Goal: Task Accomplishment & Management: Complete application form

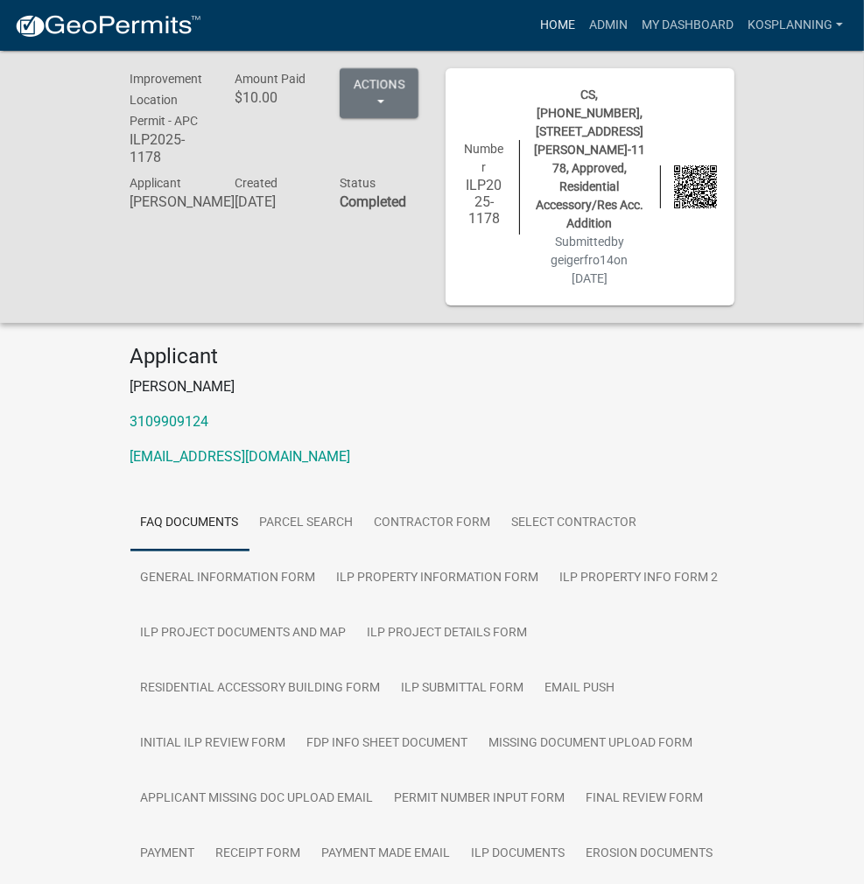
click at [539, 28] on link "Home" at bounding box center [557, 25] width 49 height 33
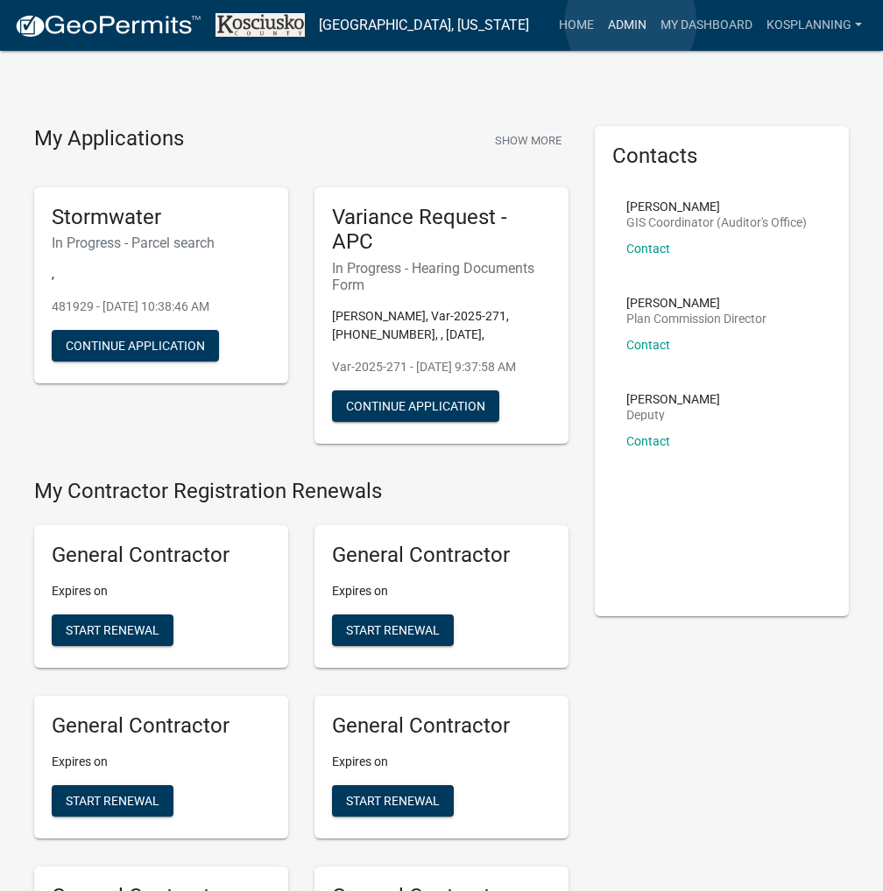
click at [631, 22] on link "Admin" at bounding box center [627, 25] width 53 height 33
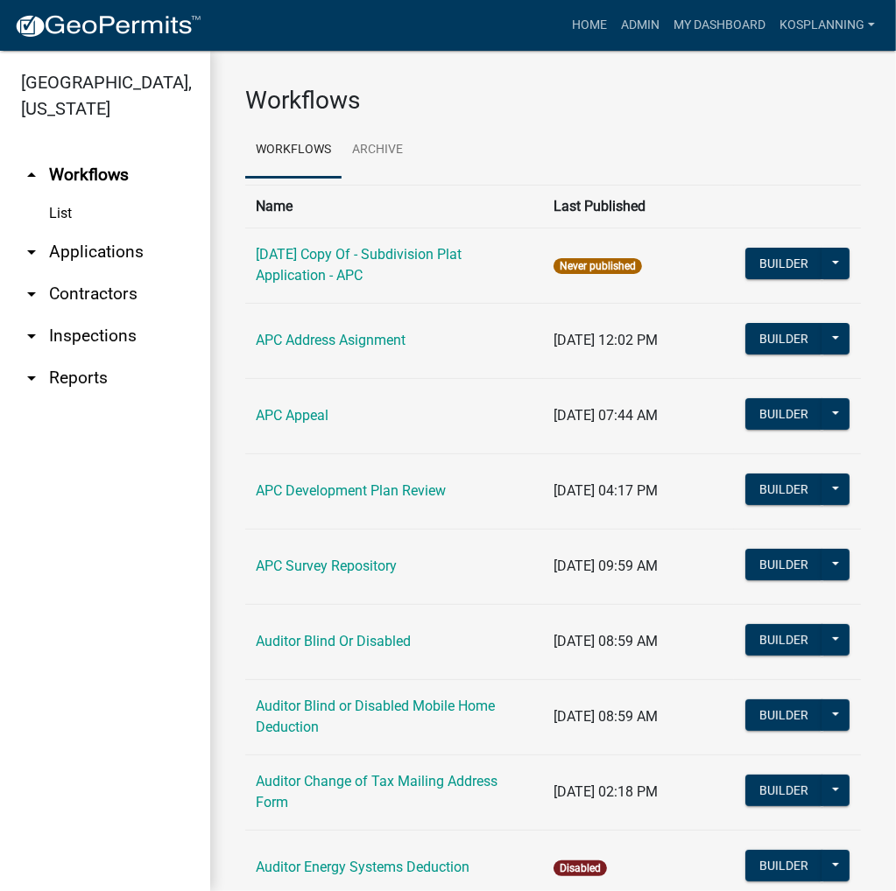
click at [79, 249] on link "arrow_drop_down Applications" at bounding box center [105, 252] width 210 height 42
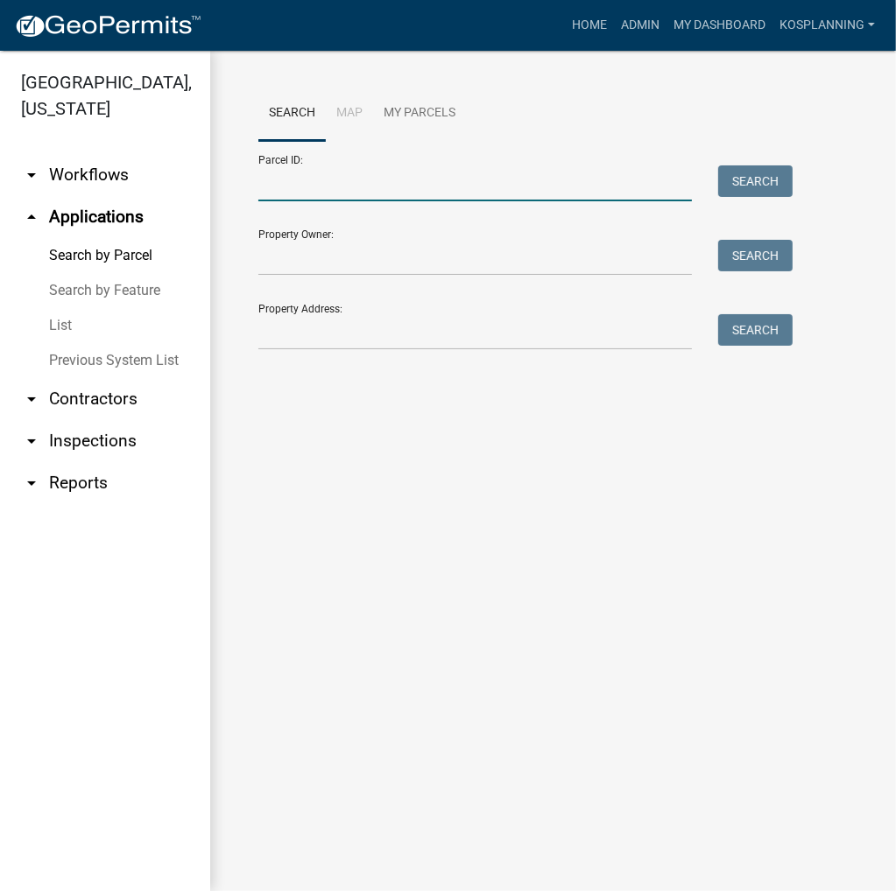
drag, startPoint x: 400, startPoint y: 193, endPoint x: 405, endPoint y: 180, distance: 14.1
click at [400, 192] on input "Parcel ID:" at bounding box center [474, 184] width 433 height 36
type input "003-"
click at [387, 177] on input "003-" at bounding box center [474, 184] width 433 height 36
click at [77, 358] on link "Previous System List" at bounding box center [105, 360] width 210 height 35
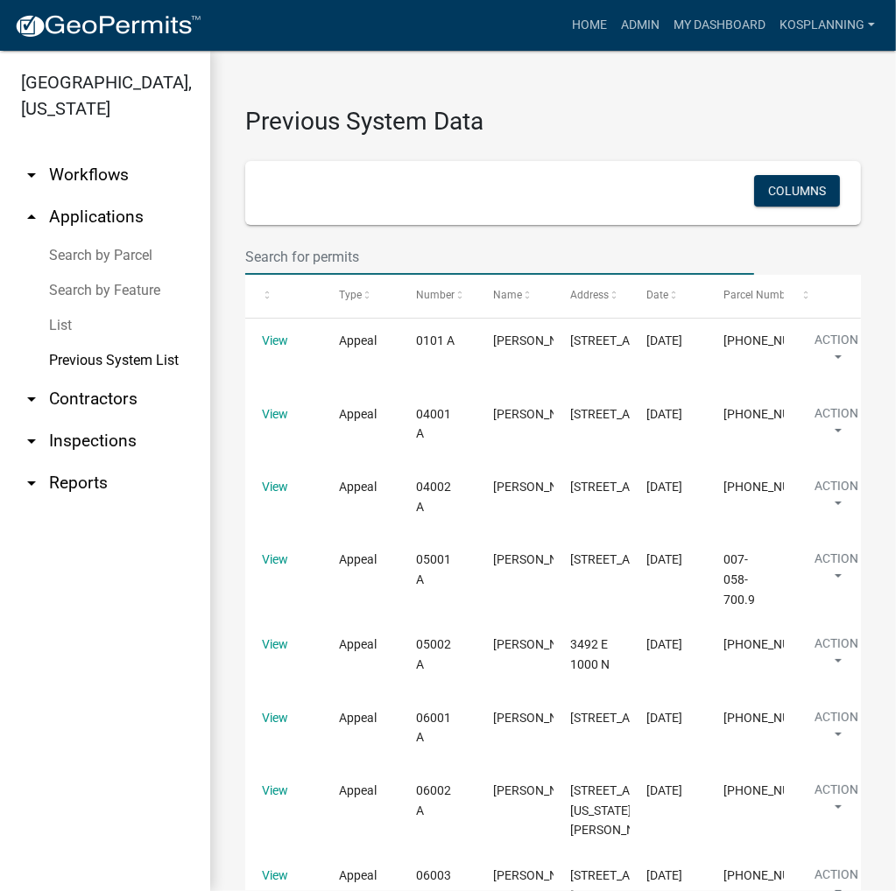
click at [385, 252] on input "text" at bounding box center [499, 257] width 509 height 36
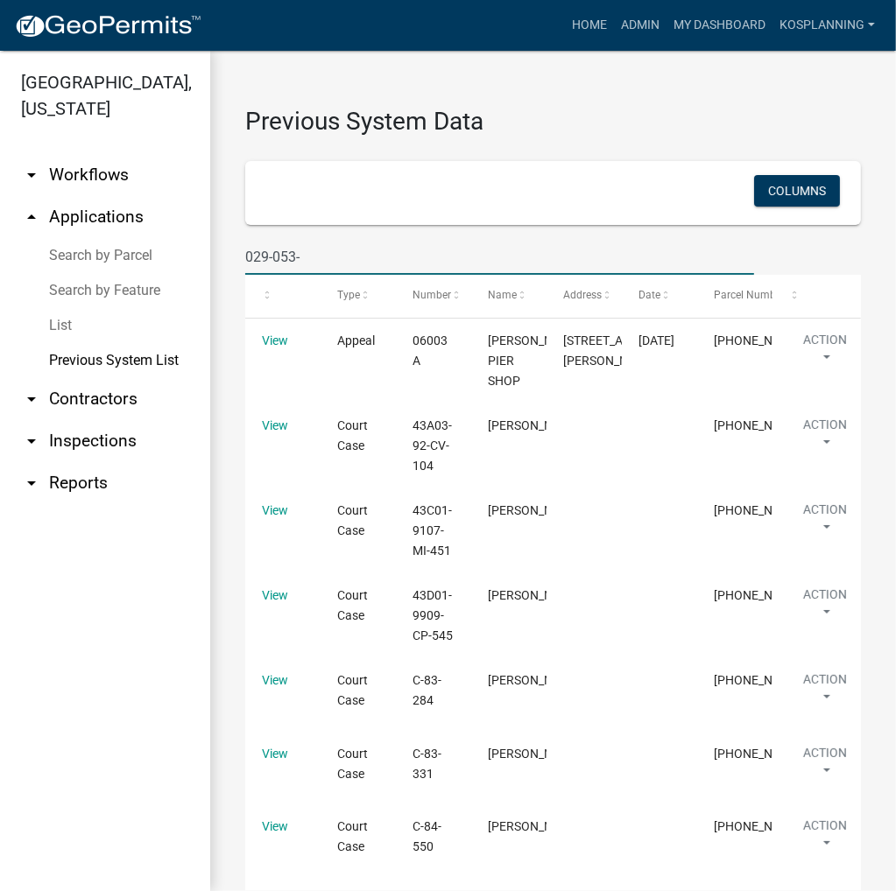
click at [316, 260] on input "029-053-" at bounding box center [499, 257] width 509 height 36
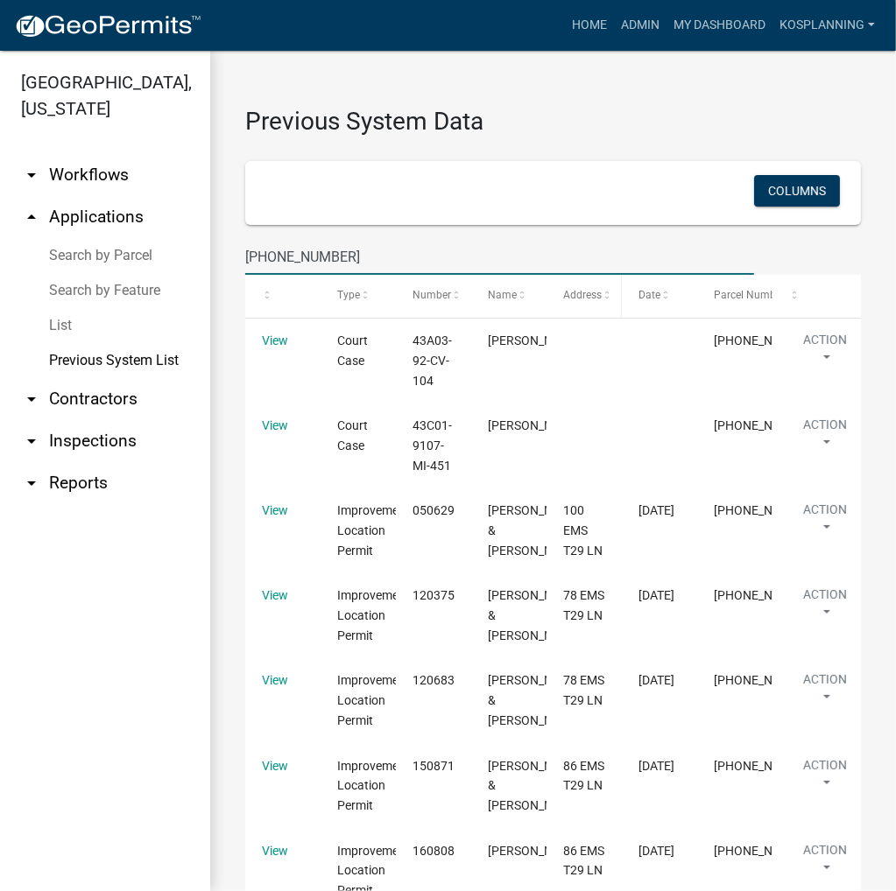
type input "[PHONE_NUMBER]"
click at [592, 304] on div "Address" at bounding box center [584, 296] width 42 height 18
click at [592, 297] on span "Address" at bounding box center [582, 295] width 39 height 12
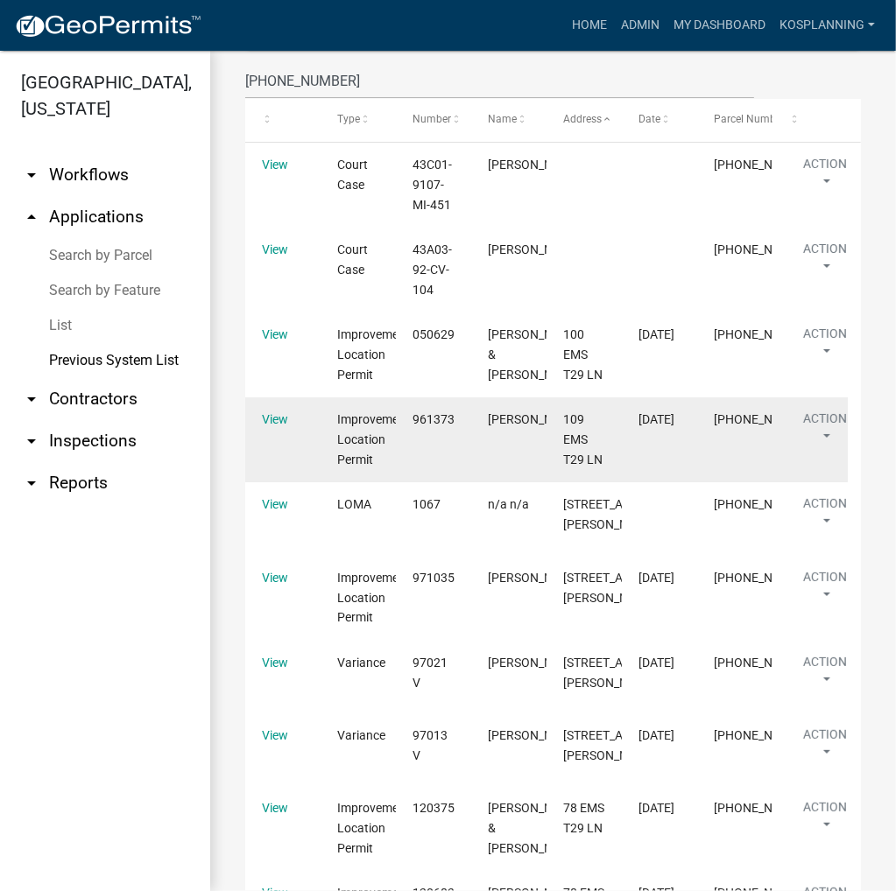
scroll to position [263, 0]
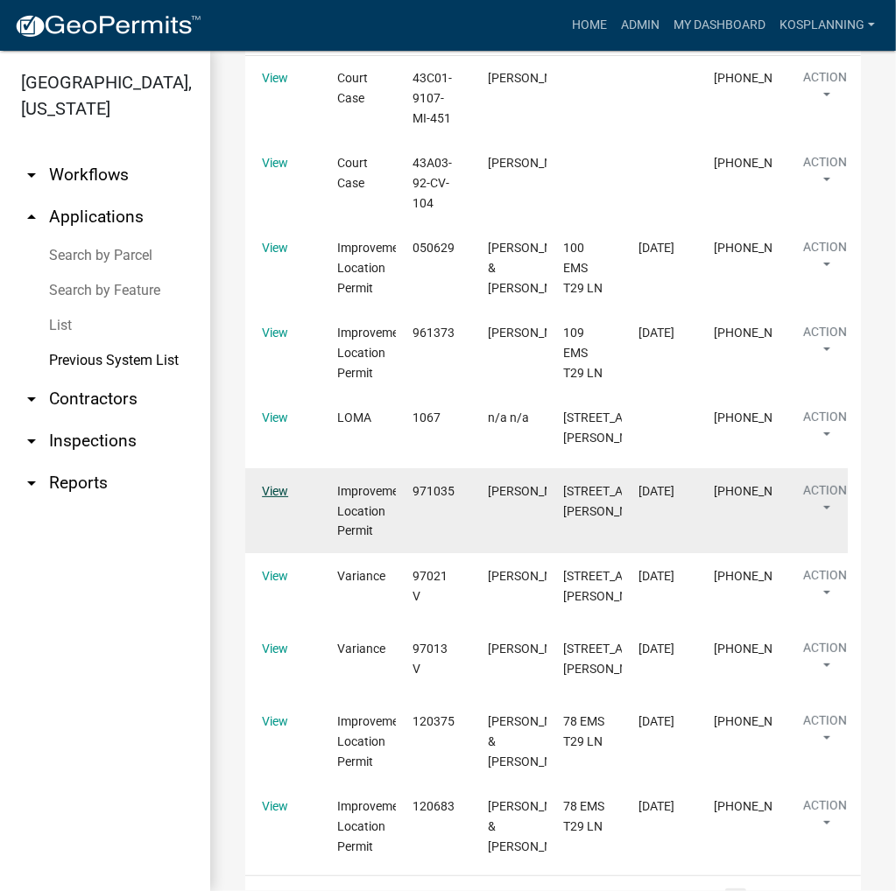
click at [278, 498] on link "View" at bounding box center [275, 491] width 26 height 14
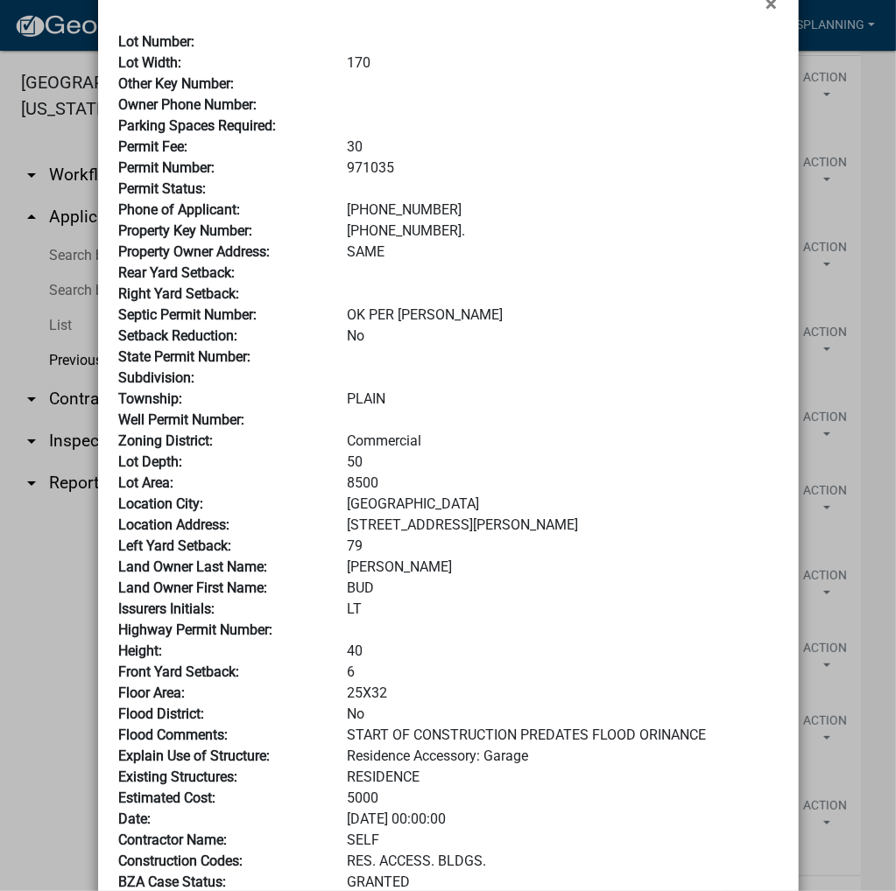
scroll to position [0, 0]
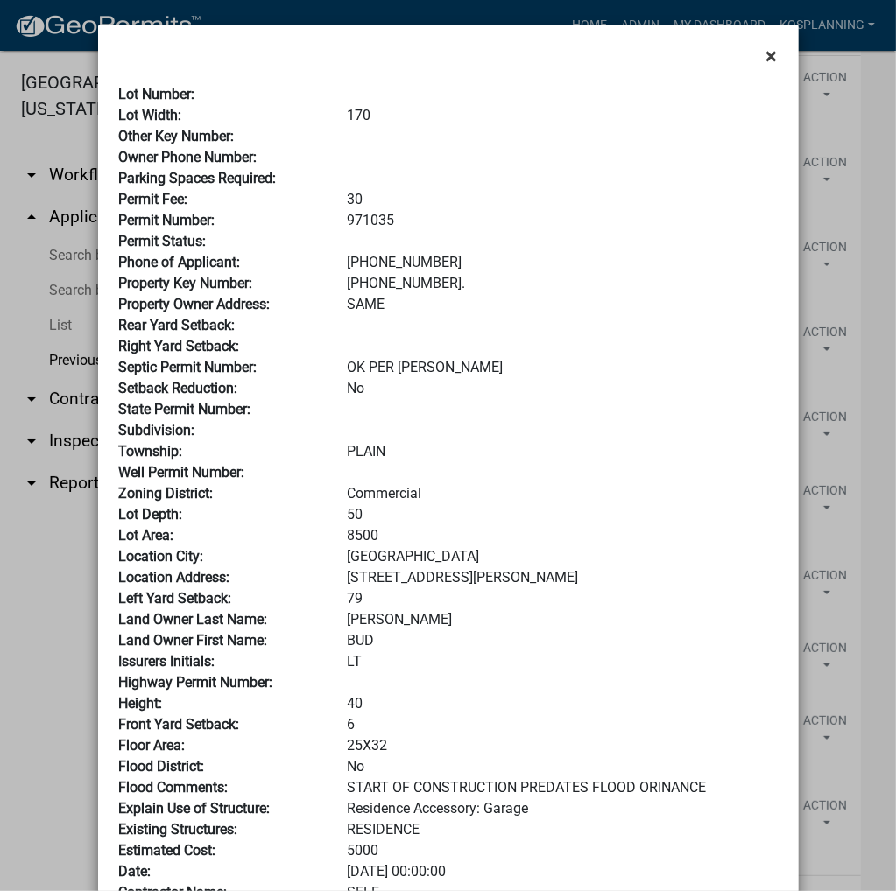
click at [766, 54] on span "×" at bounding box center [771, 56] width 11 height 25
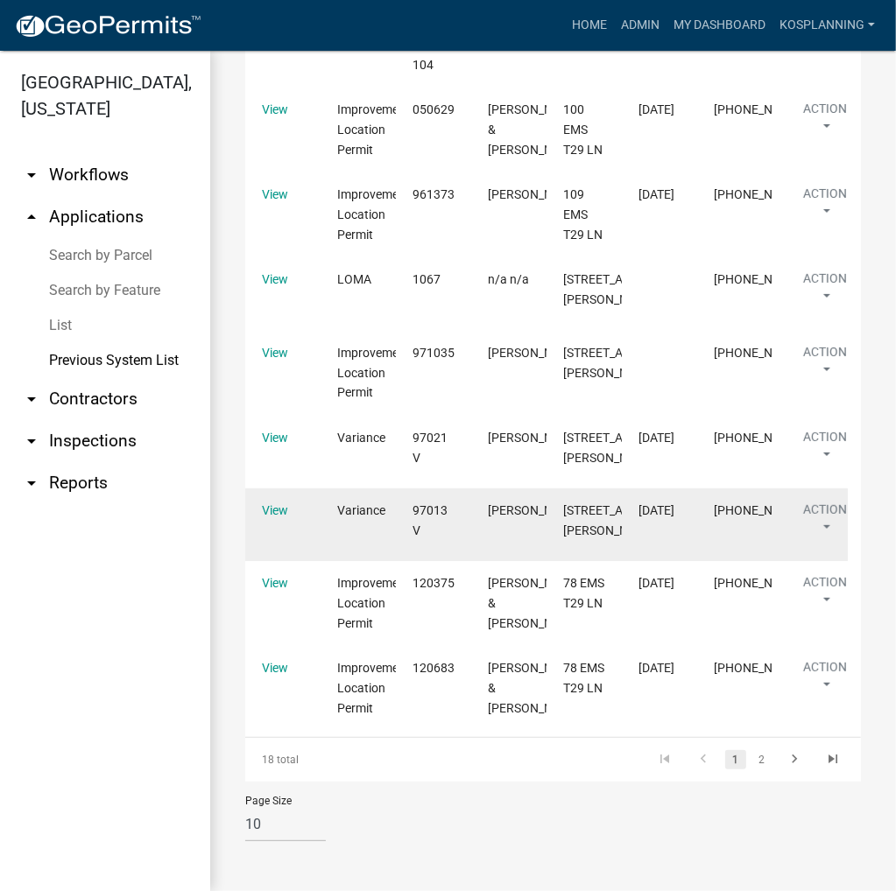
scroll to position [525, 0]
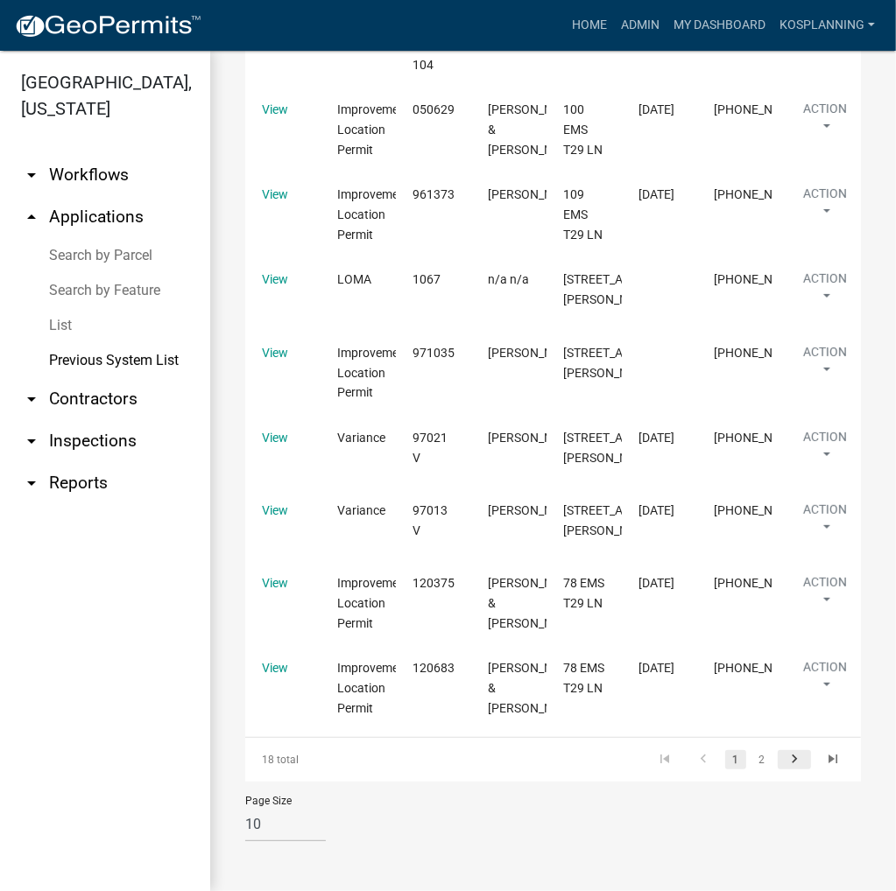
click at [784, 772] on icon "go to next page" at bounding box center [794, 761] width 23 height 21
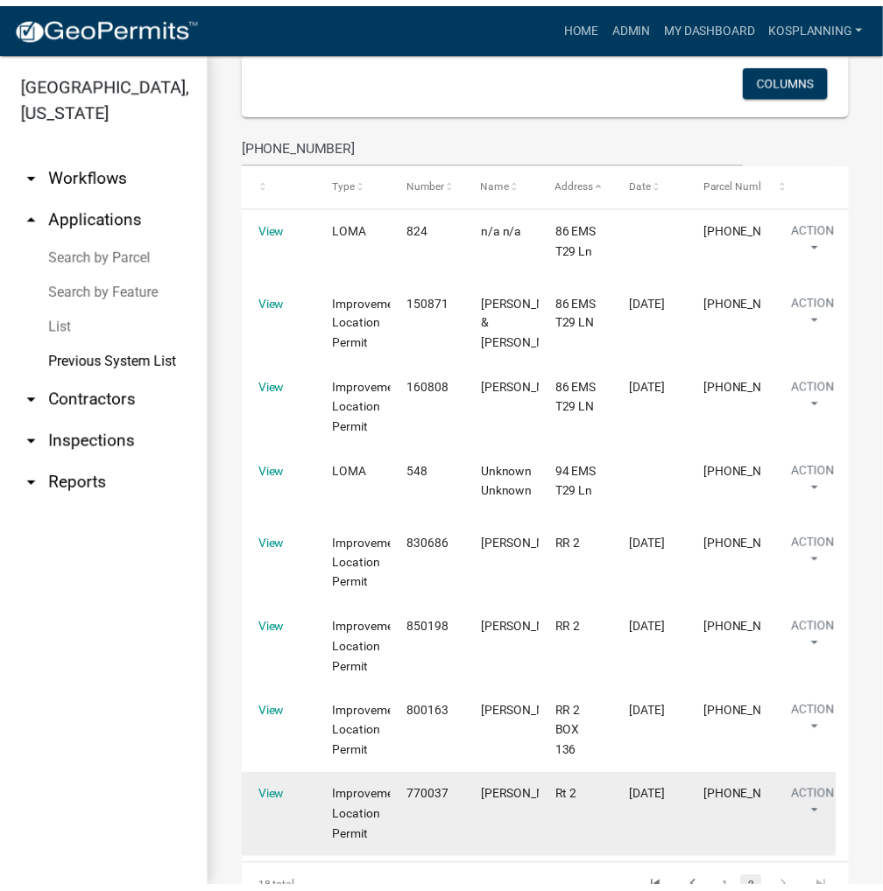
scroll to position [287, 0]
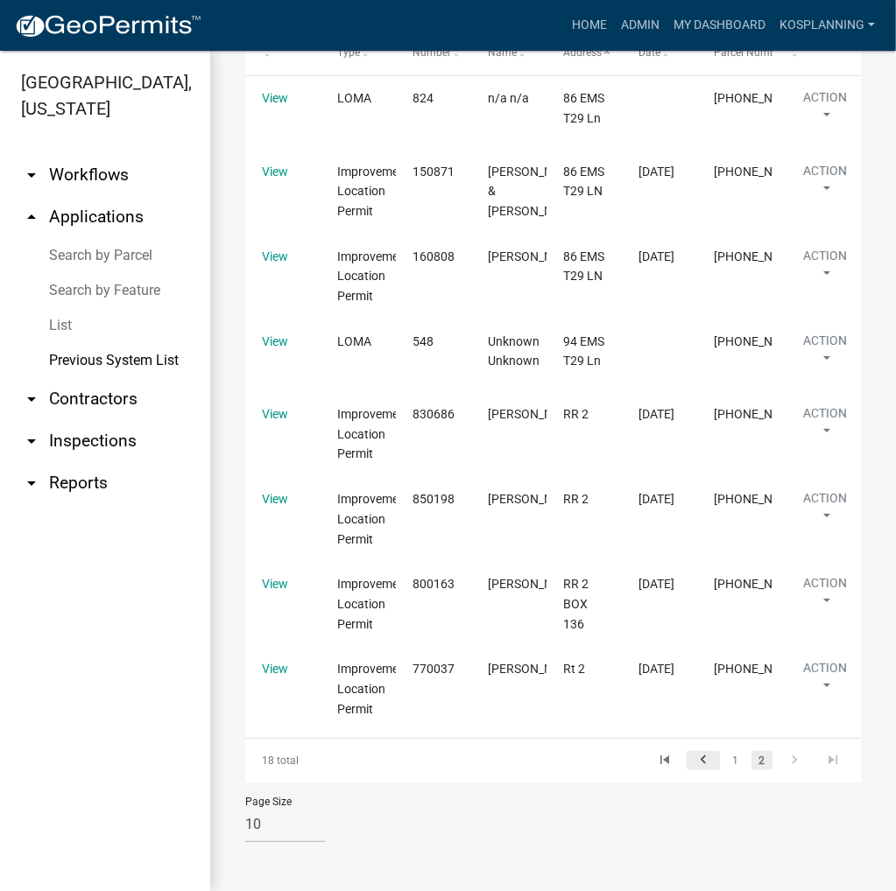
click at [692, 761] on icon "go to previous page" at bounding box center [703, 762] width 23 height 21
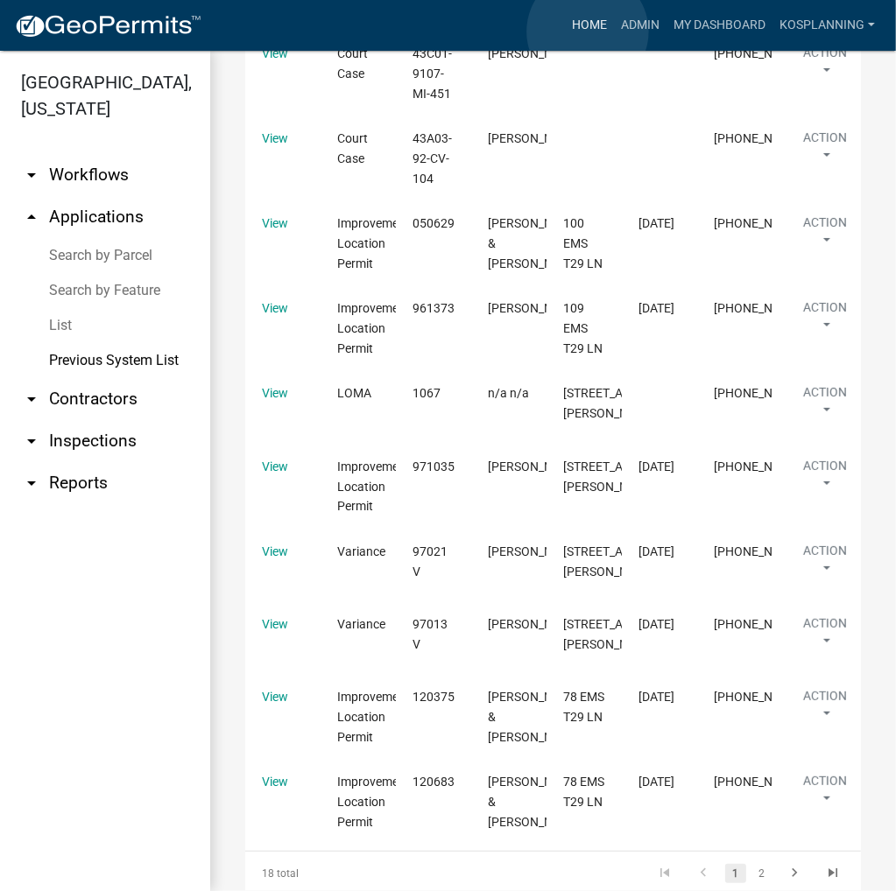
click at [588, 32] on link "Home" at bounding box center [589, 25] width 49 height 33
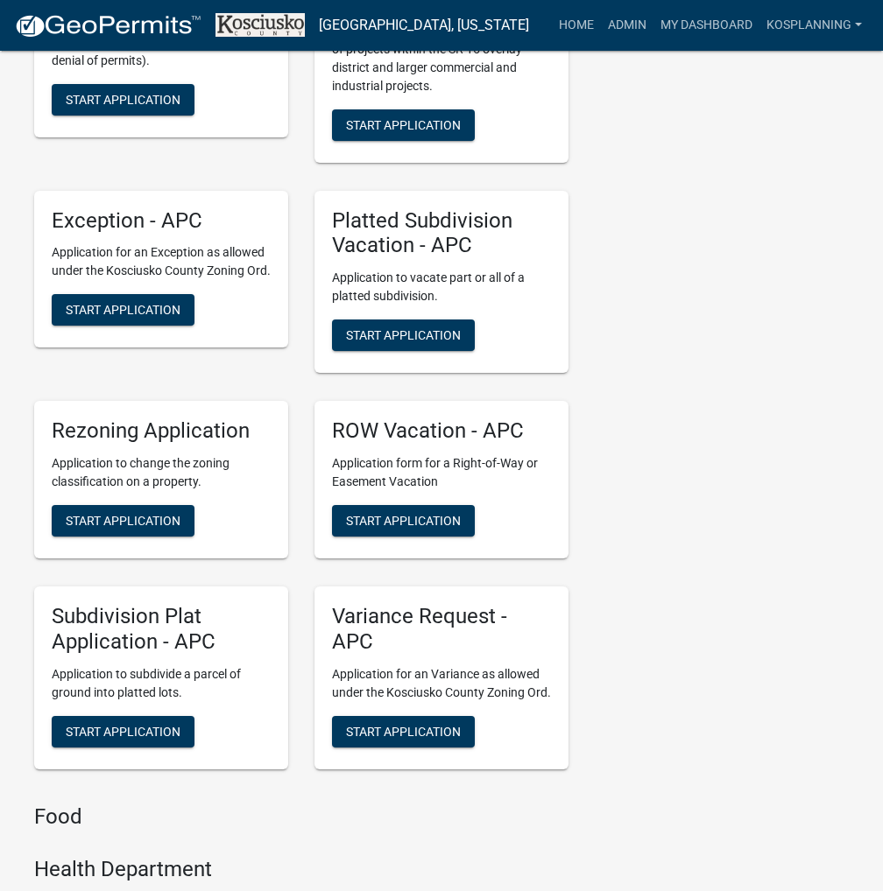
scroll to position [4554, 0]
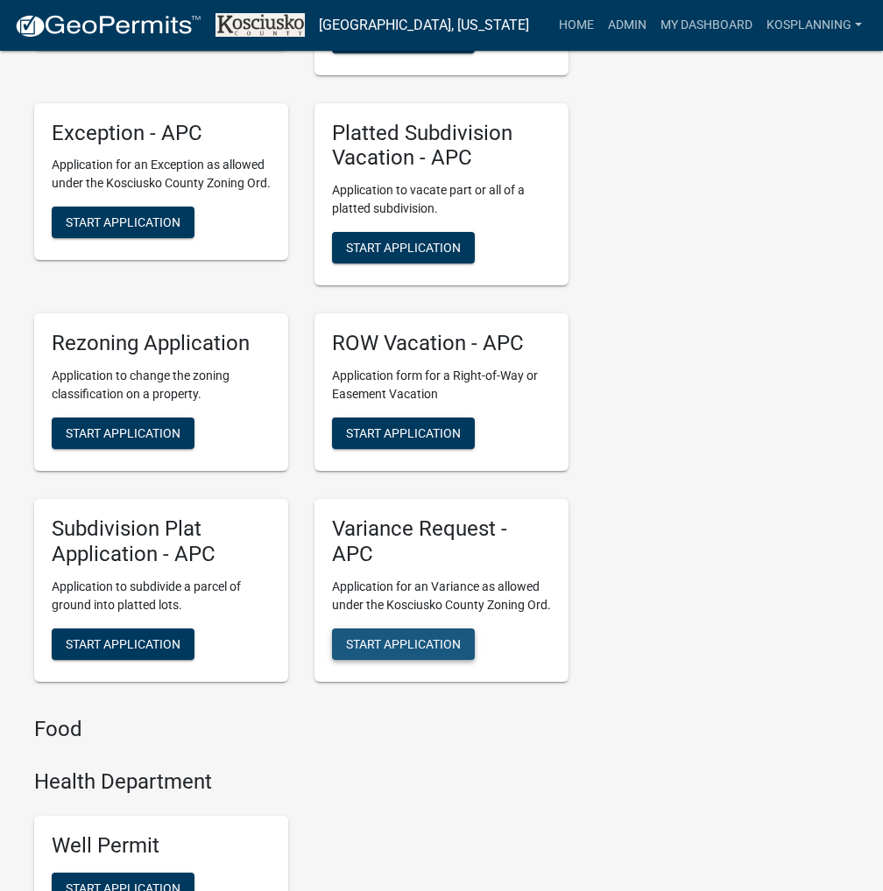
click at [412, 651] on span "Start Application" at bounding box center [403, 644] width 115 height 14
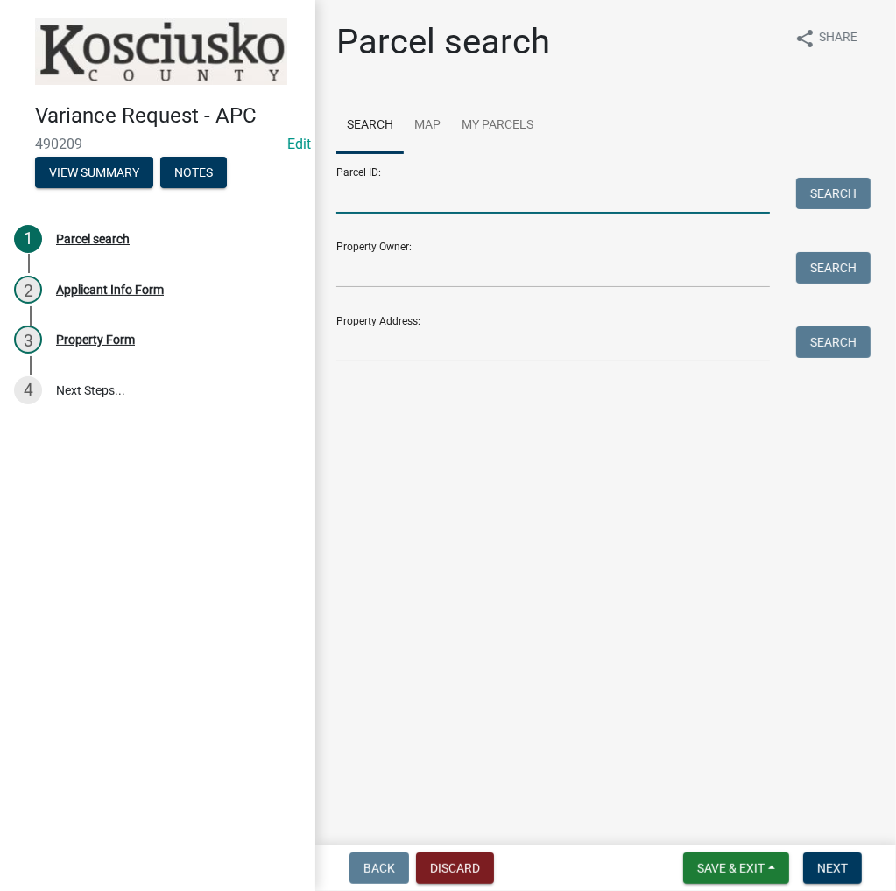
click at [431, 192] on input "Parcel ID:" at bounding box center [552, 196] width 433 height 36
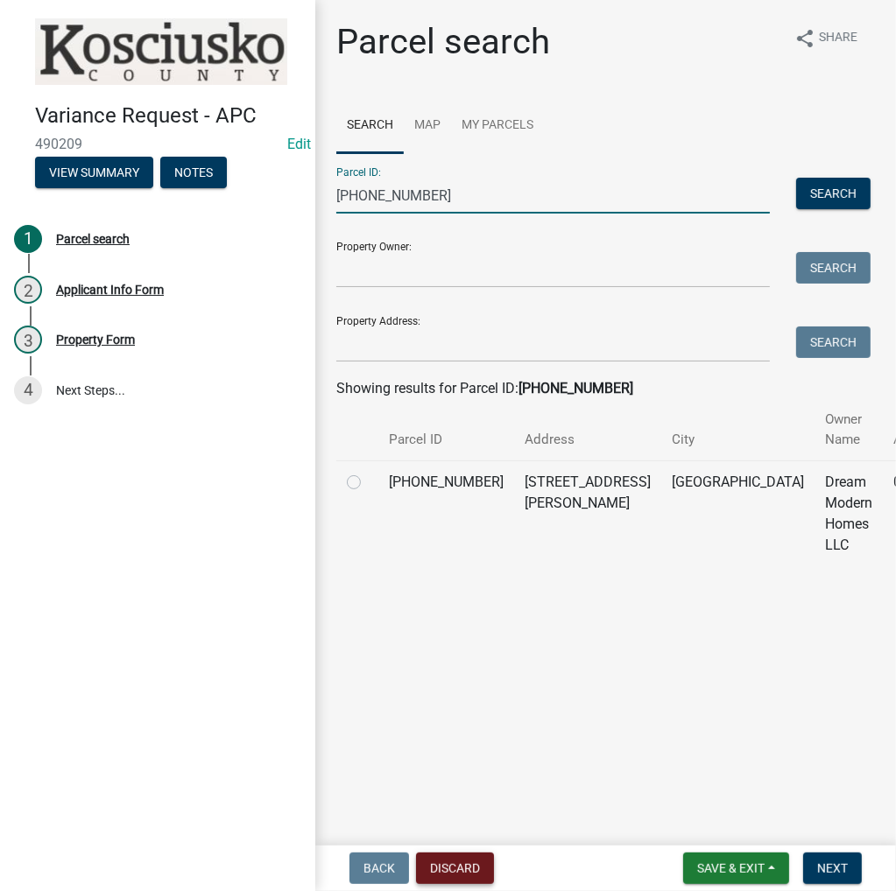
type input "[PHONE_NUMBER]"
click at [455, 870] on button "Discard" at bounding box center [455, 869] width 78 height 32
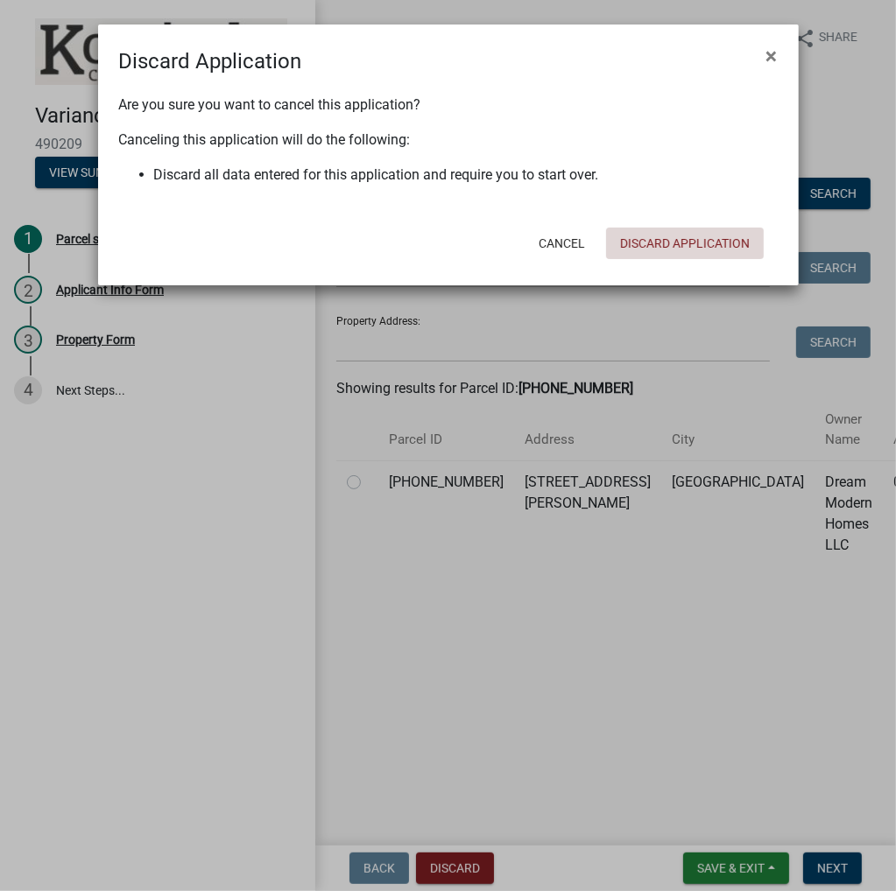
click at [680, 245] on button "Discard Application" at bounding box center [685, 244] width 158 height 32
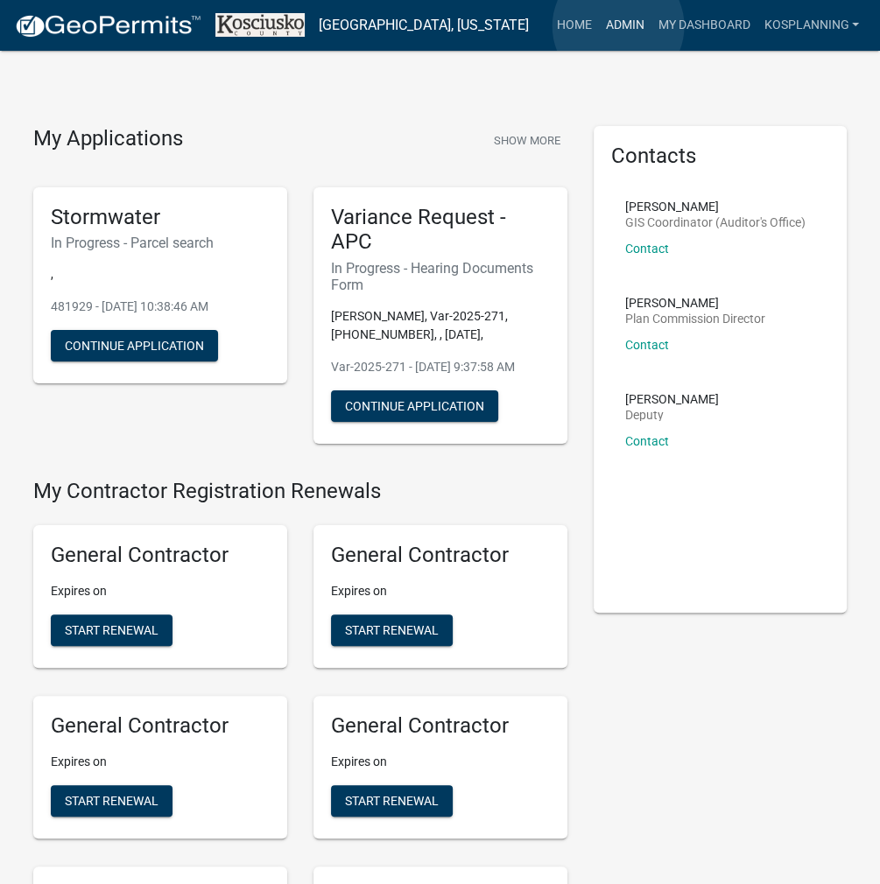
click at [618, 26] on link "Admin" at bounding box center [624, 25] width 53 height 33
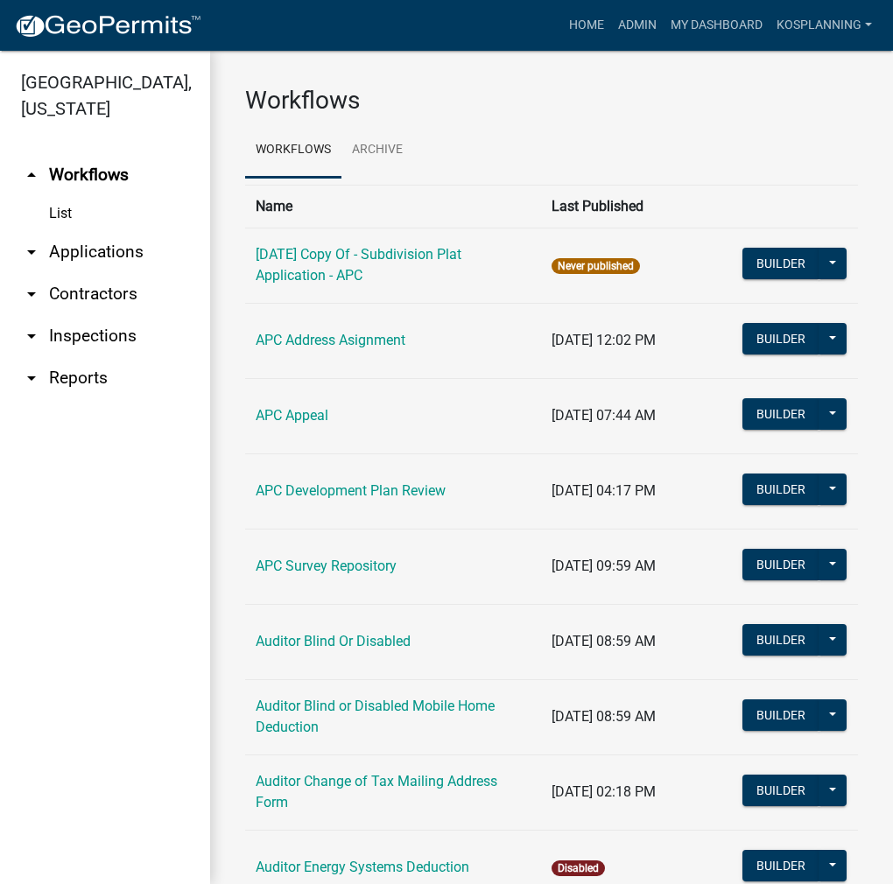
click at [77, 253] on link "arrow_drop_down Applications" at bounding box center [105, 252] width 210 height 42
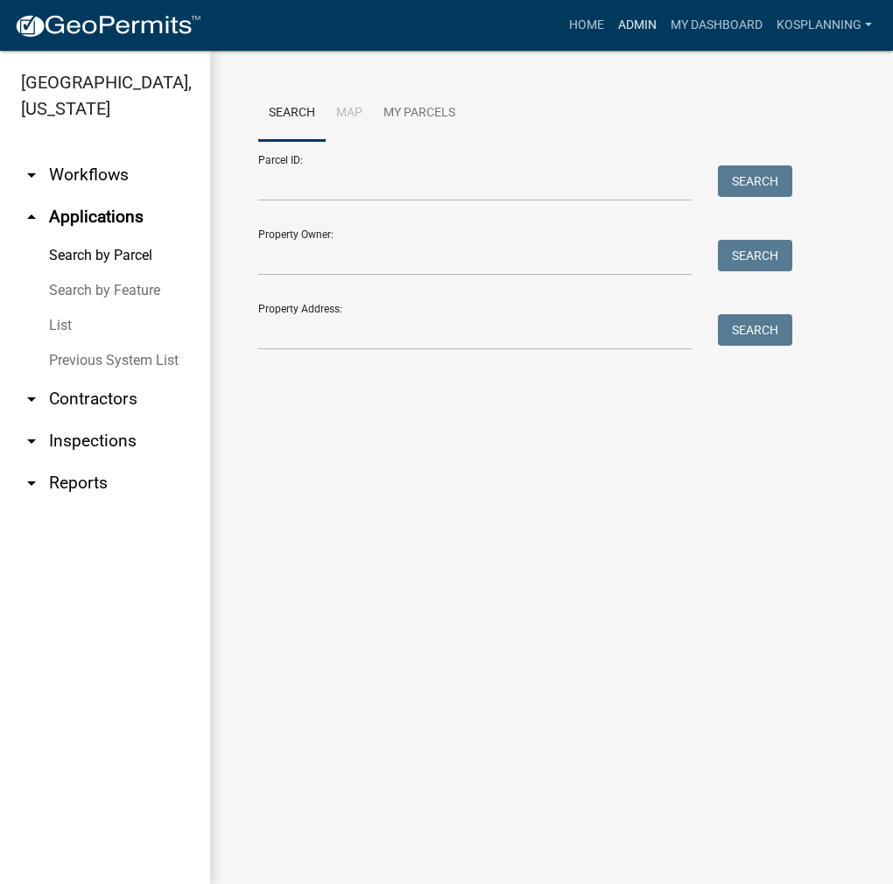
click at [634, 27] on link "Admin" at bounding box center [637, 25] width 53 height 33
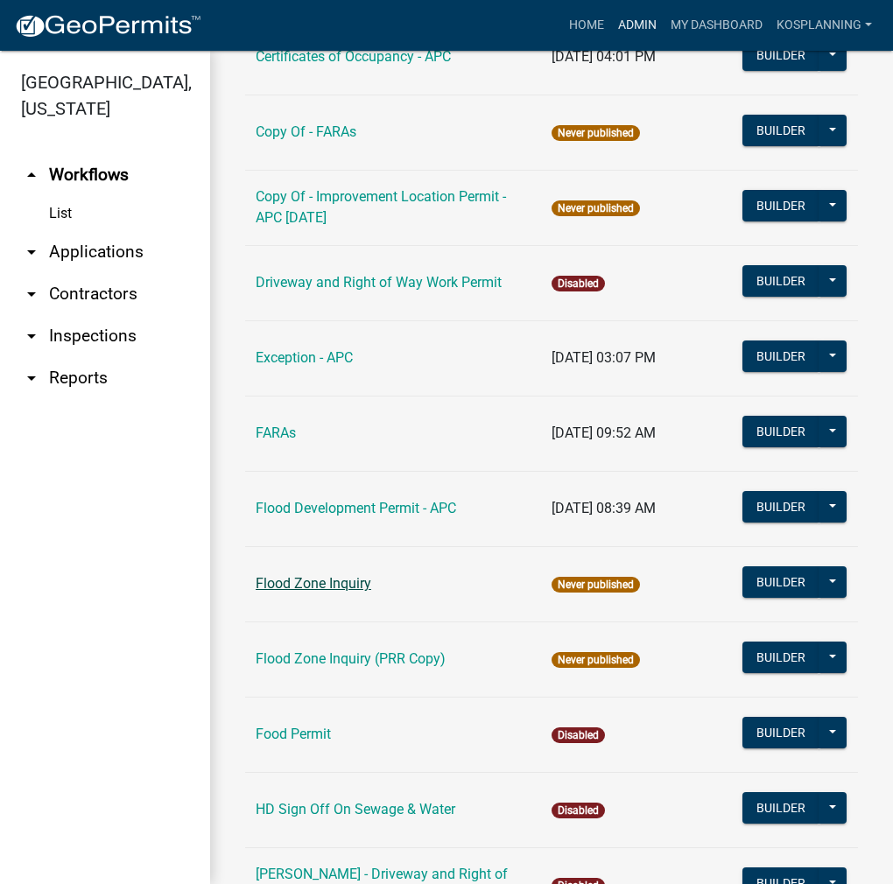
scroll to position [1751, 0]
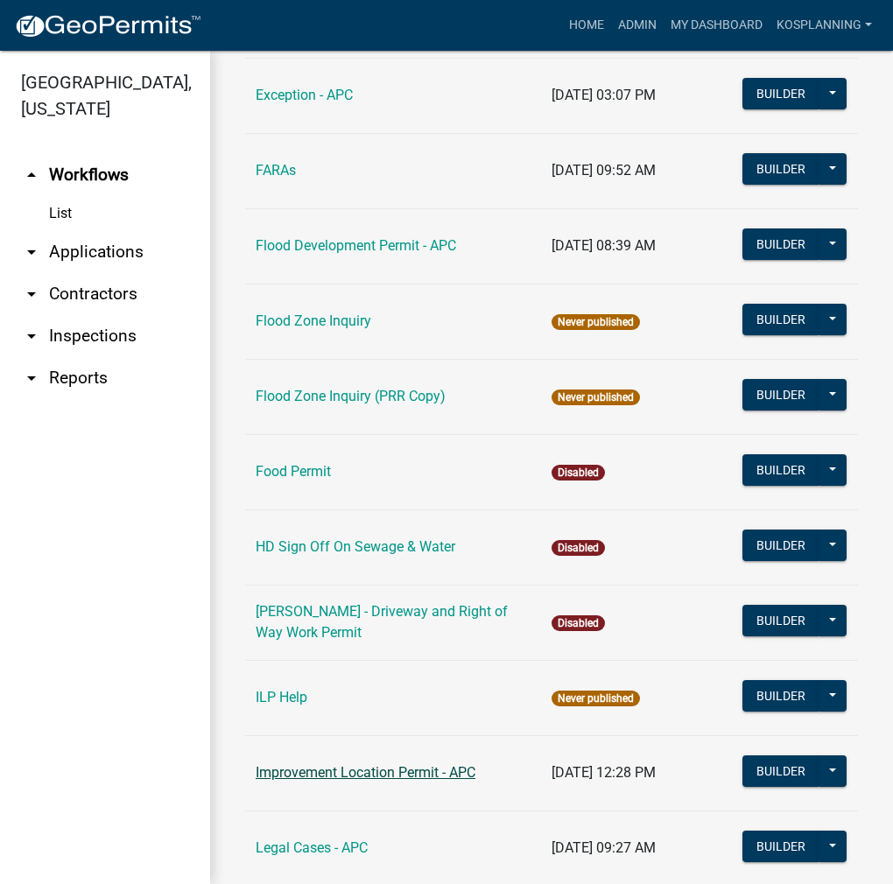
click at [390, 771] on link "Improvement Location Permit - APC" at bounding box center [366, 773] width 220 height 17
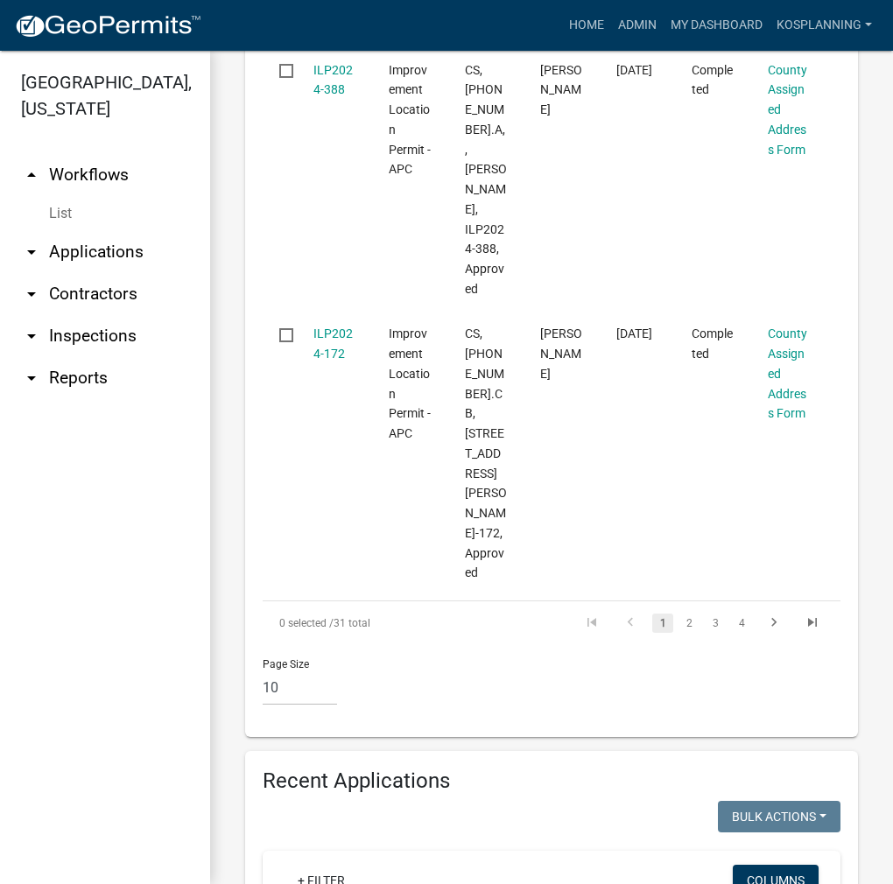
scroll to position [3065, 0]
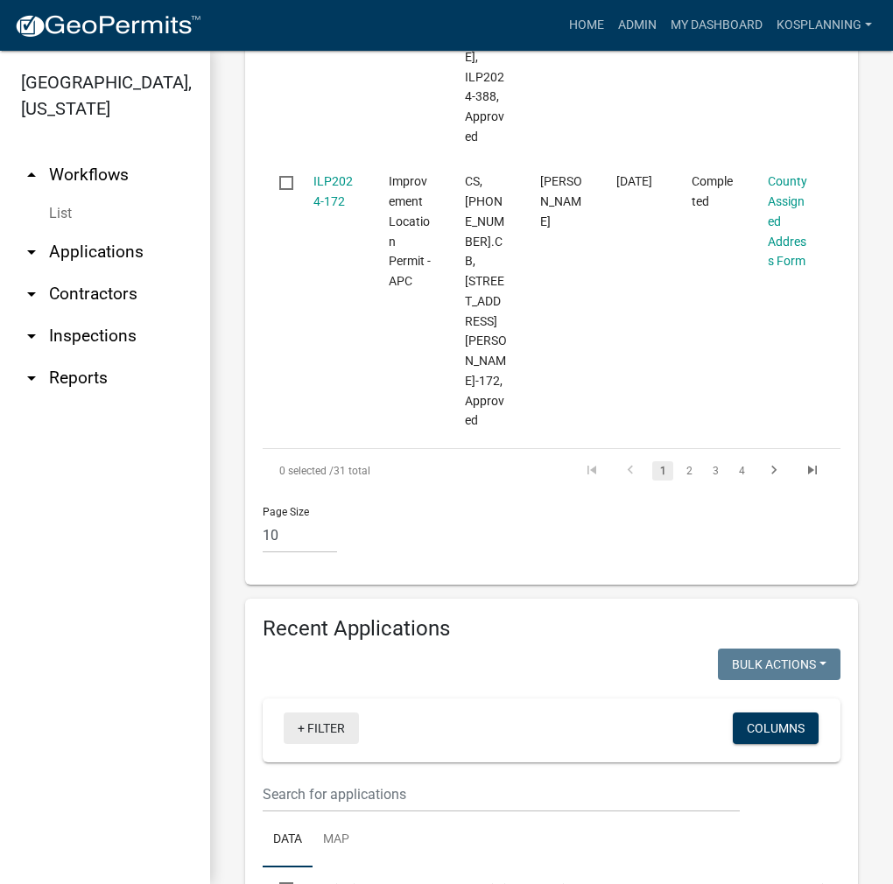
click at [338, 713] on link "+ Filter" at bounding box center [321, 729] width 75 height 32
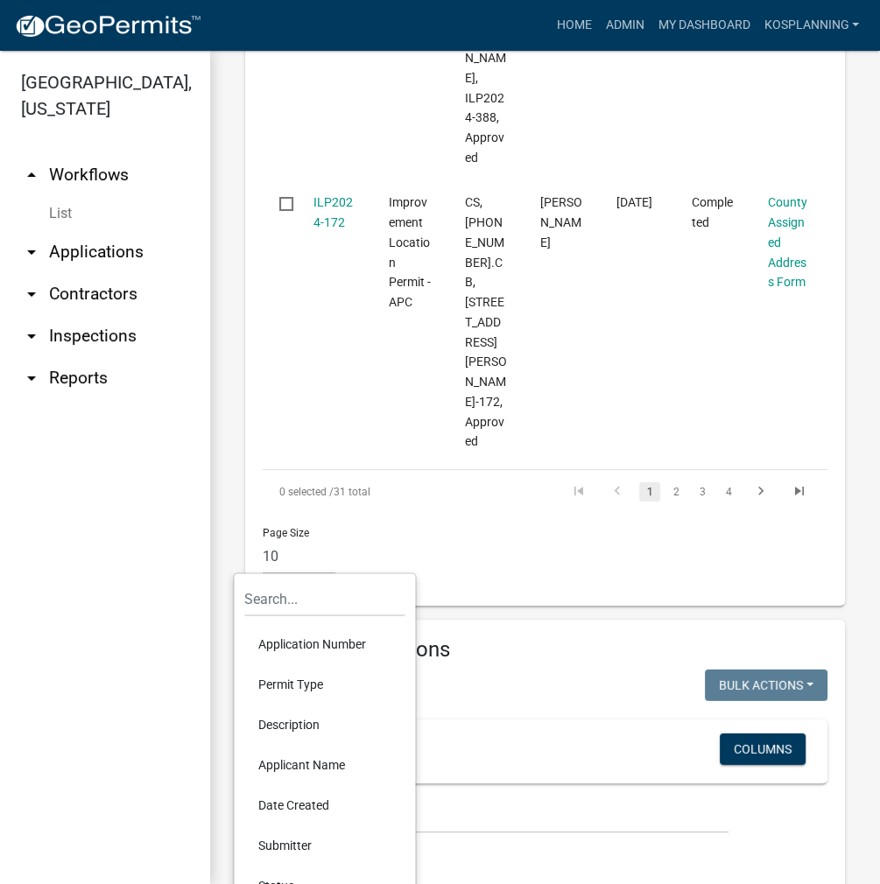
click at [324, 641] on li "Application Number" at bounding box center [324, 644] width 160 height 40
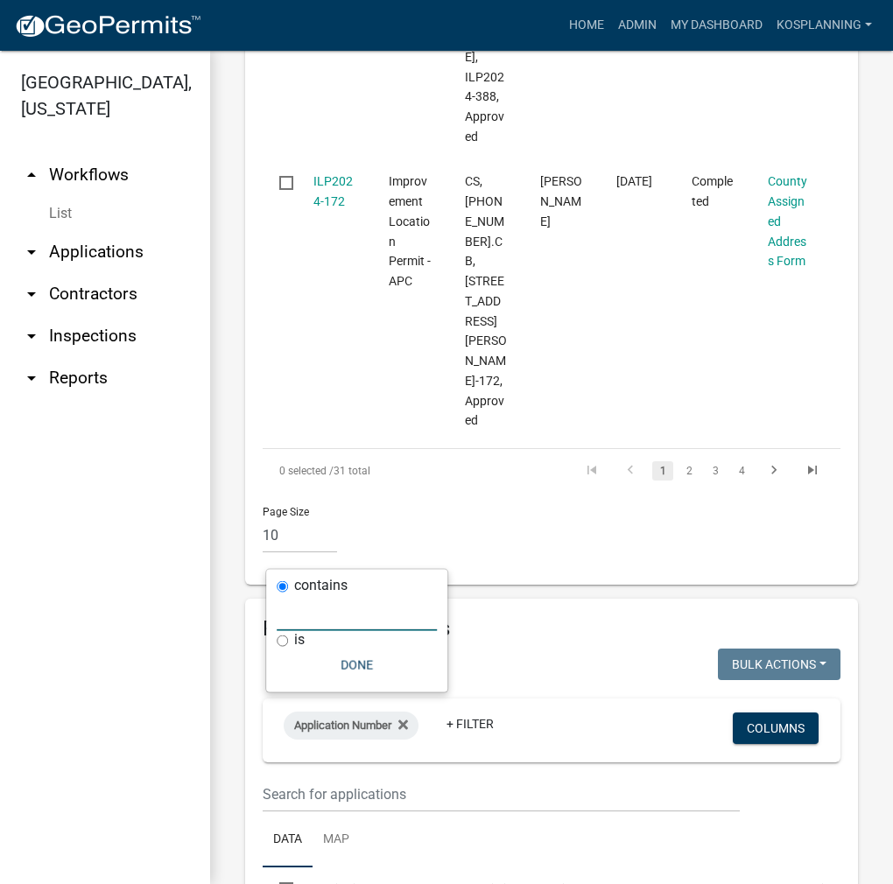
click at [336, 621] on input "text" at bounding box center [357, 613] width 160 height 36
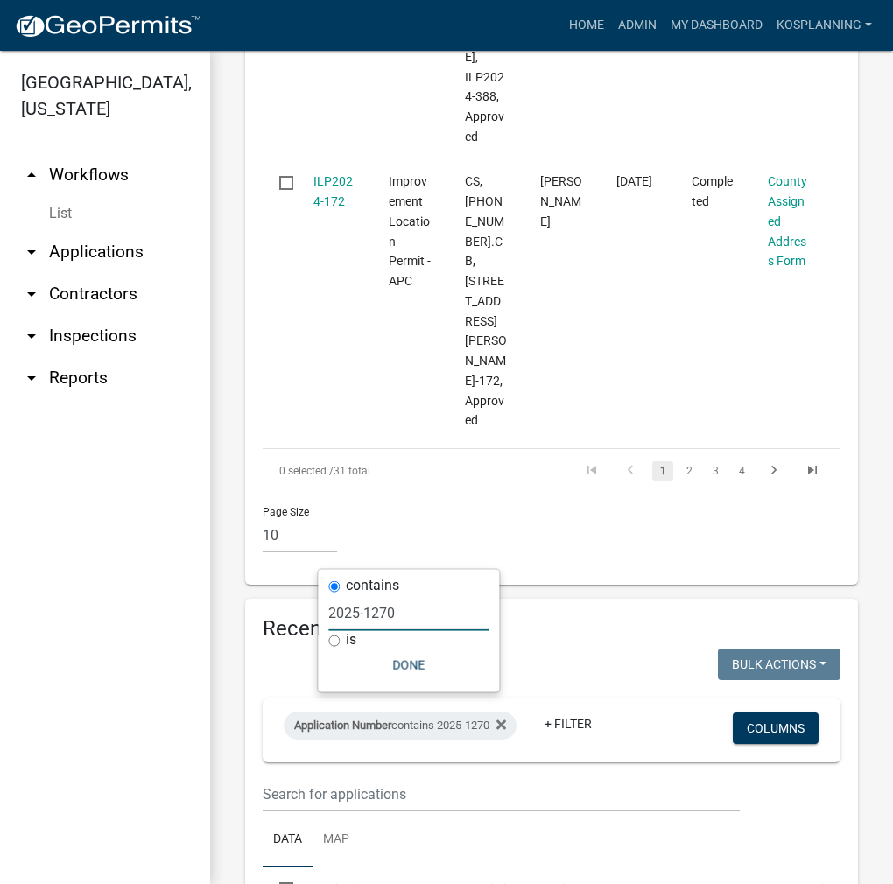
type input "2025-1270"
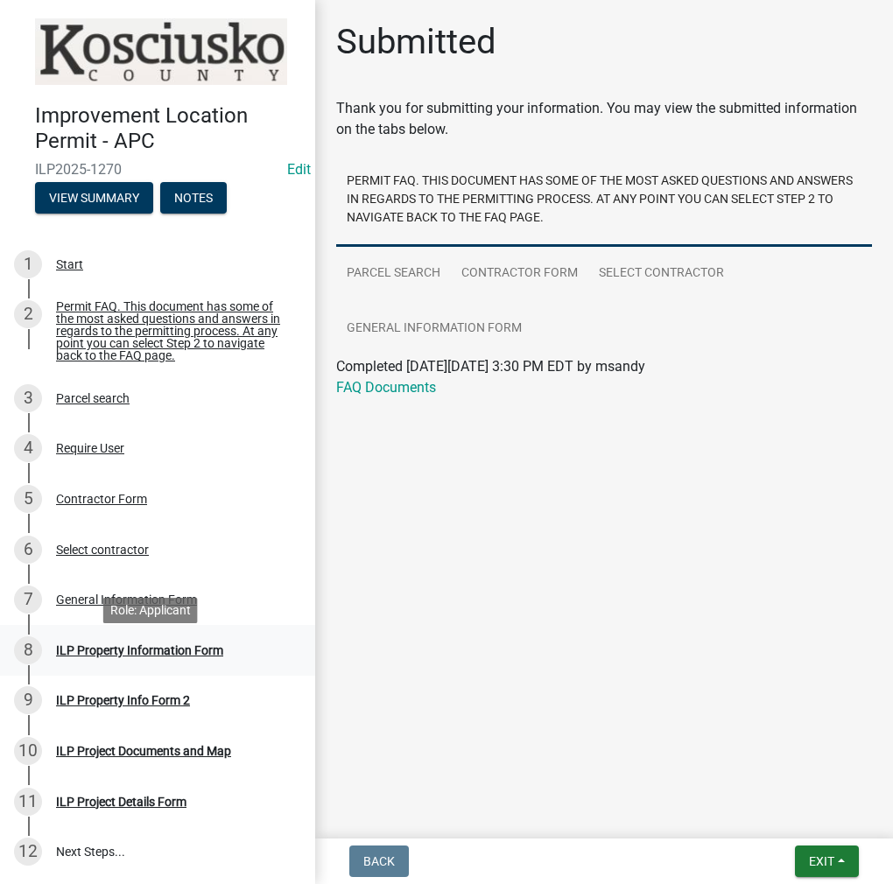
click at [116, 656] on div "ILP Property Information Form" at bounding box center [139, 651] width 167 height 12
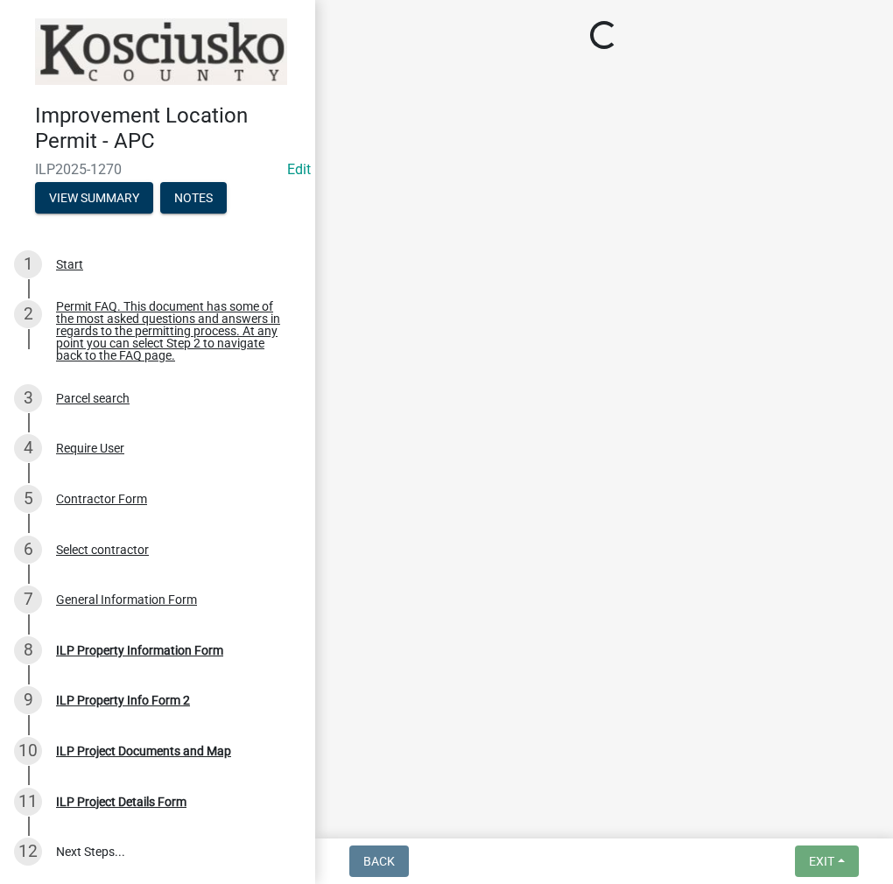
select select "8aeb2c27-db4f-4f65-83dd-c512a3678cb2"
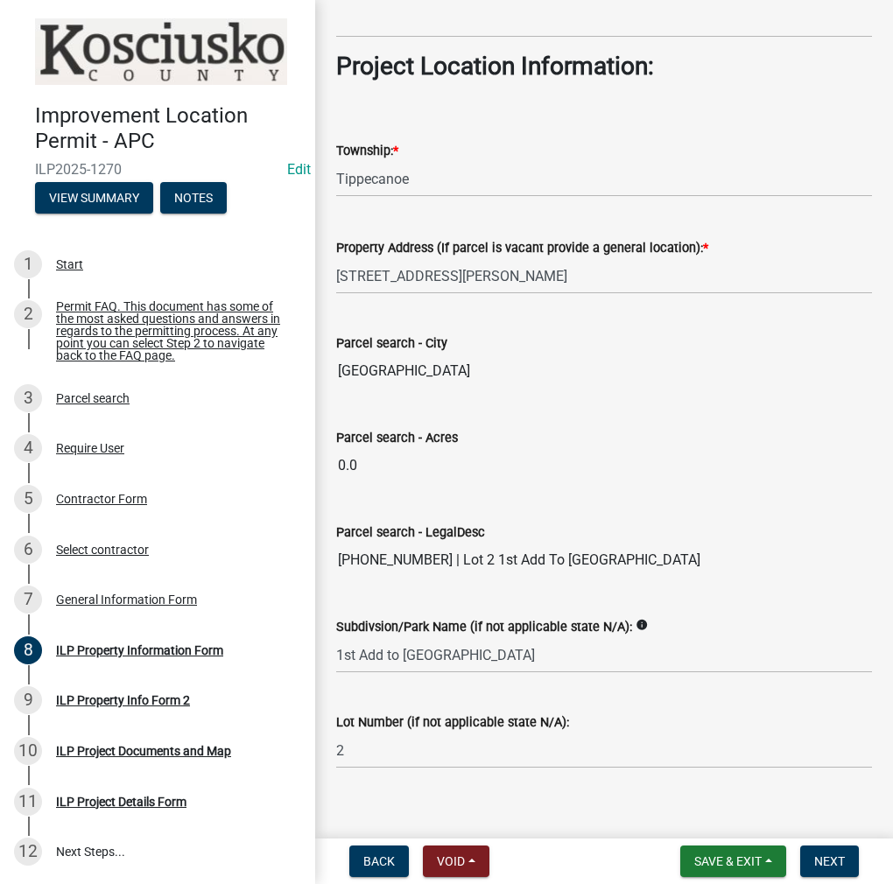
scroll to position [1289, 0]
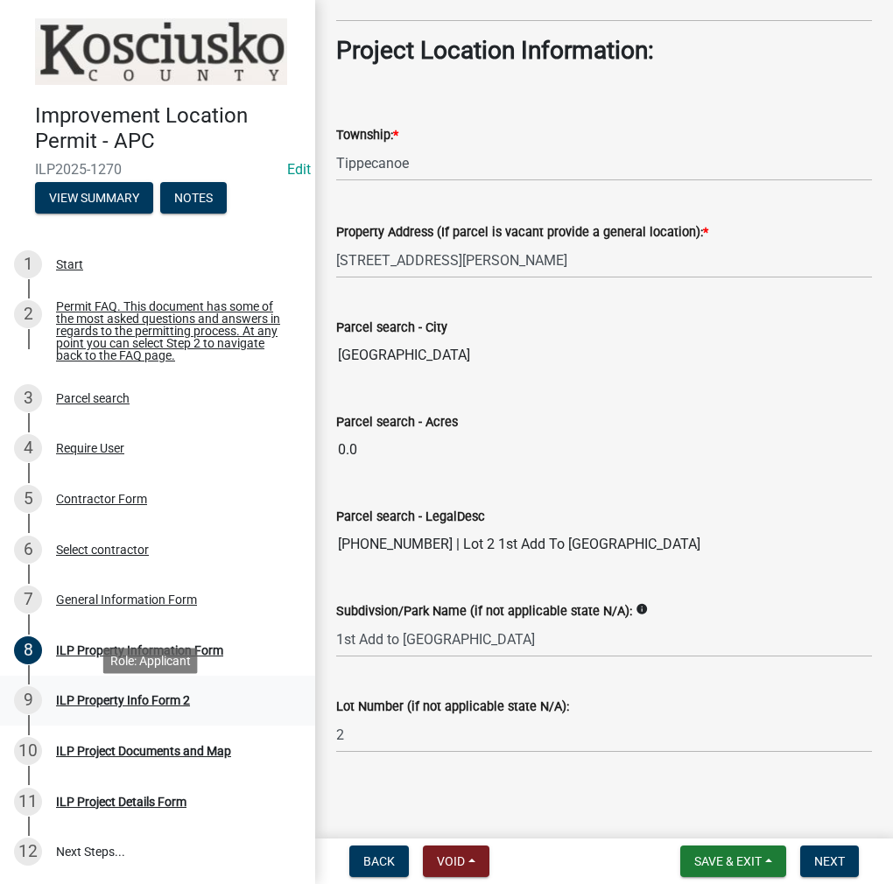
click at [130, 707] on div "ILP Property Info Form 2" at bounding box center [123, 700] width 134 height 12
click at [829, 860] on span "Next" at bounding box center [829, 862] width 31 height 14
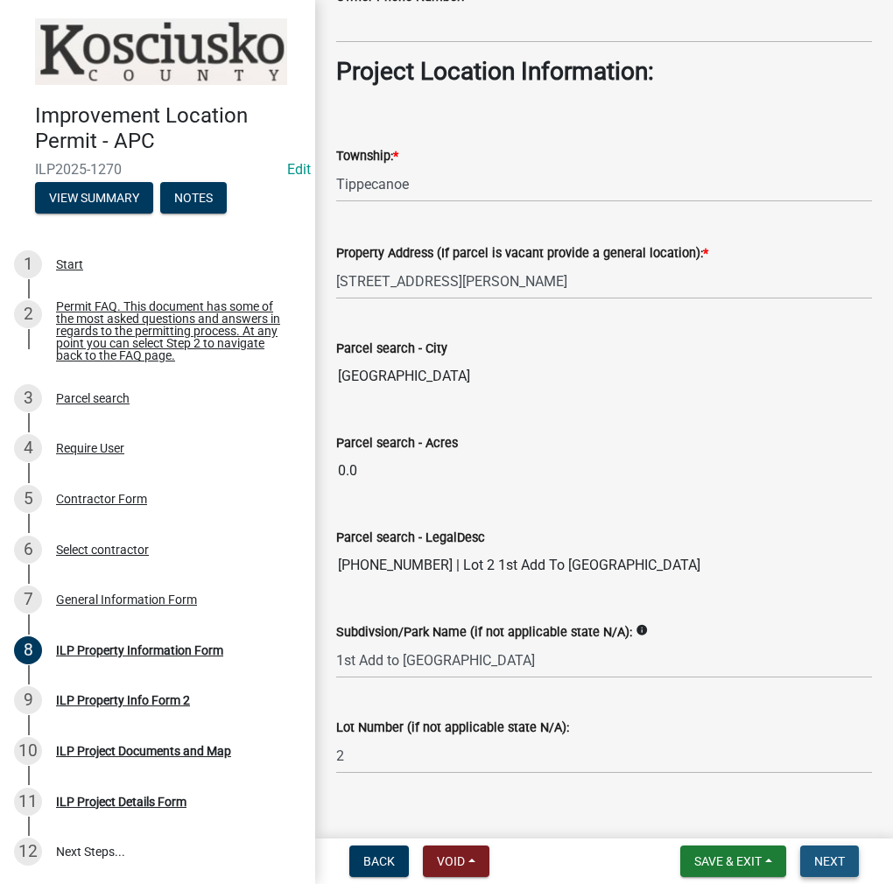
scroll to position [1310, 0]
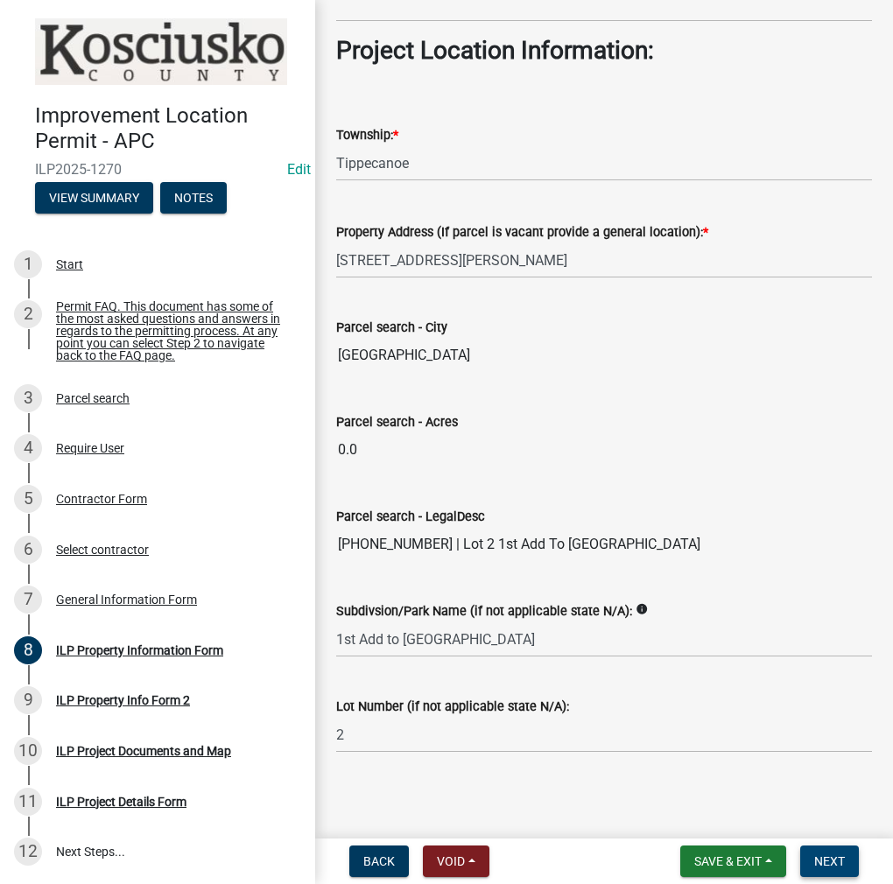
click at [824, 859] on span "Next" at bounding box center [829, 862] width 31 height 14
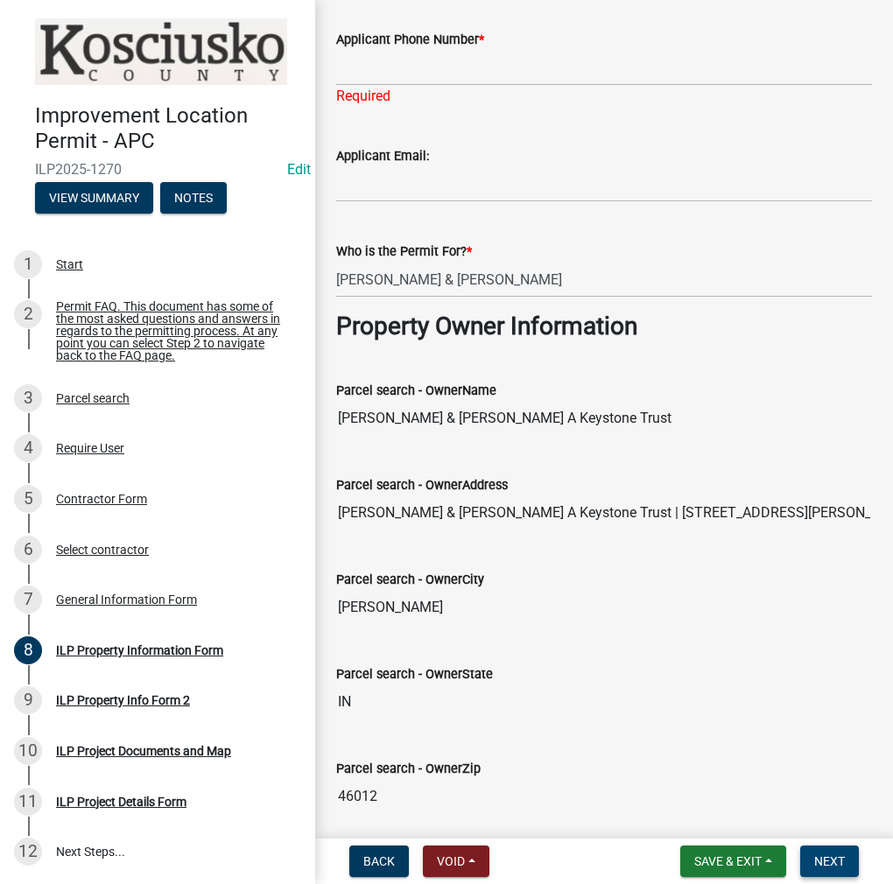
scroll to position [259, 0]
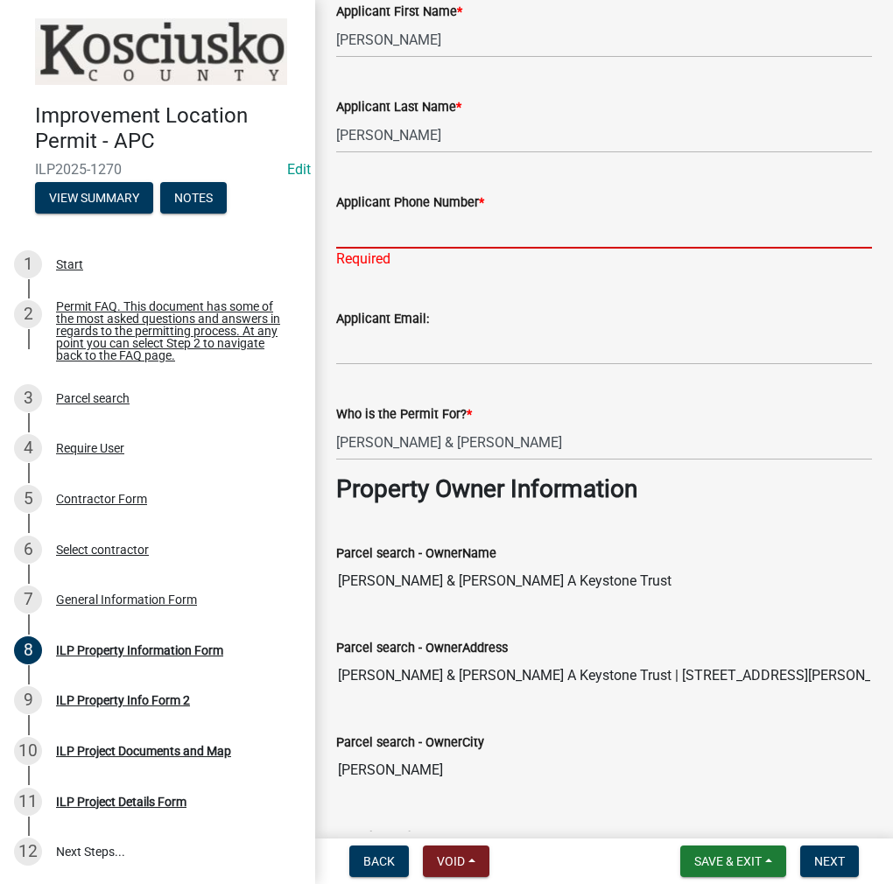
click at [403, 233] on input "Applicant Phone Number *" at bounding box center [604, 231] width 536 height 36
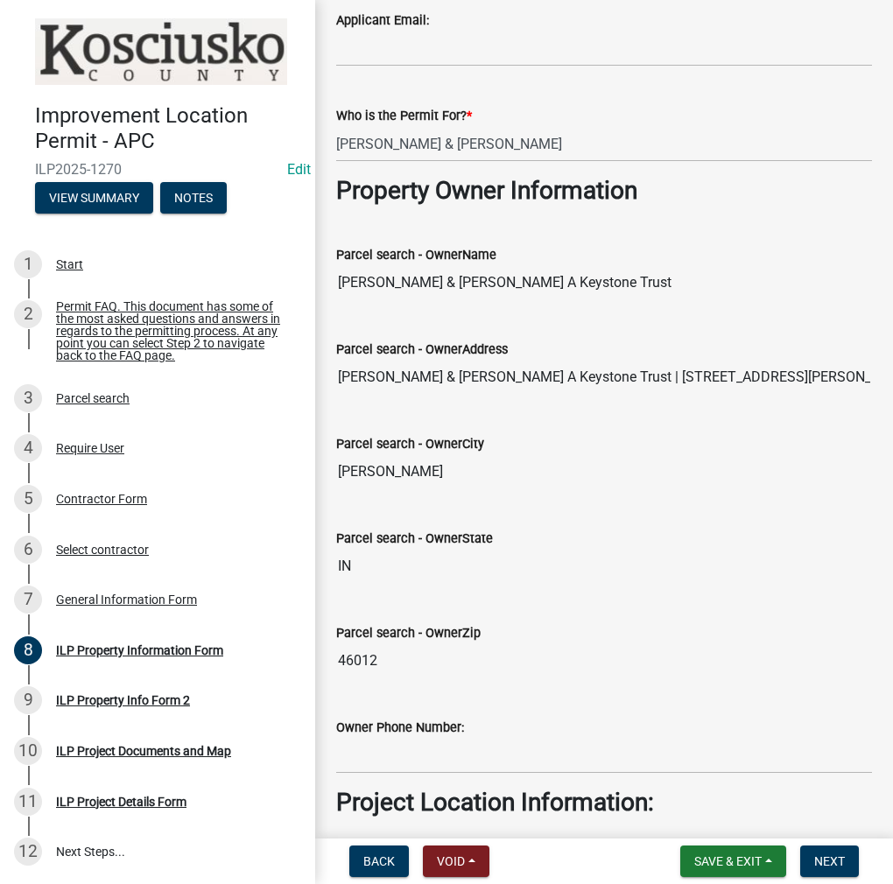
scroll to position [610, 0]
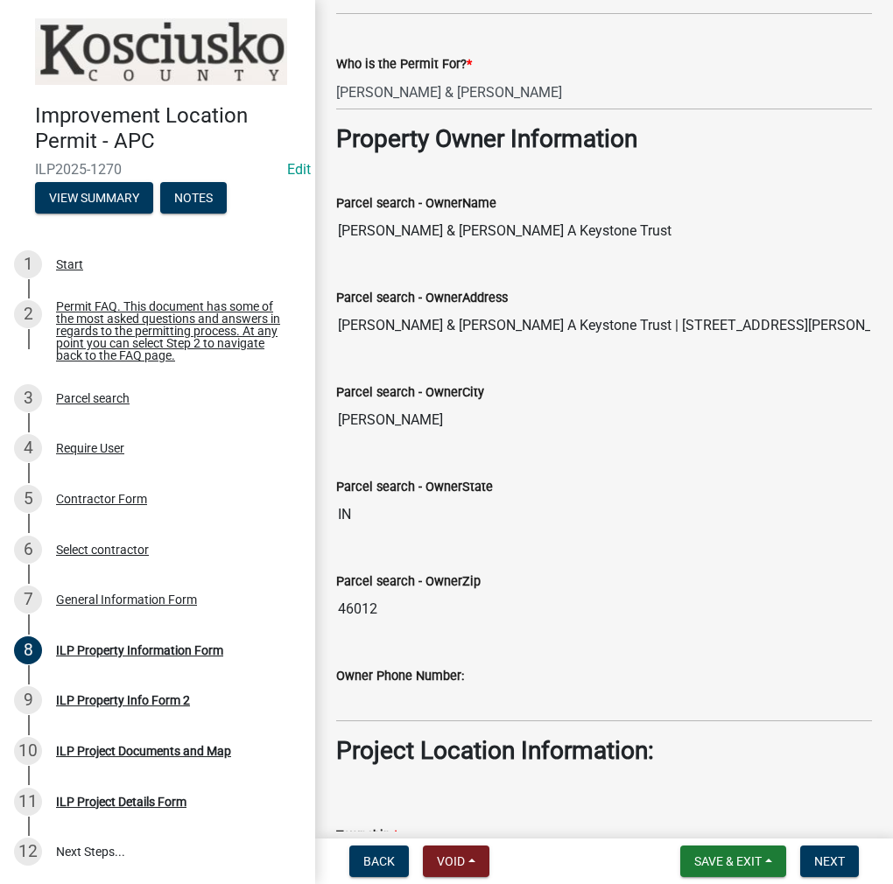
type input "000-000-0000"
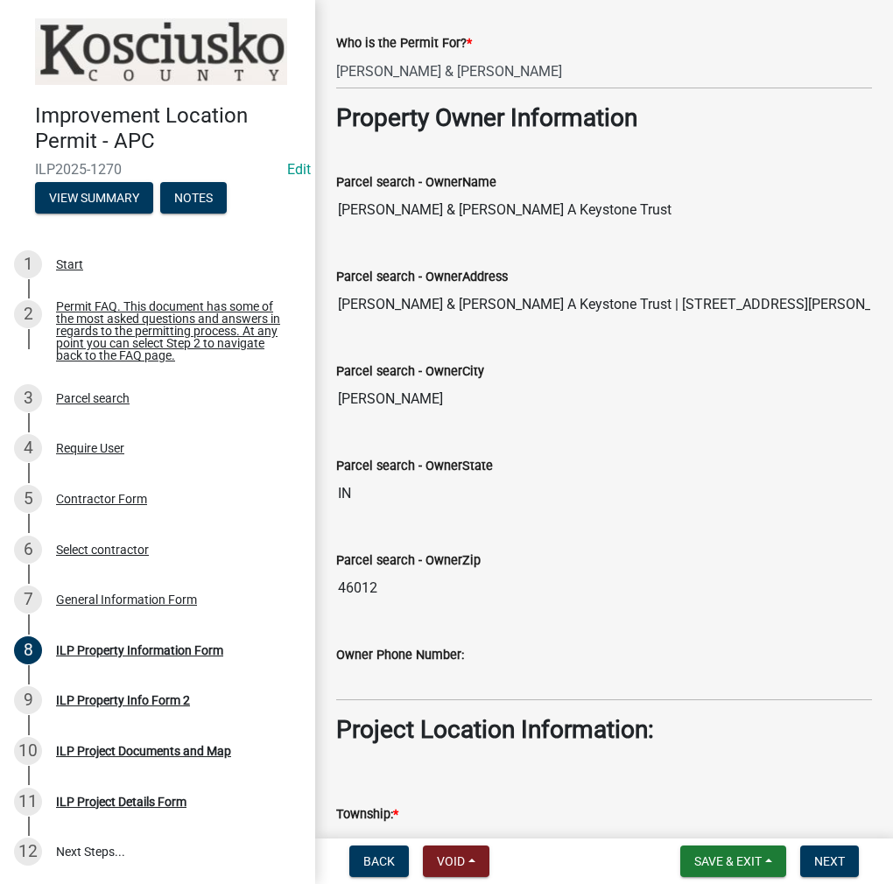
click at [722, 554] on div "Parcel search - OwnerZip 46012" at bounding box center [604, 565] width 536 height 81
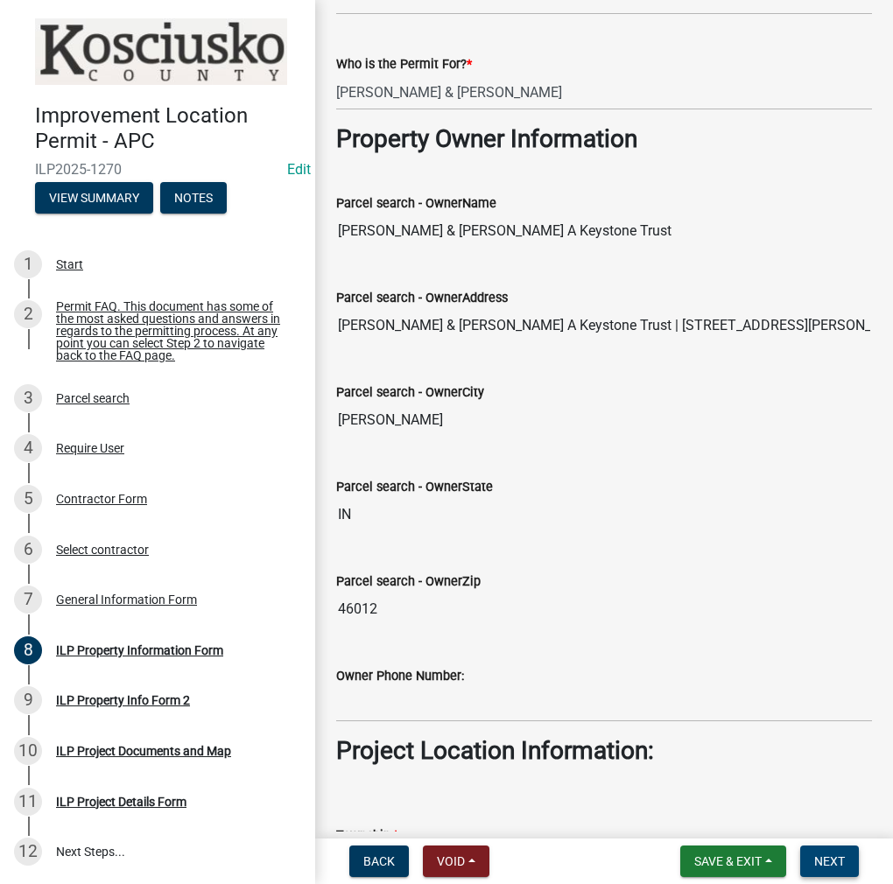
click at [836, 863] on span "Next" at bounding box center [829, 862] width 31 height 14
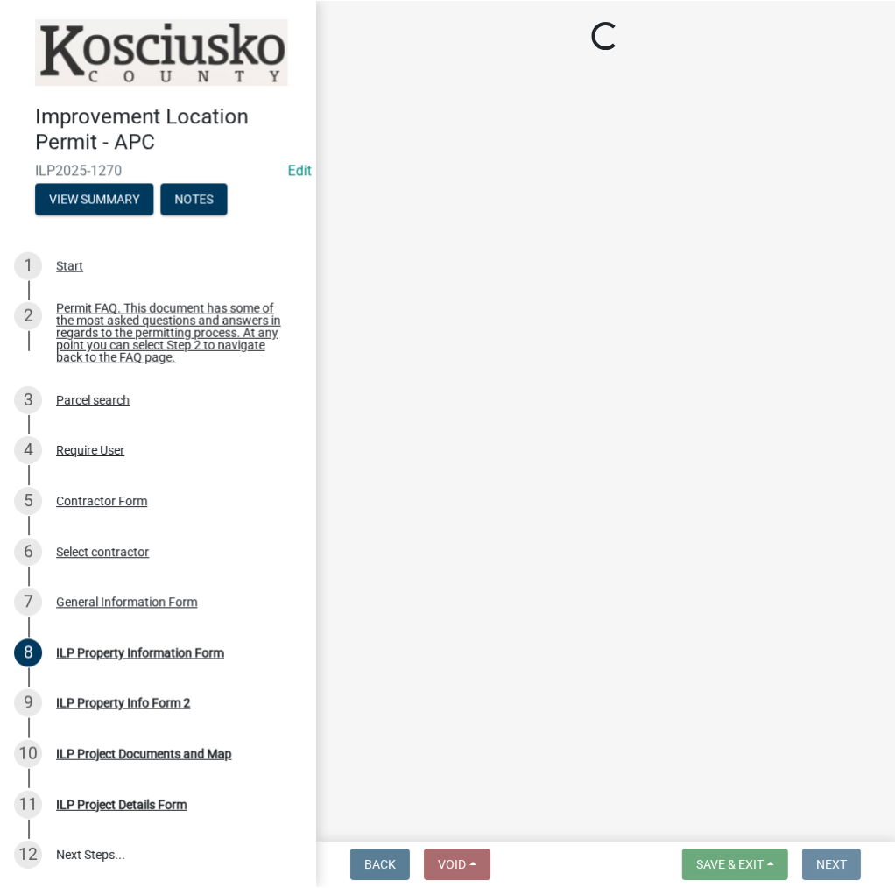
scroll to position [0, 0]
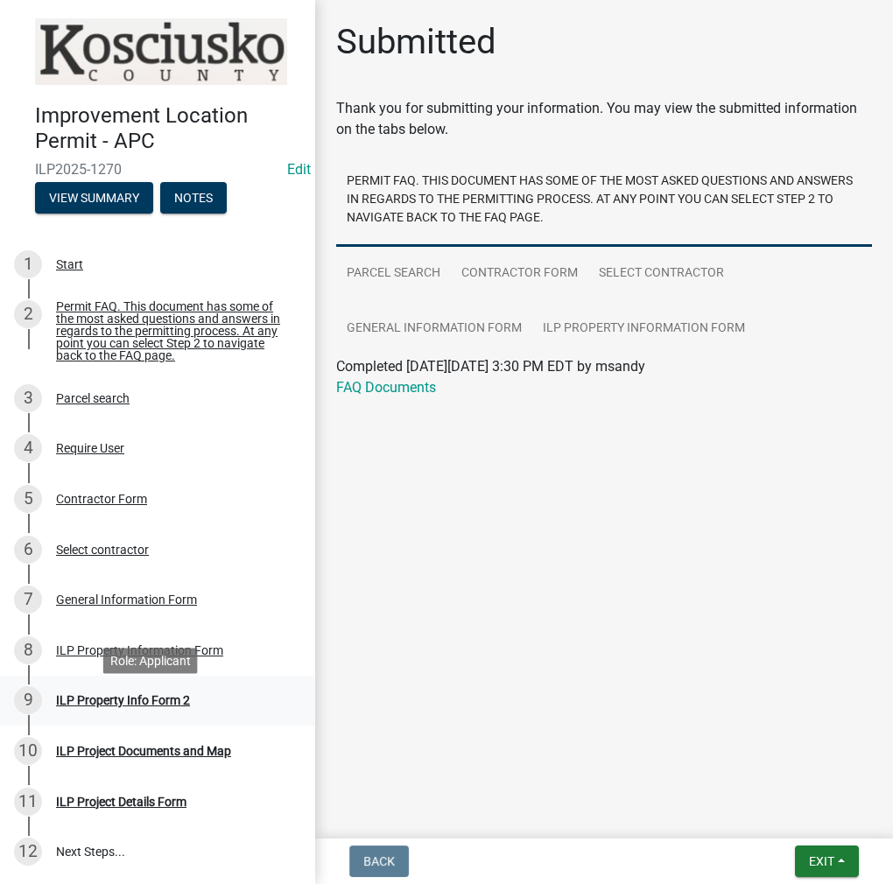
click at [95, 707] on div "ILP Property Info Form 2" at bounding box center [123, 700] width 134 height 12
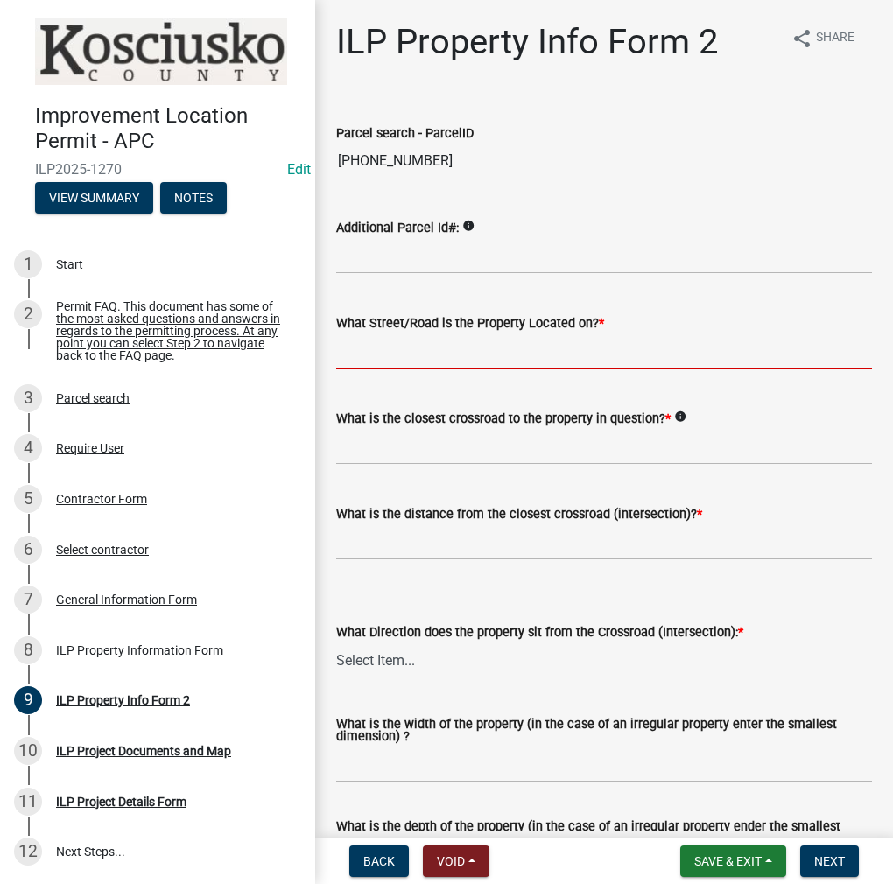
click at [534, 356] on input "What Street/Road is the Property Located on? *" at bounding box center [604, 352] width 536 height 36
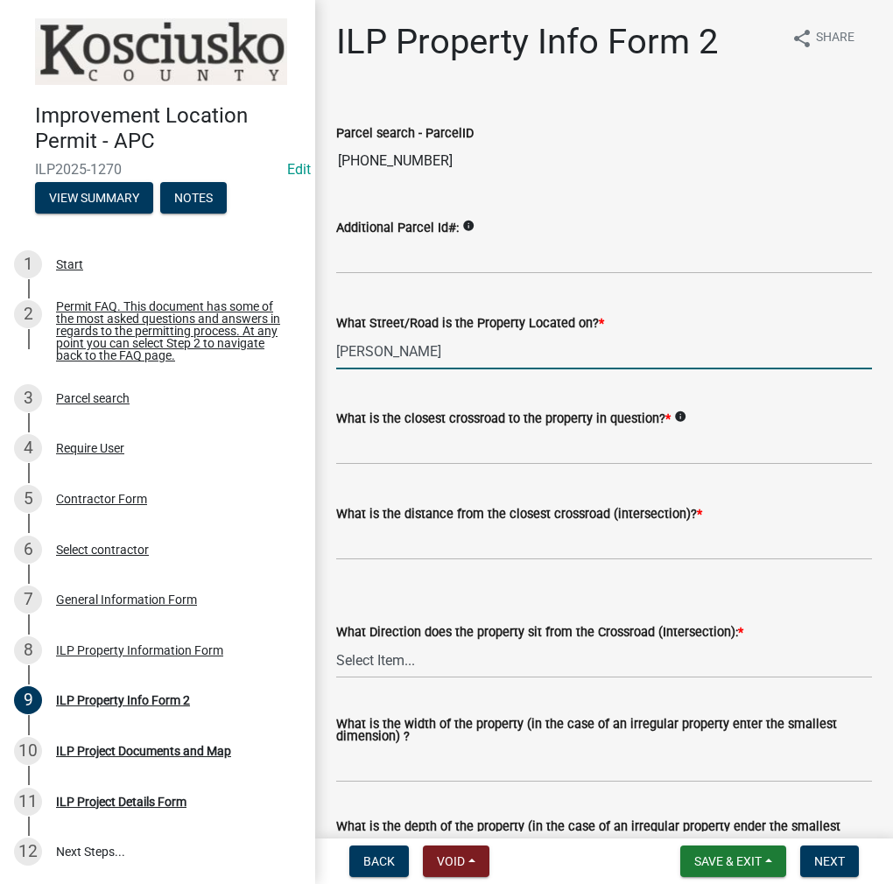
type input "SULLIVAN RD"
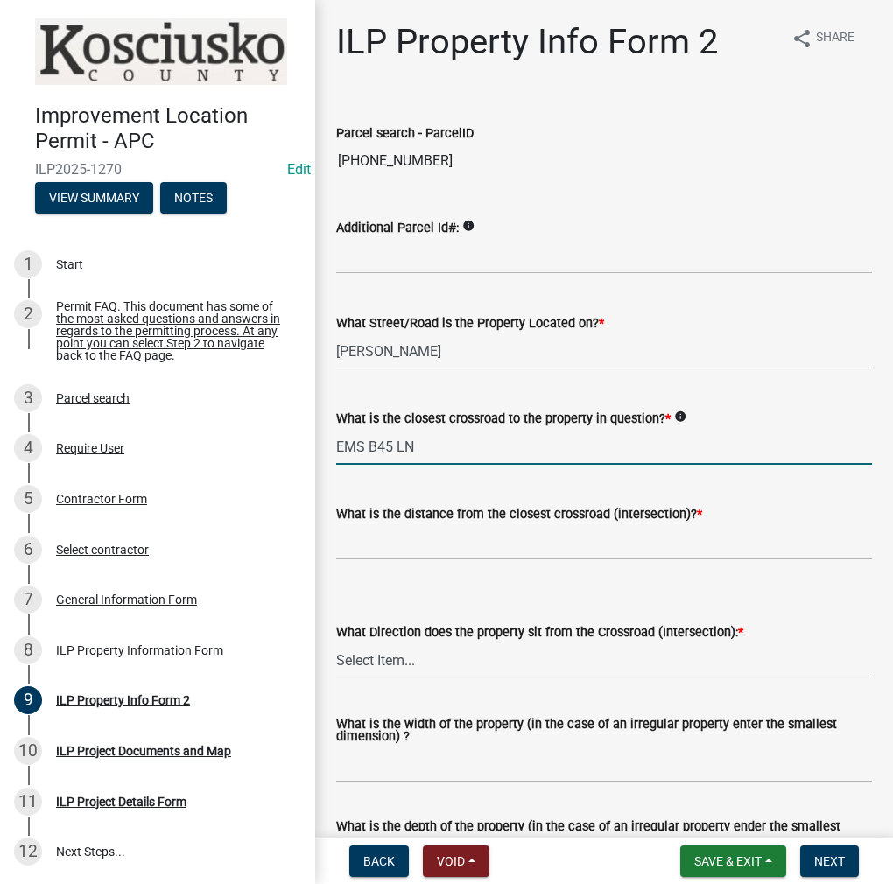
type input "EMS B45 LN"
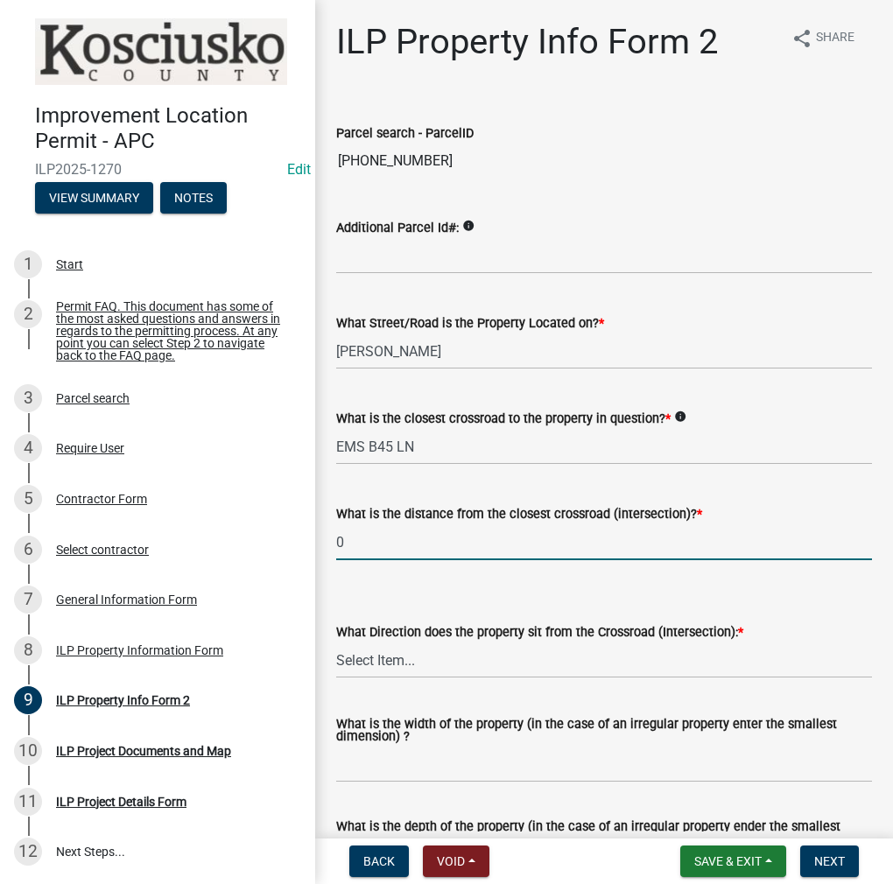
type input "0"
select select "0609af41-fe40-4fa2-880d-6f54f567ae8e"
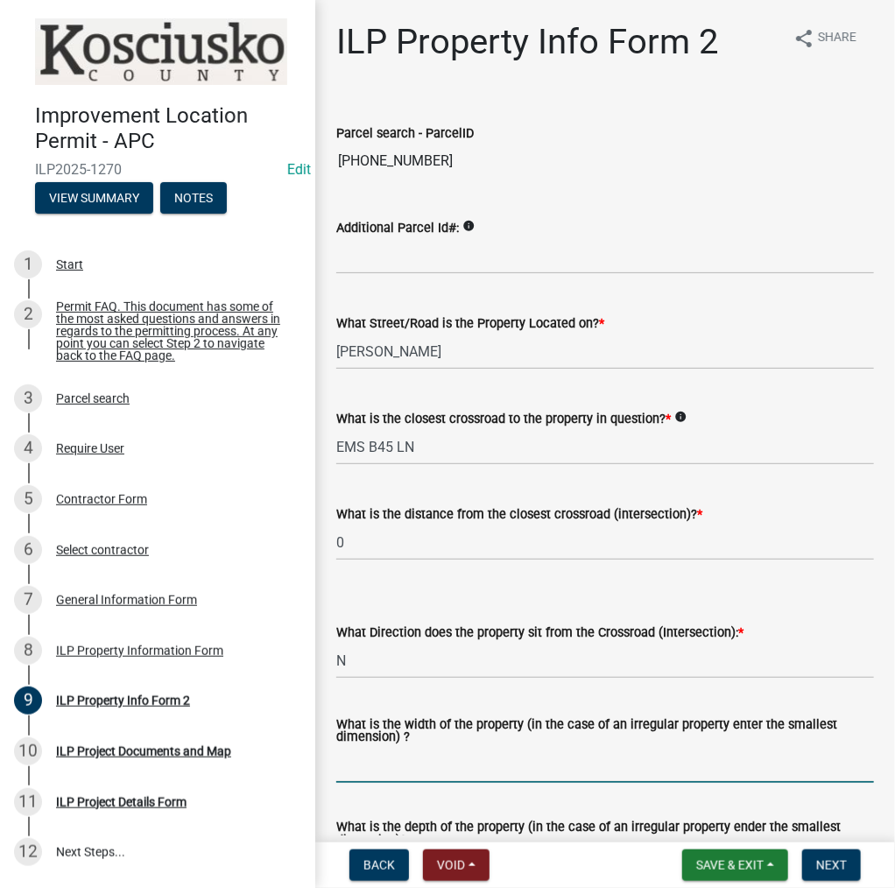
click at [485, 768] on input "What is the width of the property (in the case of an irregular property enter t…" at bounding box center [605, 765] width 538 height 36
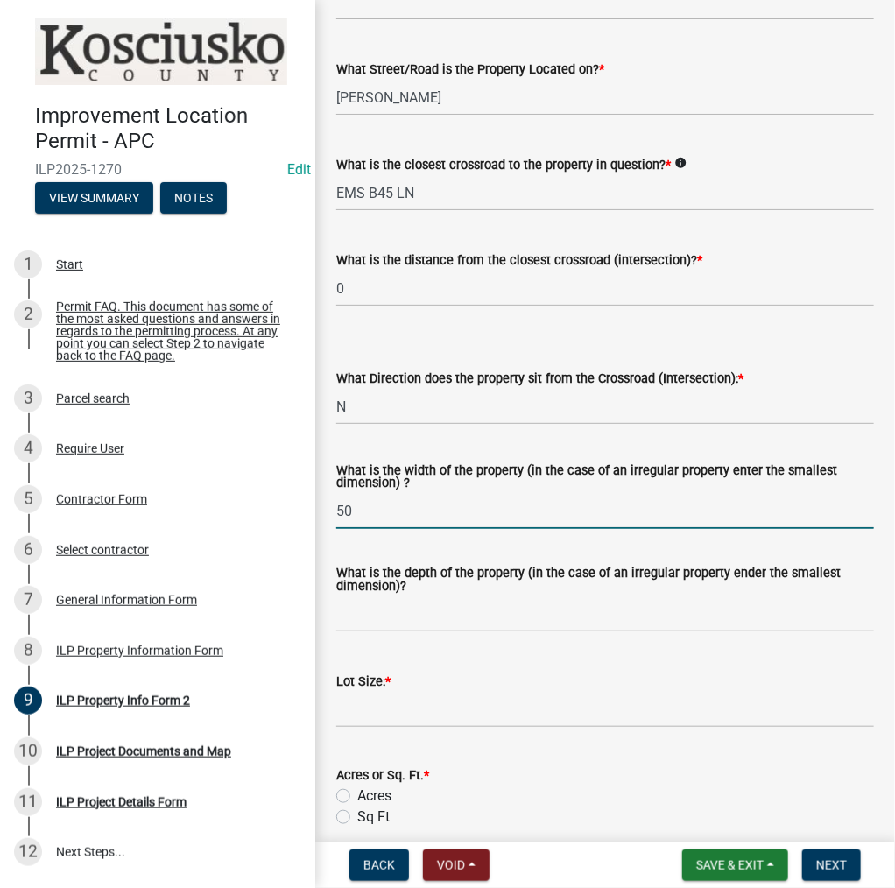
scroll to position [263, 0]
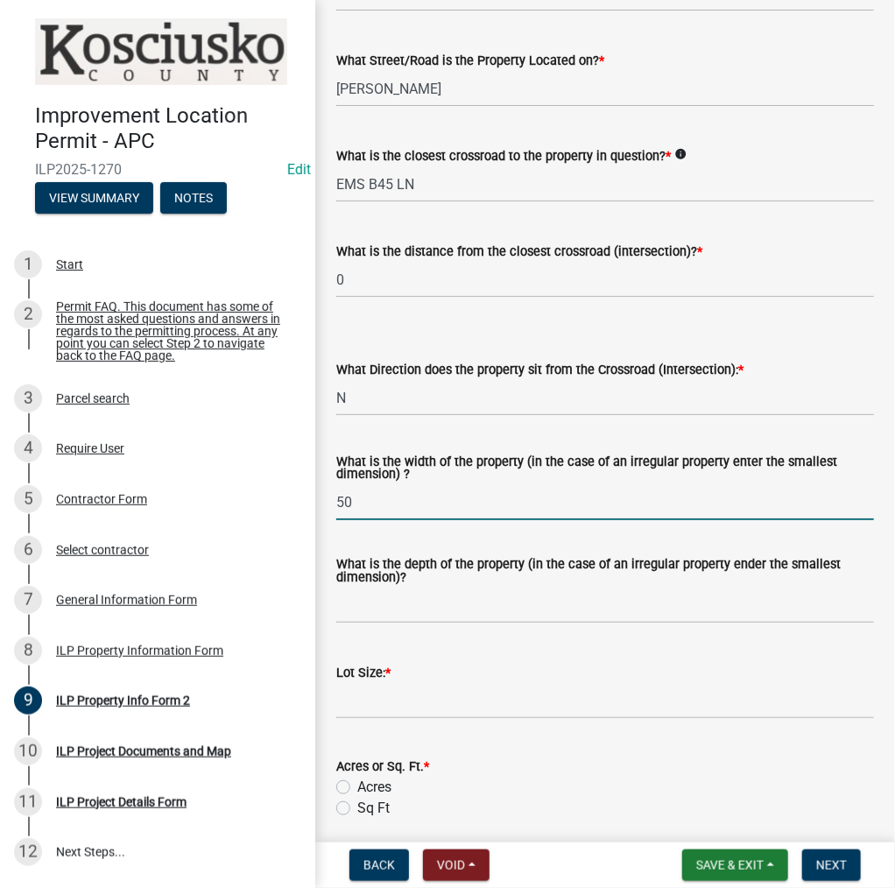
type input "50"
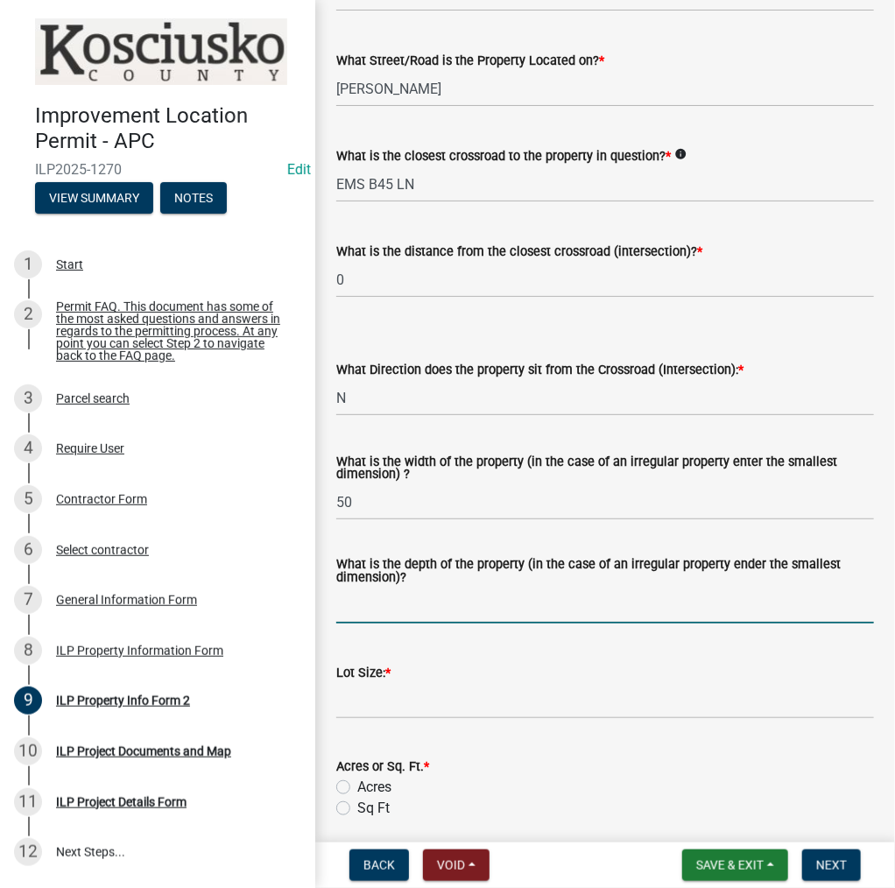
click at [468, 603] on input "What is the depth of the property (in the case of an irregular property ender t…" at bounding box center [605, 606] width 538 height 36
type input "240"
click at [423, 712] on input "text" at bounding box center [605, 701] width 538 height 36
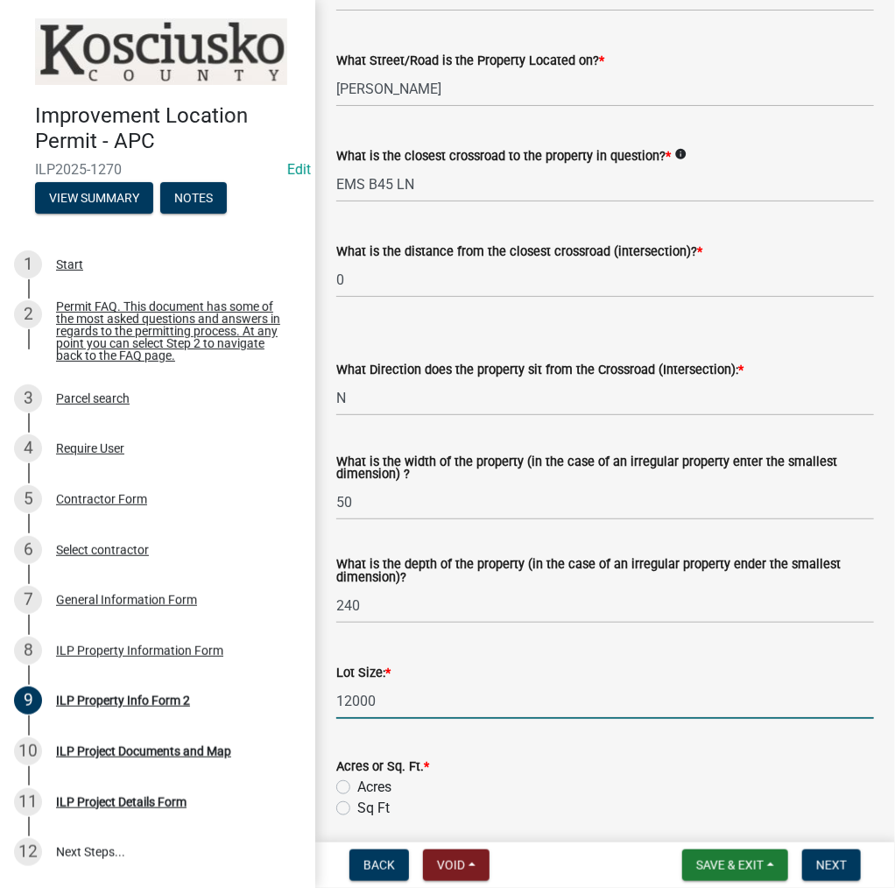
type input "12000"
click at [357, 808] on label "Sq Ft" at bounding box center [373, 808] width 32 height 21
click at [357, 808] on input "Sq Ft" at bounding box center [362, 803] width 11 height 11
radio input "true"
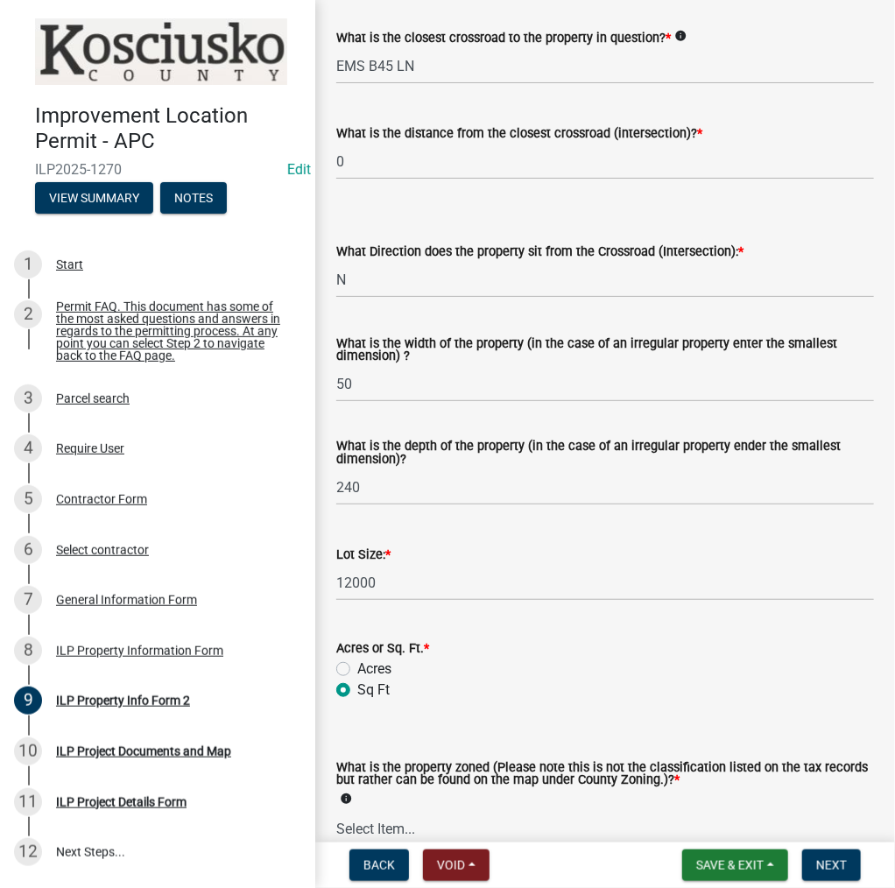
scroll to position [525, 0]
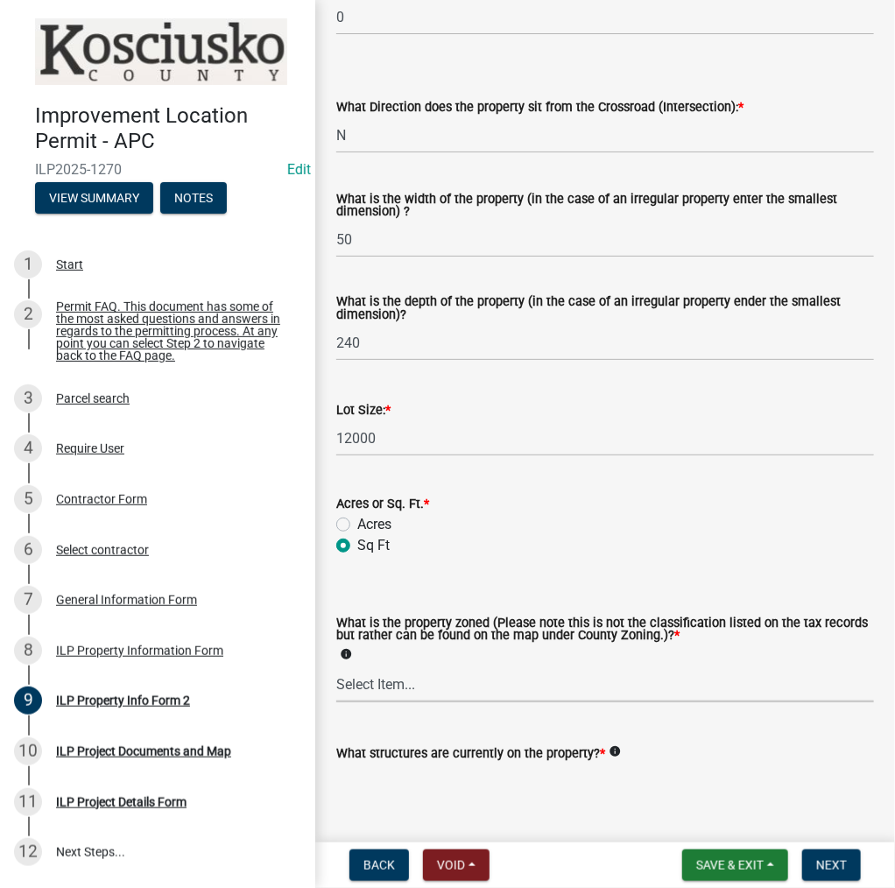
click at [483, 689] on select "Select Item... Agricultural Agricultural 2 Commercial Environmental Industrial …" at bounding box center [605, 684] width 538 height 36
click at [336, 667] on select "Select Item... Agricultural Agricultural 2 Commercial Environmental Industrial …" at bounding box center [605, 684] width 538 height 36
select select "1146270b-2111-4e23-bf7f-74ce85cf7041"
click at [462, 793] on textarea "What structures are currently on the property? *" at bounding box center [605, 805] width 538 height 82
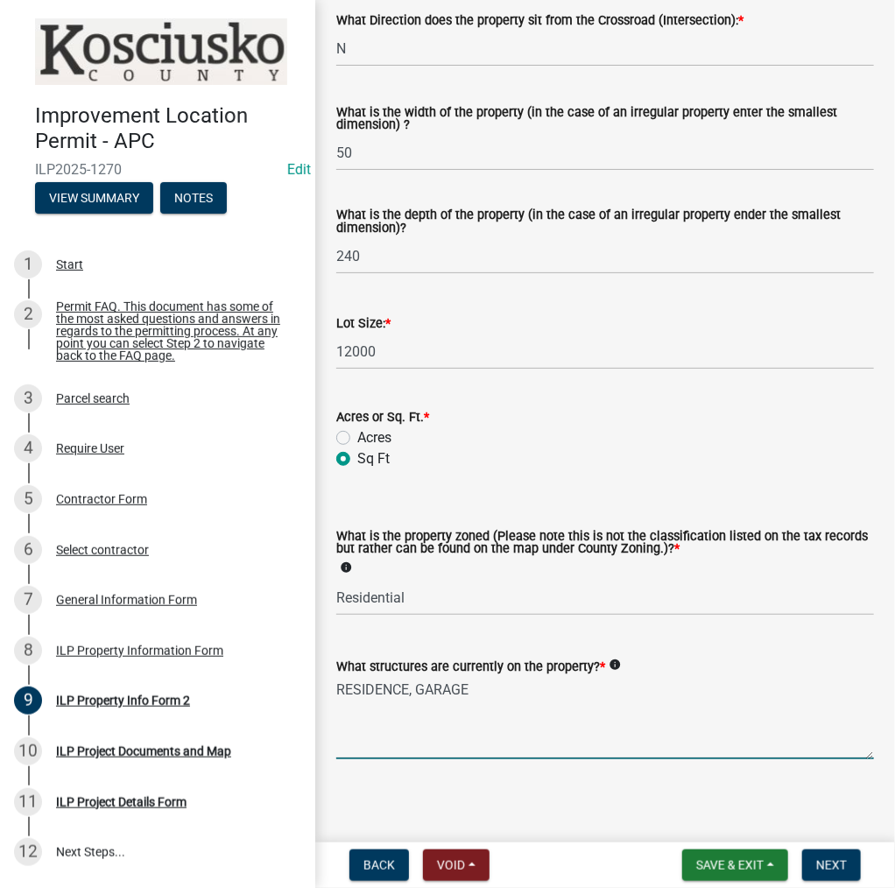
scroll to position [619, 0]
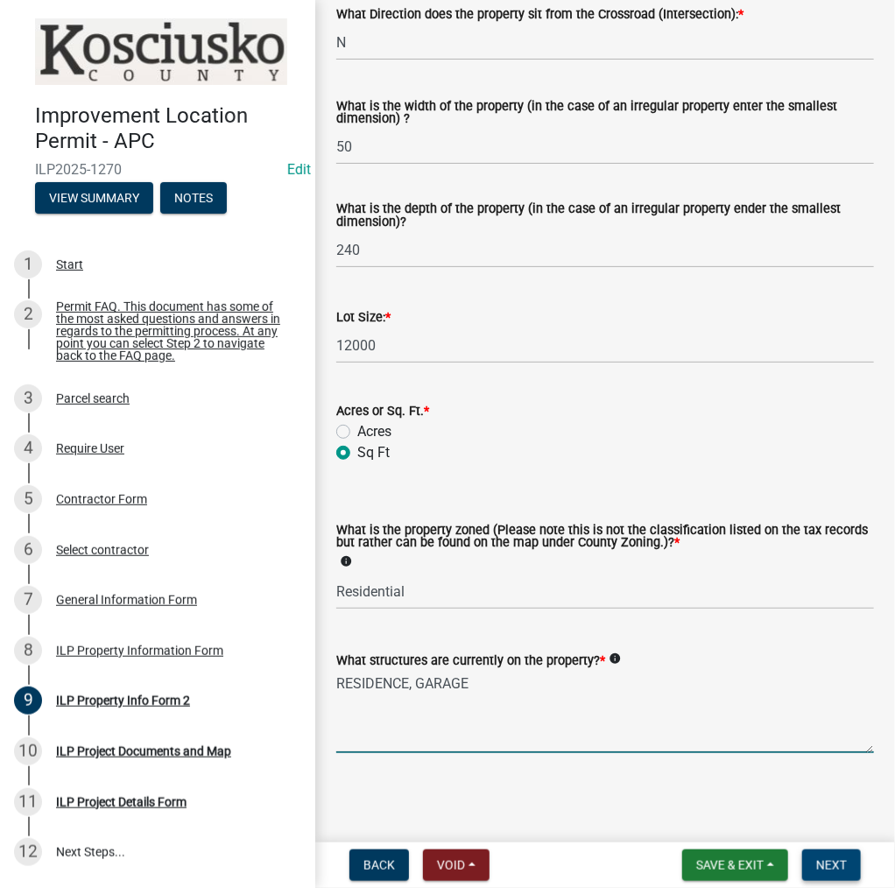
type textarea "RESIDENCE, GARAGE"
click at [833, 863] on span "Next" at bounding box center [831, 865] width 31 height 14
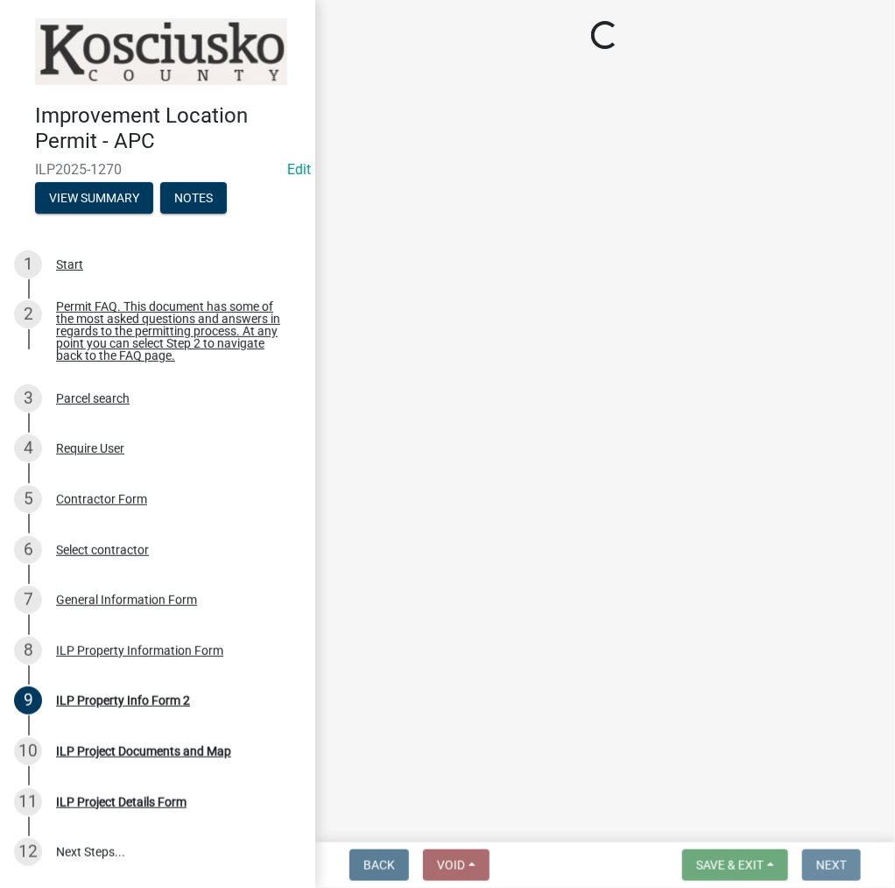
scroll to position [0, 0]
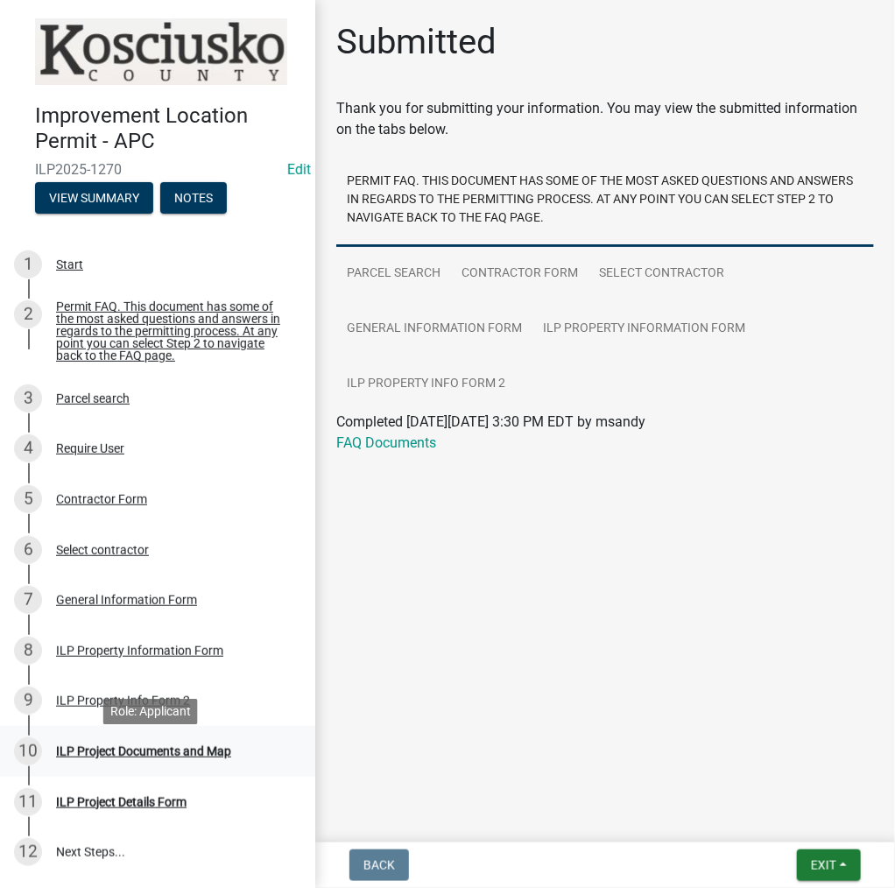
click at [116, 758] on div "ILP Project Documents and Map" at bounding box center [143, 751] width 175 height 12
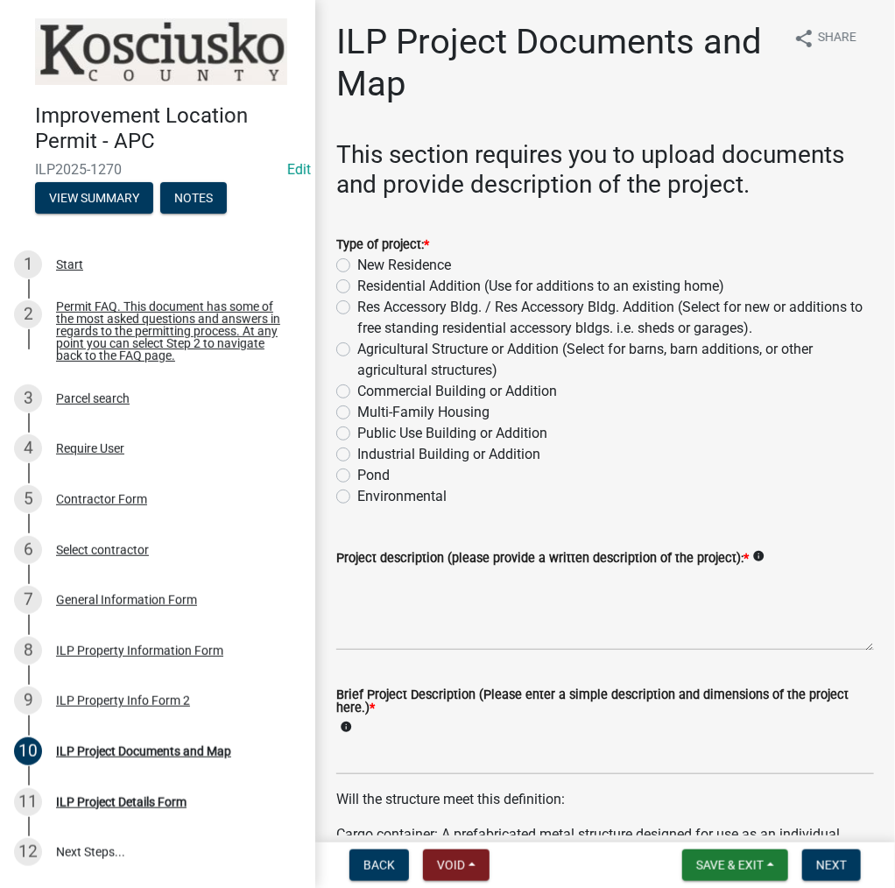
click at [357, 285] on label "Residential Addition (Use for additions to an existing home)" at bounding box center [540, 286] width 367 height 21
click at [357, 285] on input "Residential Addition (Use for additions to an existing home)" at bounding box center [362, 281] width 11 height 11
radio input "true"
click at [404, 608] on textarea "Project description (please provide a written description of the project): *" at bounding box center [605, 609] width 538 height 82
type textarea "RESIDENCE ADDITION & 2ND STORY & PORCH"
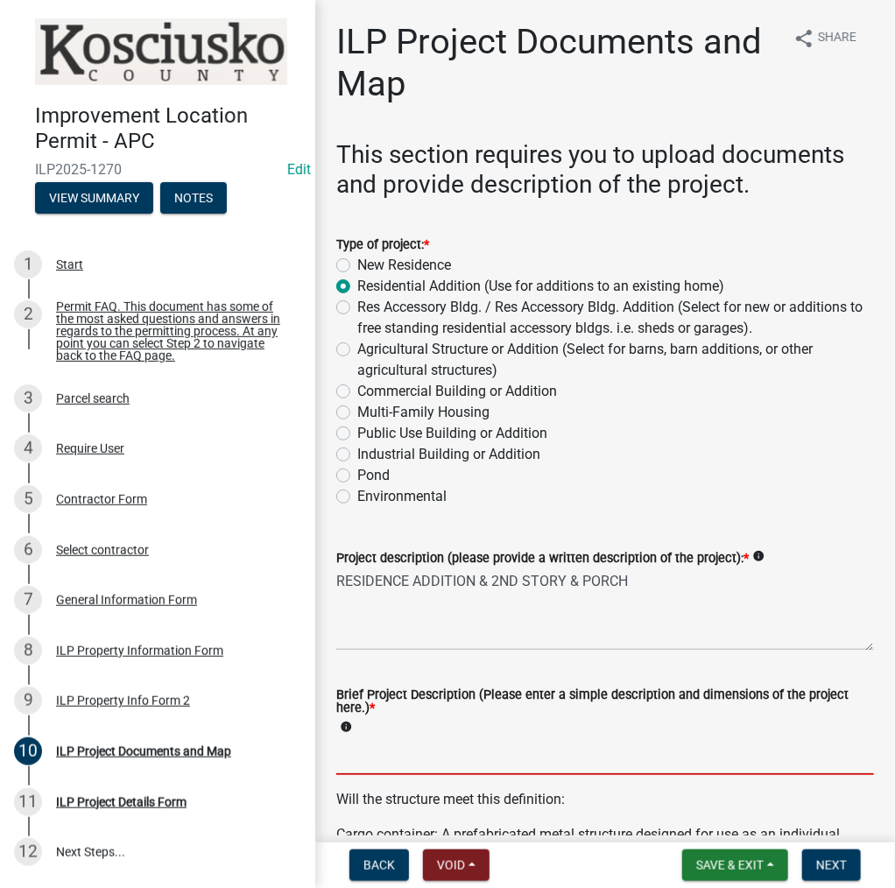
click at [382, 748] on input "Brief Project Description (Please enter a simple description and dimensions of …" at bounding box center [605, 757] width 538 height 36
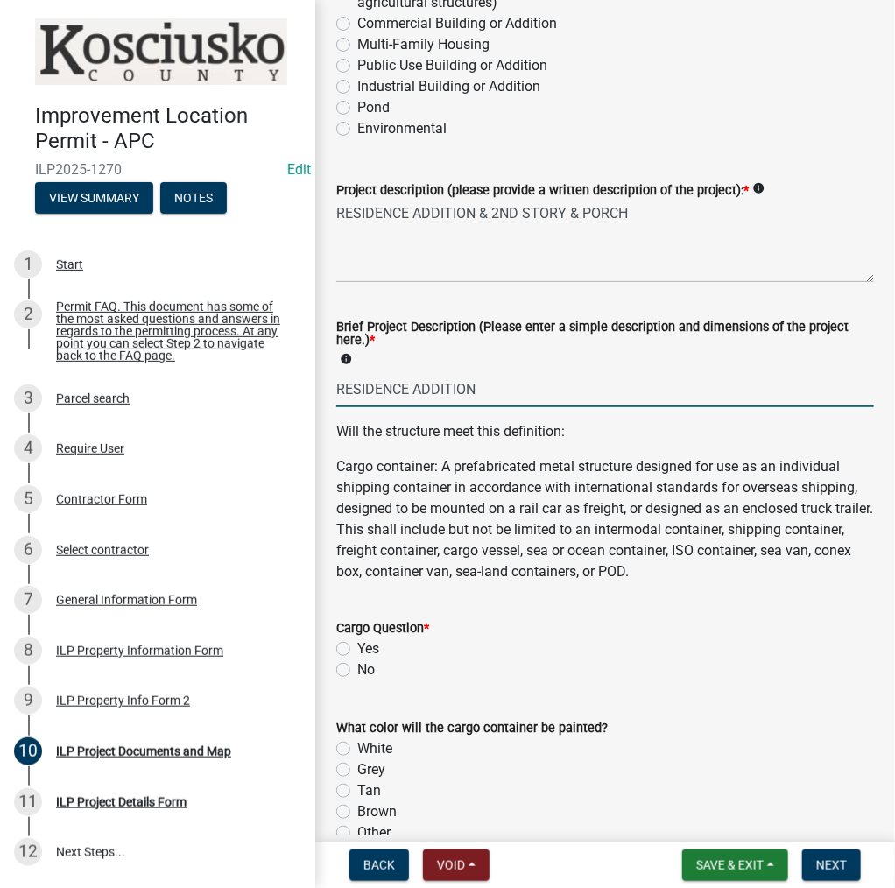
scroll to position [525, 0]
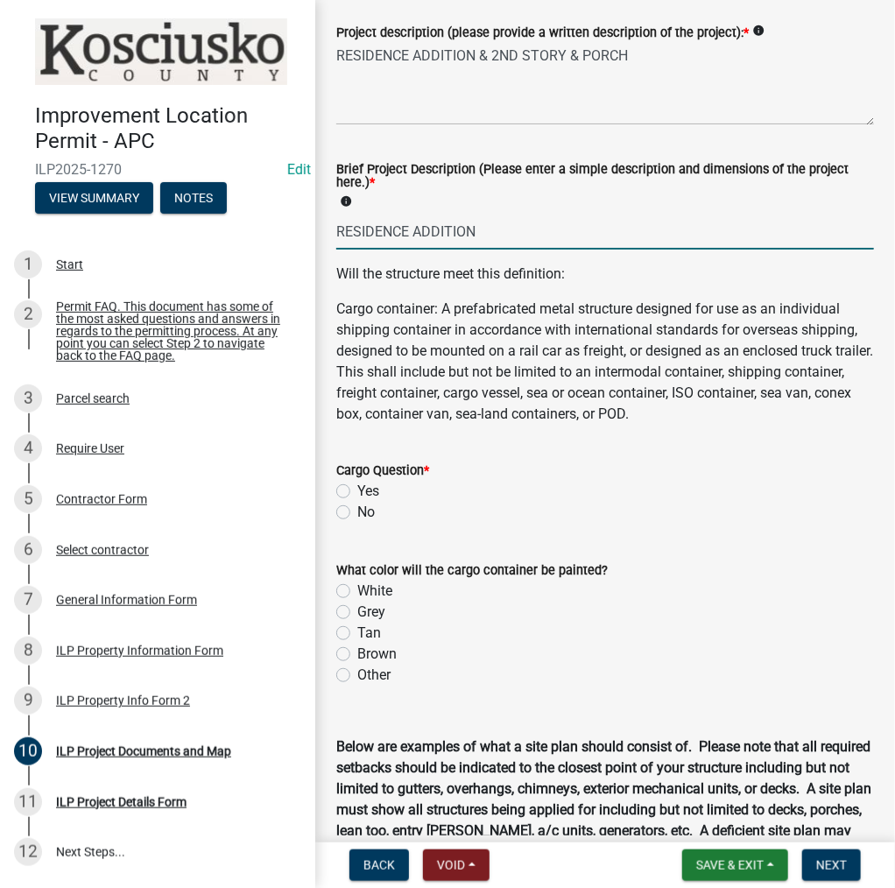
type input "RESIDENCE ADDITION"
click at [357, 510] on label "No" at bounding box center [366, 512] width 18 height 21
click at [357, 510] on input "No" at bounding box center [362, 507] width 11 height 11
radio input "true"
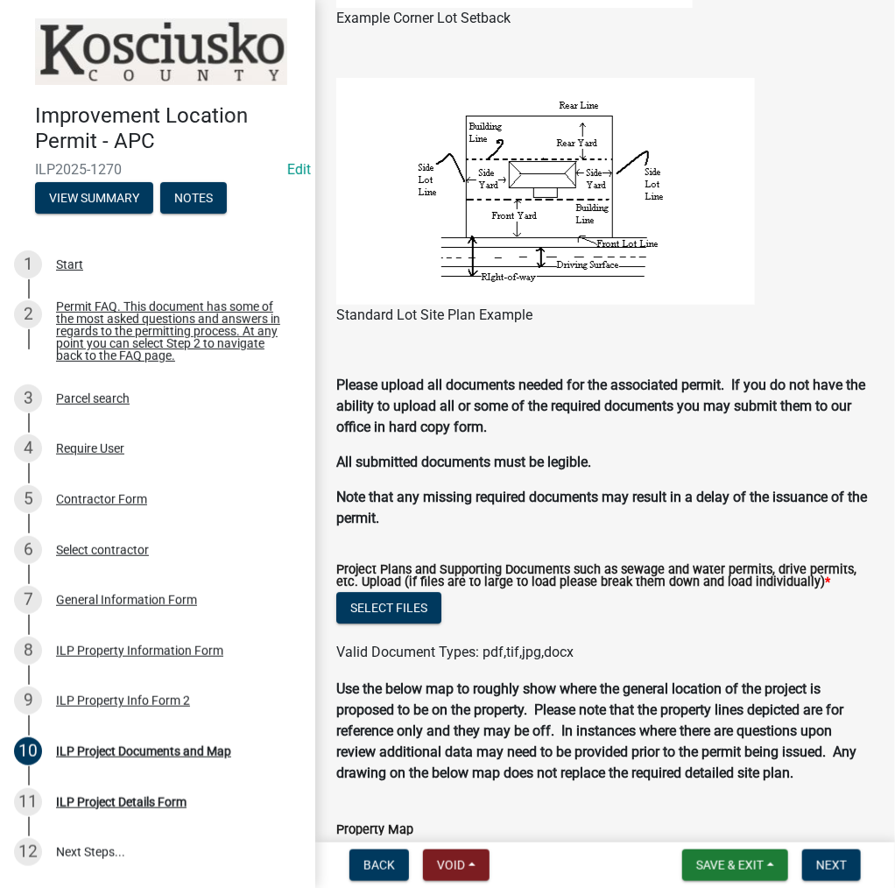
scroll to position [1458, 0]
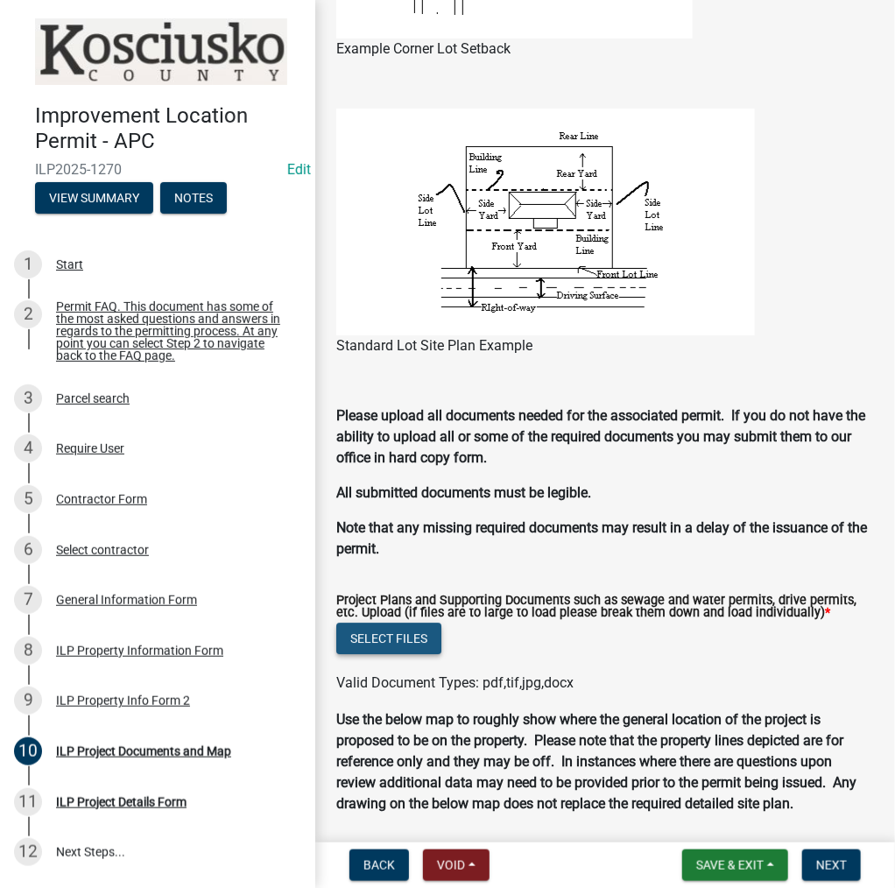
click at [382, 642] on button "Select files" at bounding box center [388, 639] width 105 height 32
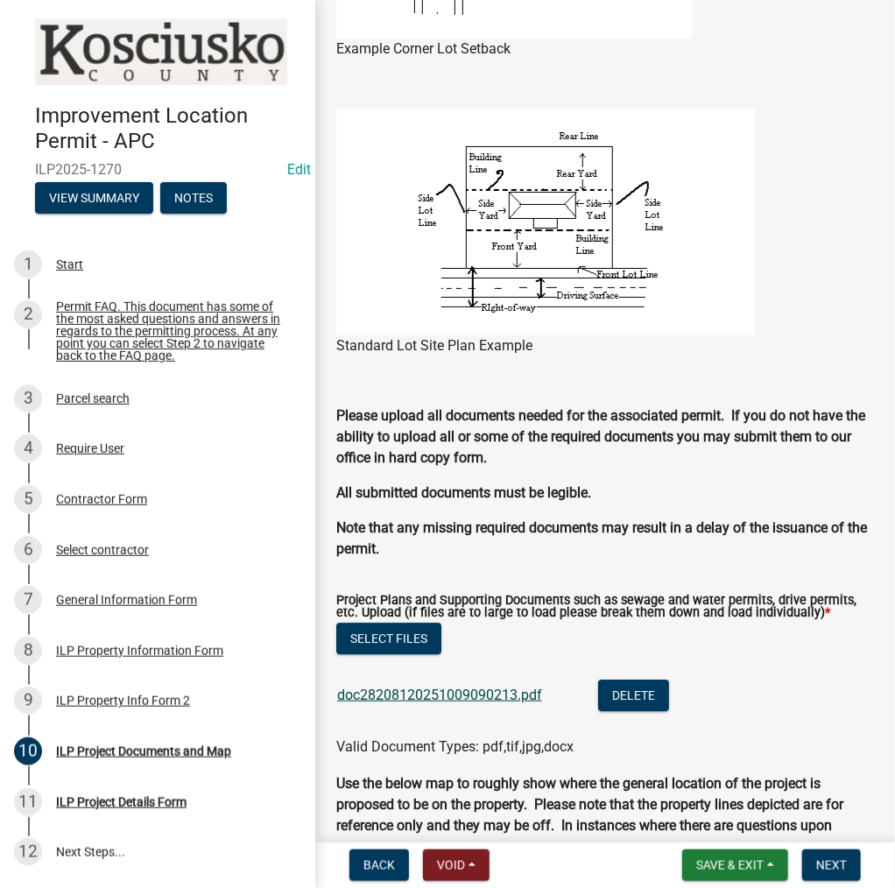
click at [389, 695] on link "doc28208120251009090213.pdf" at bounding box center [439, 695] width 205 height 17
click at [400, 634] on button "Select files" at bounding box center [388, 639] width 105 height 32
click at [821, 871] on span "Next" at bounding box center [831, 865] width 31 height 14
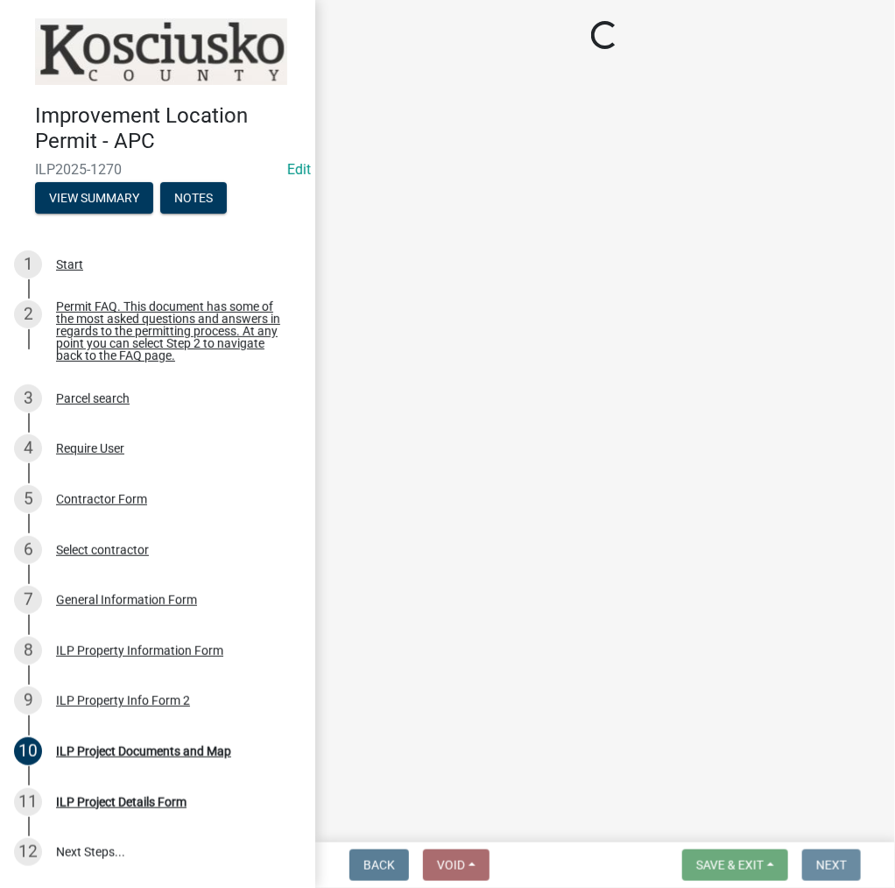
scroll to position [0, 0]
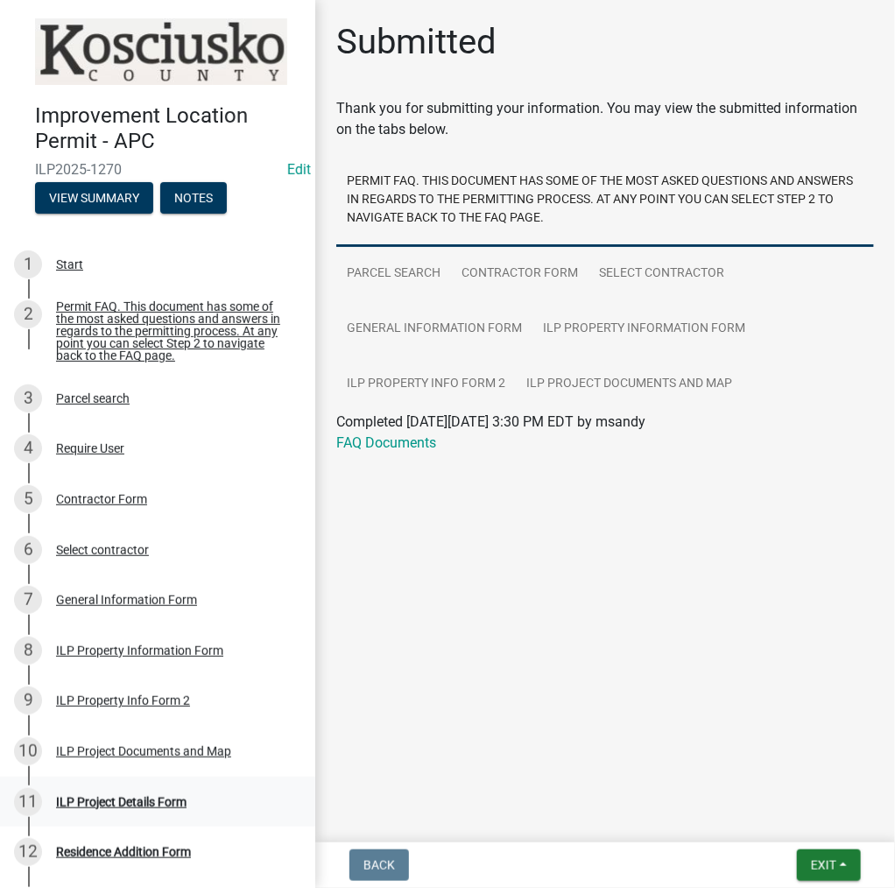
click at [106, 807] on div "ILP Project Details Form" at bounding box center [121, 802] width 130 height 12
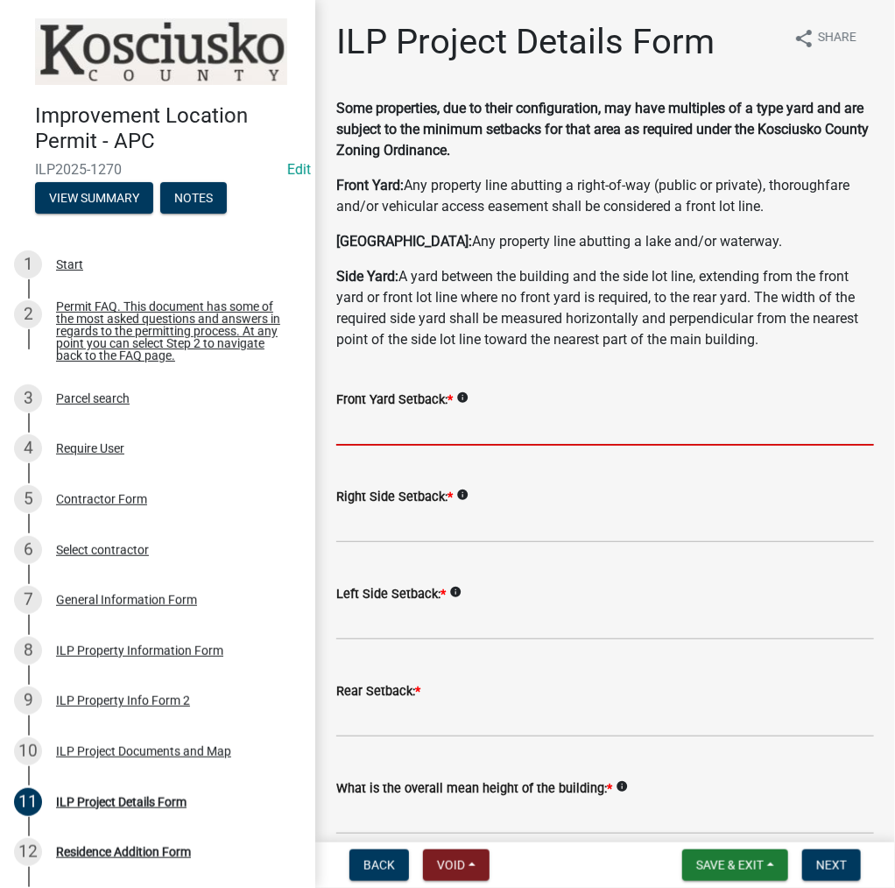
click at [424, 436] on input "text" at bounding box center [605, 428] width 538 height 36
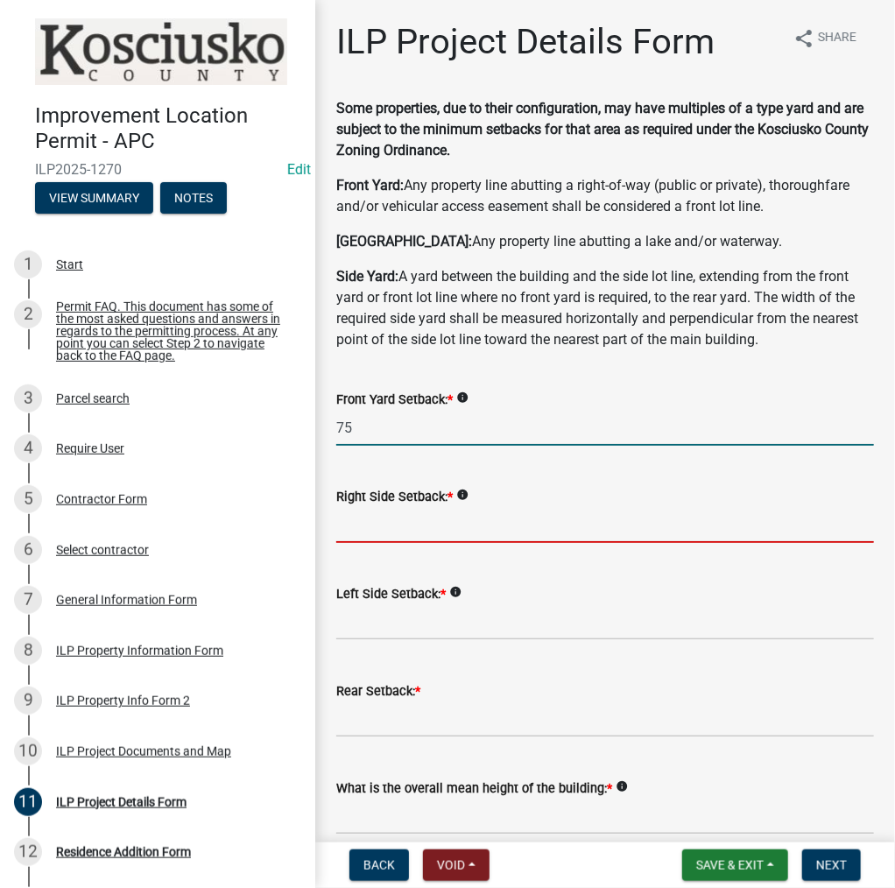
type input "75.0"
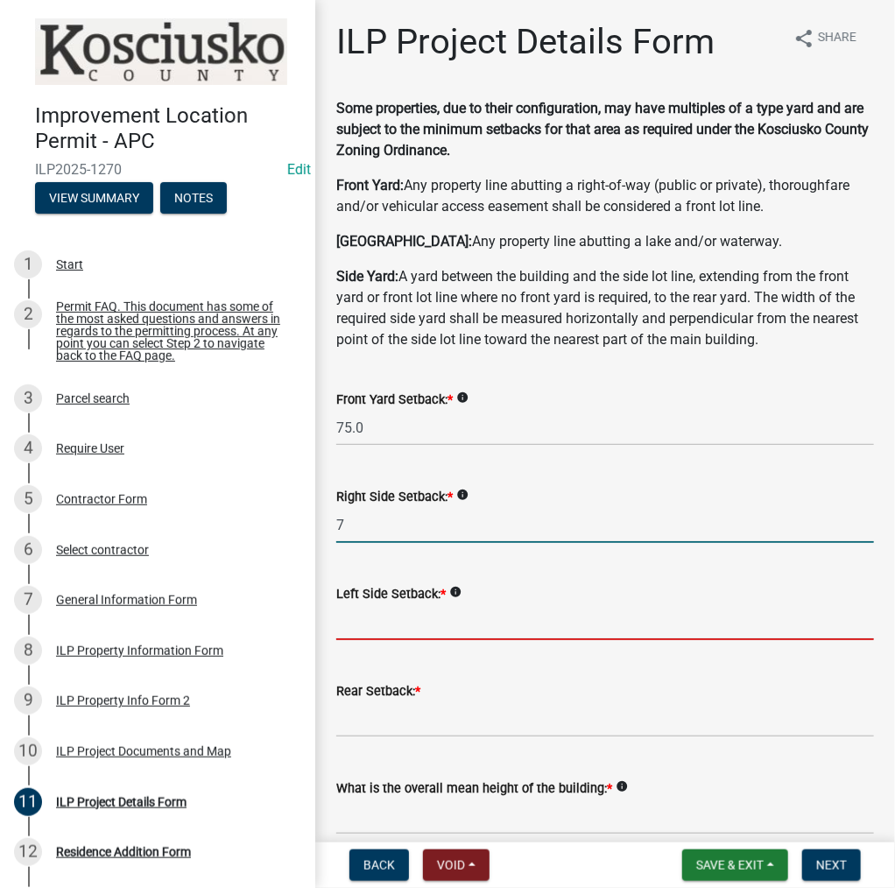
type input "7.0"
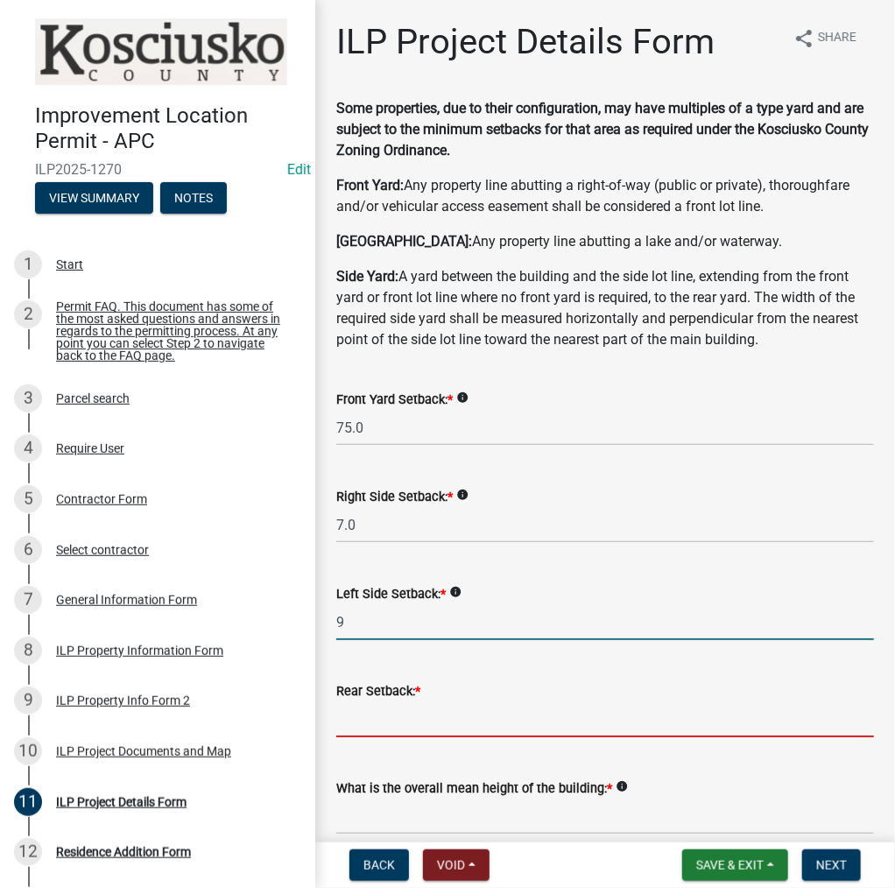
type input "9.0"
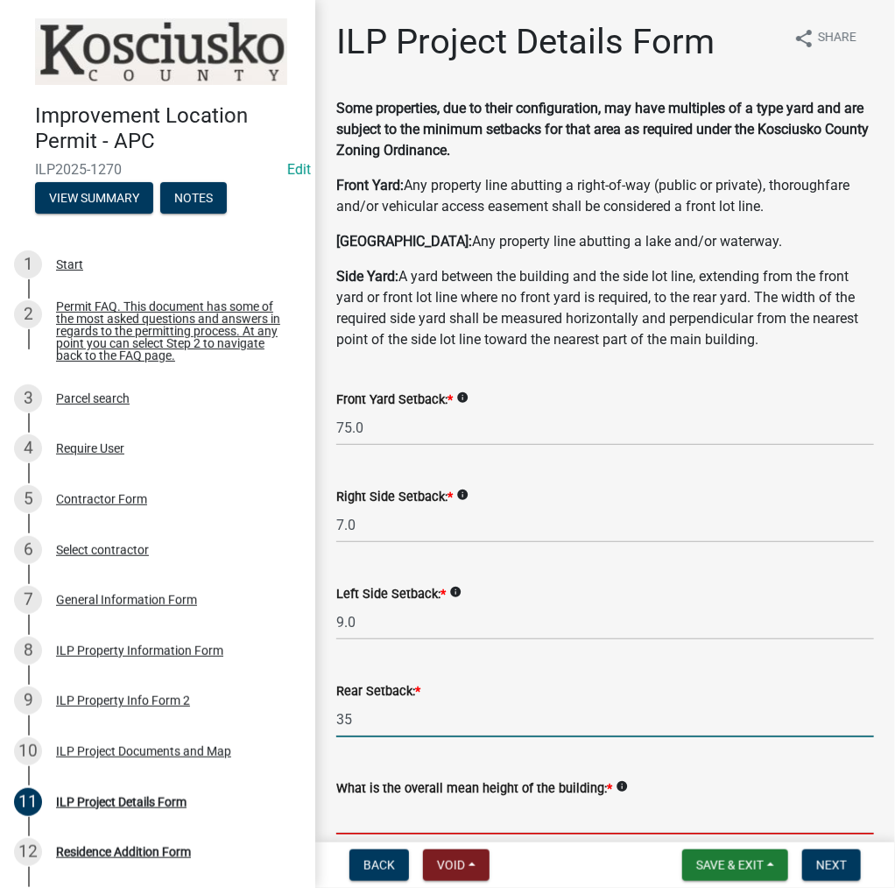
type input "35.0"
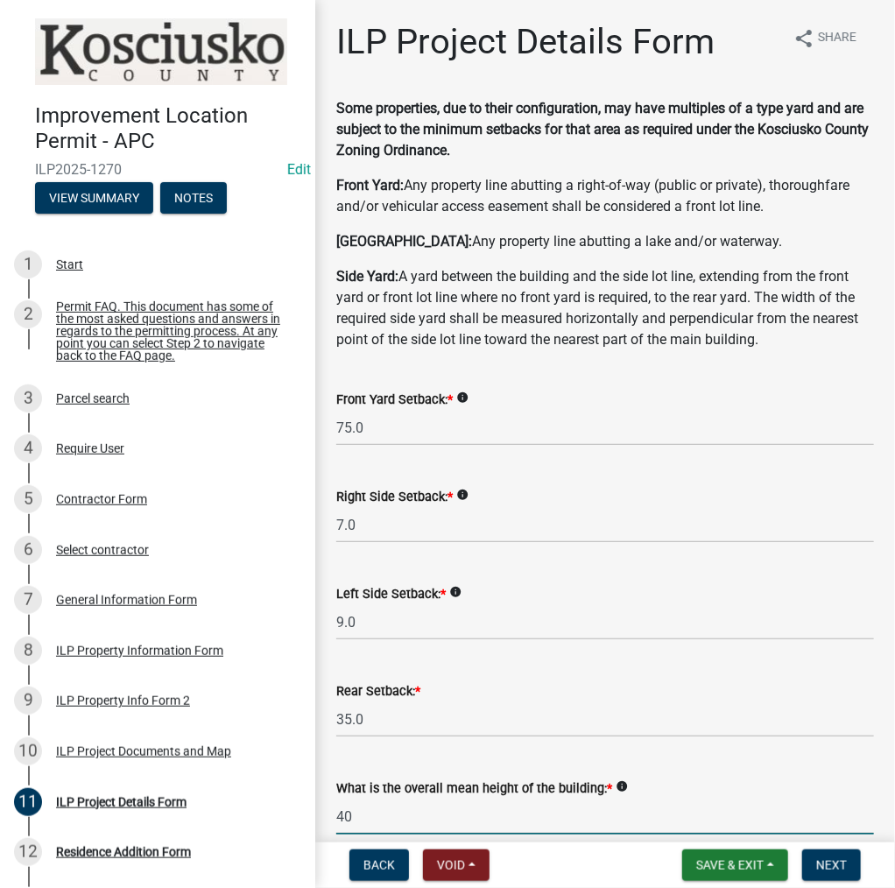
type input "40.0"
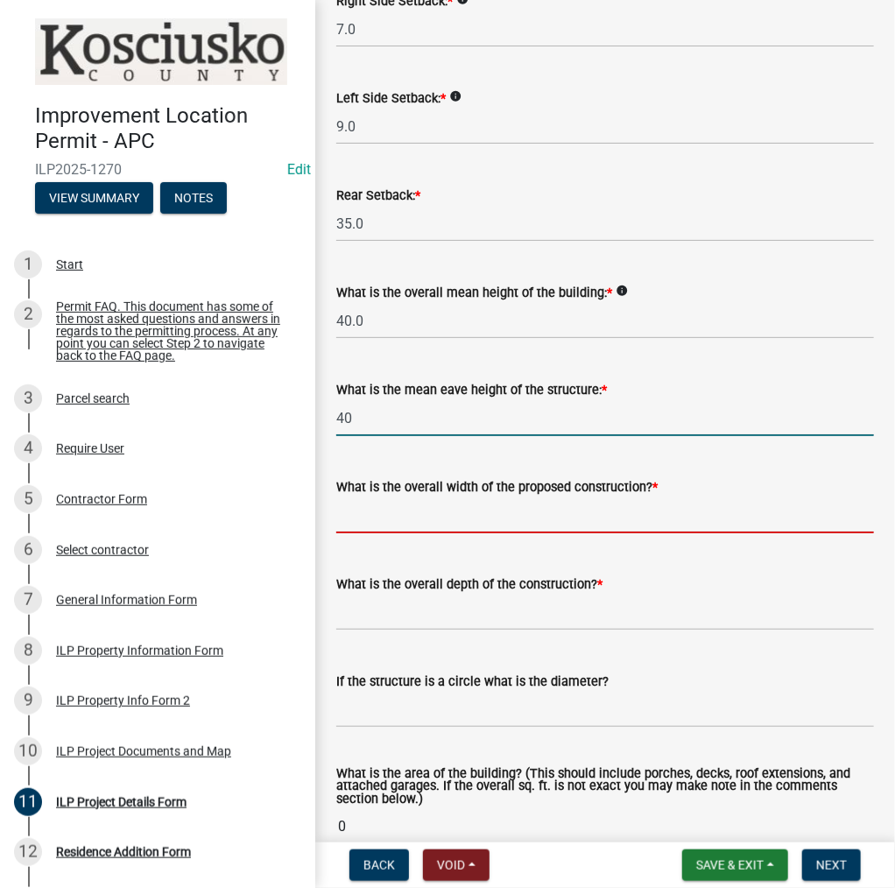
type input "40.0"
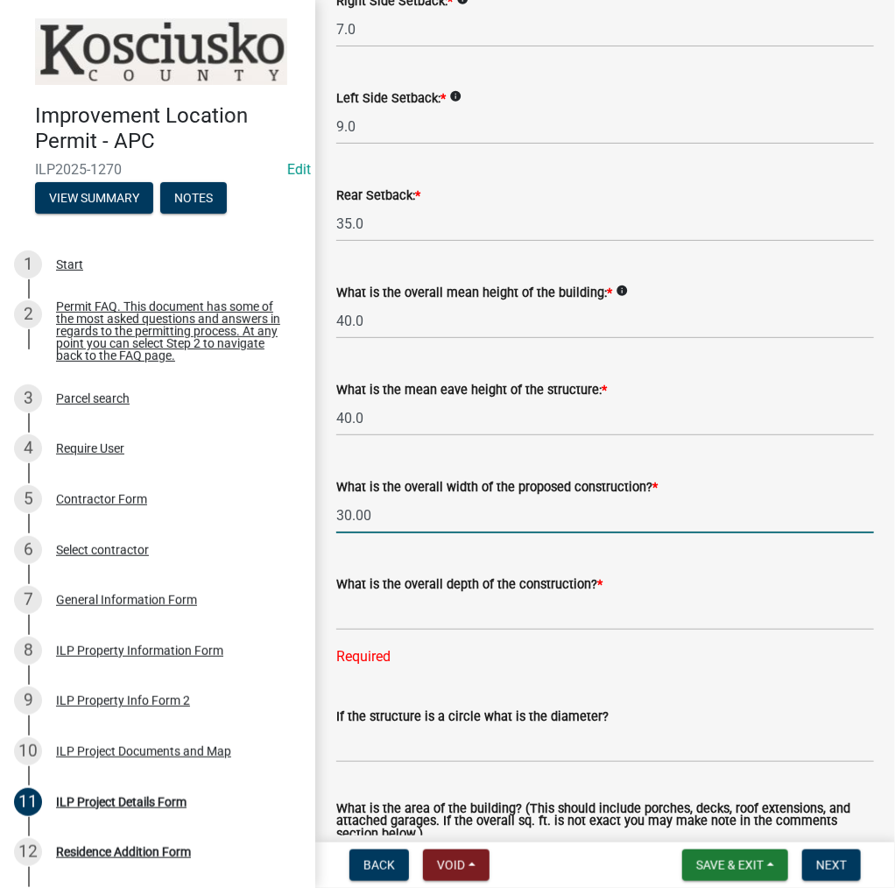
click at [379, 512] on input "30.00" at bounding box center [605, 515] width 538 height 36
type input "31.00"
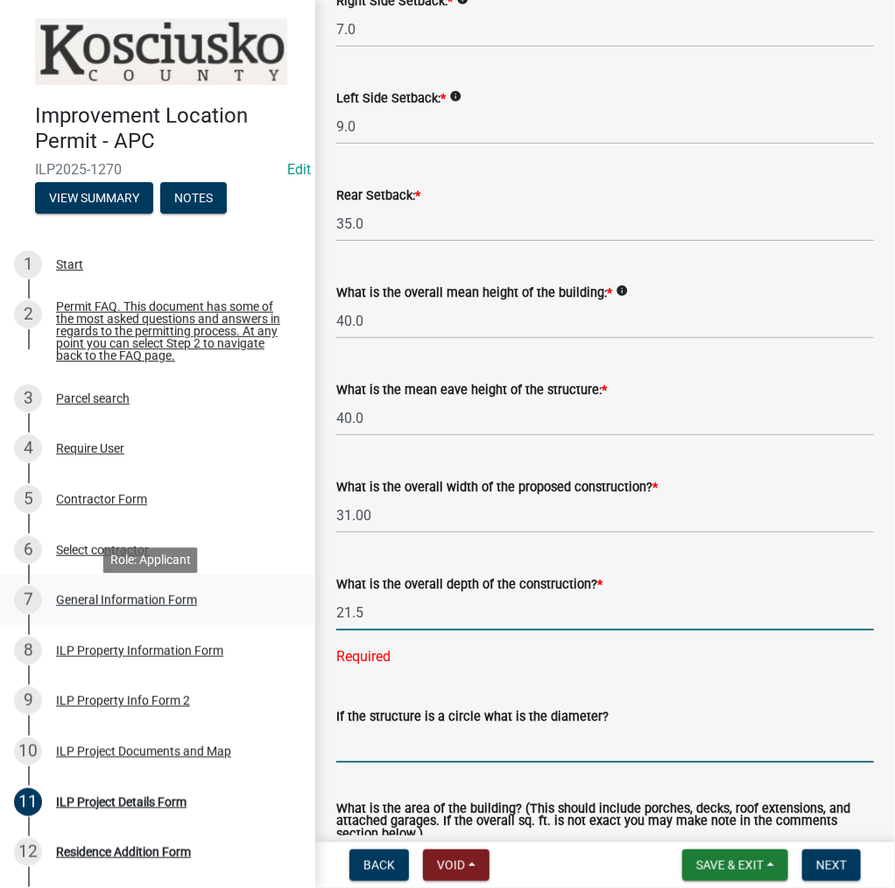
type input "21.50"
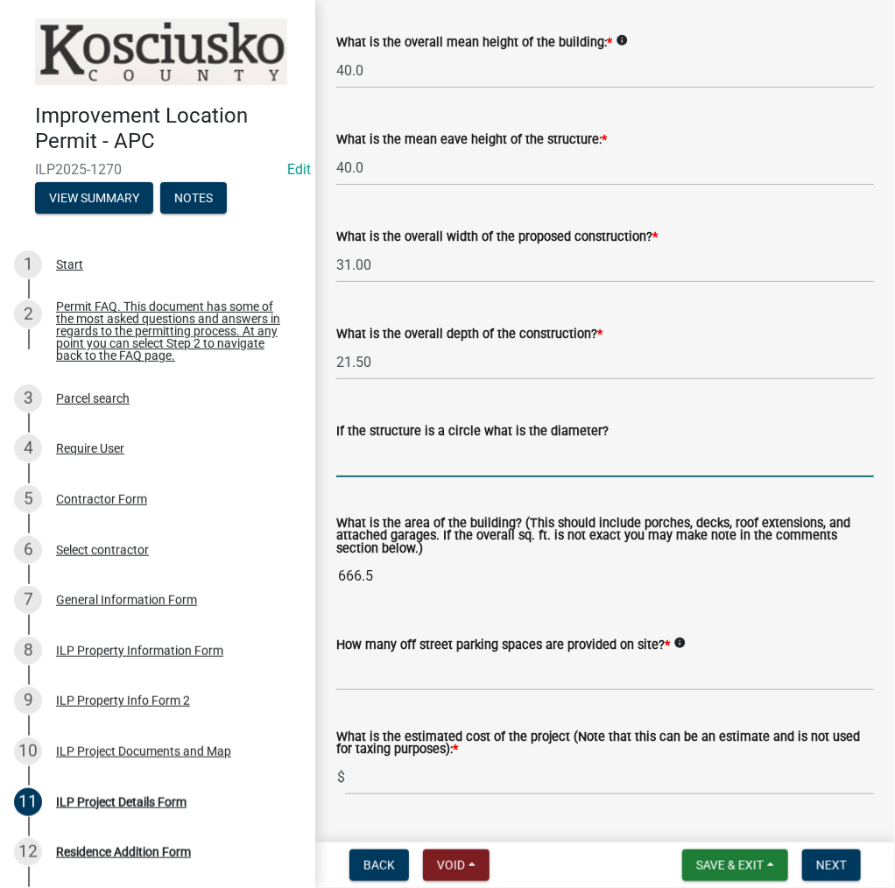
scroll to position [758, 0]
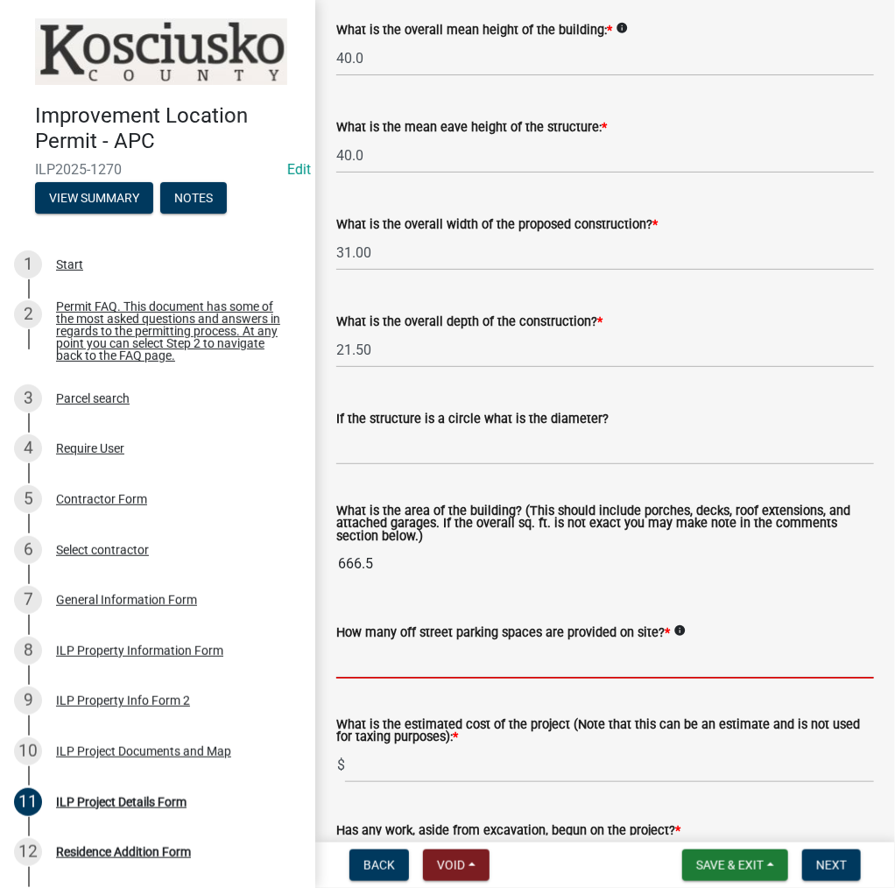
click at [474, 652] on input "text" at bounding box center [605, 661] width 538 height 36
type input "2"
type input "225000"
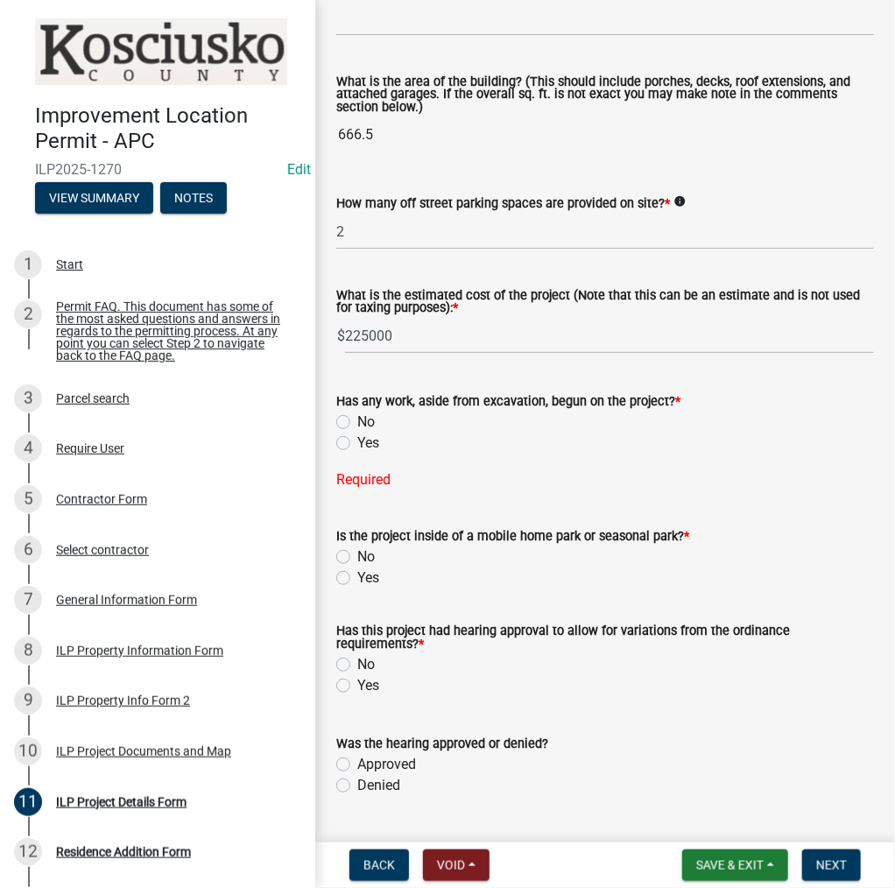
click at [357, 421] on label "No" at bounding box center [366, 422] width 18 height 21
click at [357, 421] on input "No" at bounding box center [362, 417] width 11 height 11
radio input "true"
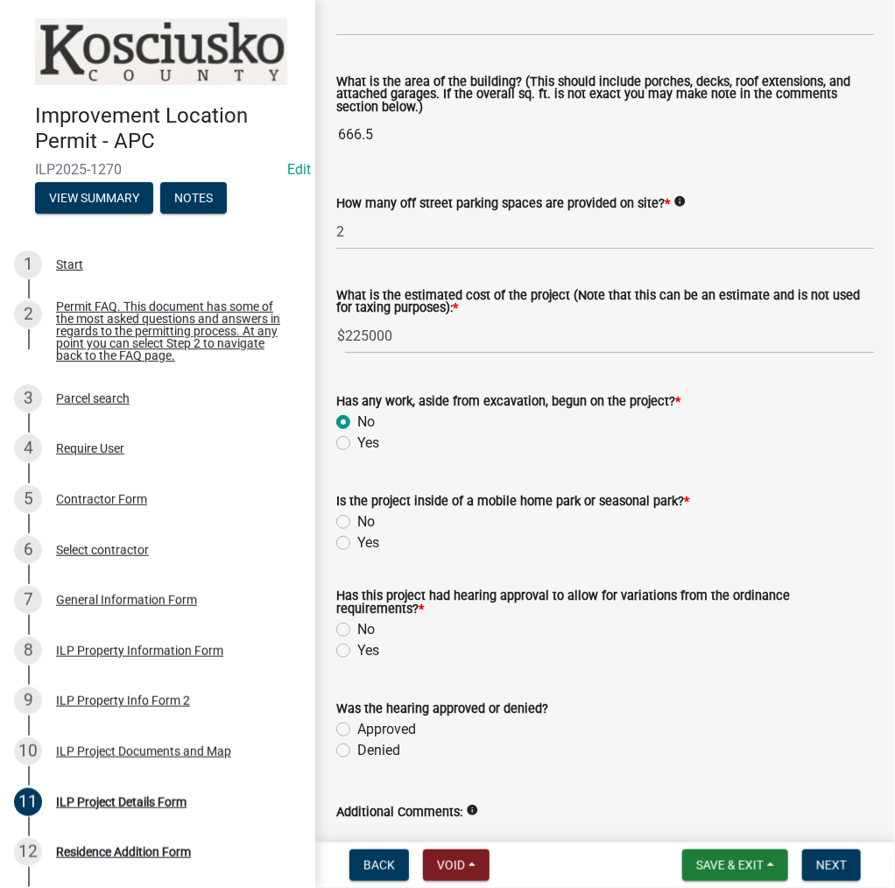
click at [357, 515] on label "No" at bounding box center [366, 521] width 18 height 21
click at [357, 515] on input "No" at bounding box center [362, 516] width 11 height 11
radio input "true"
click at [357, 631] on label "No" at bounding box center [366, 629] width 18 height 21
click at [357, 631] on input "No" at bounding box center [362, 624] width 11 height 11
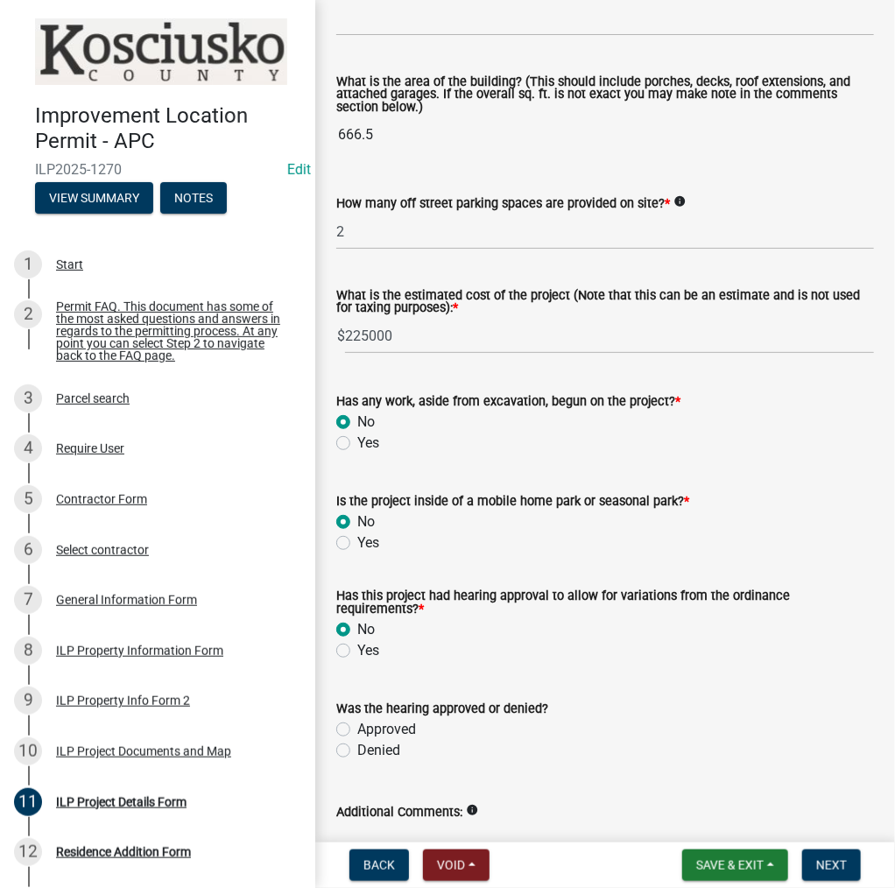
radio input "true"
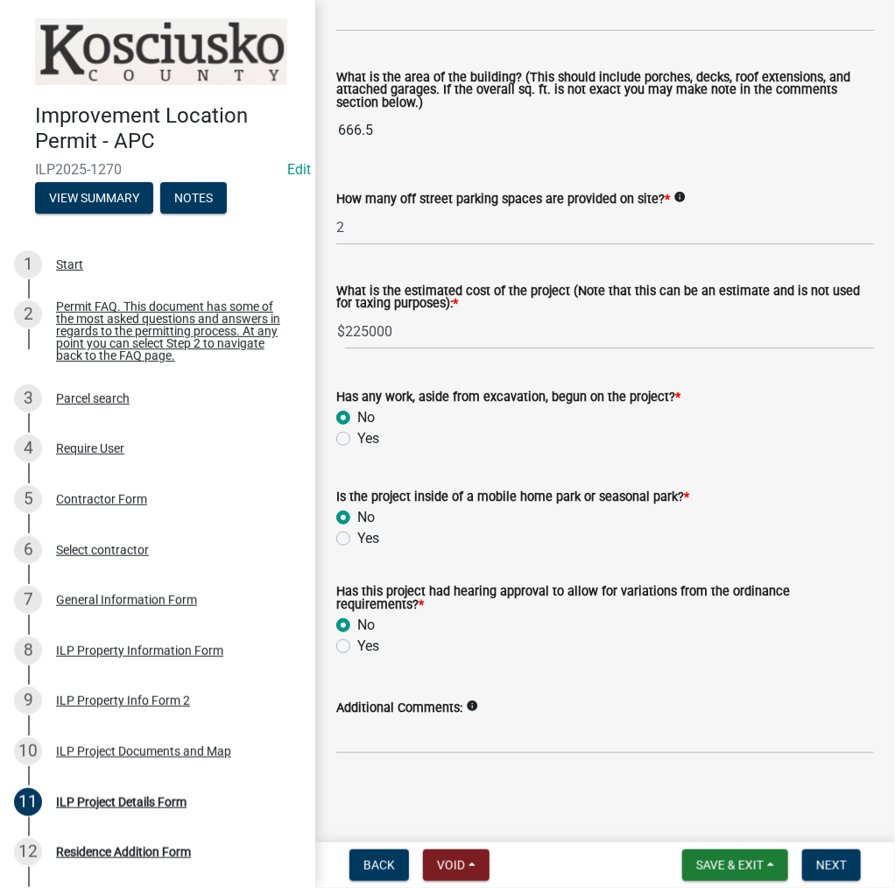
scroll to position [1194, 0]
click at [816, 863] on span "Next" at bounding box center [831, 865] width 31 height 14
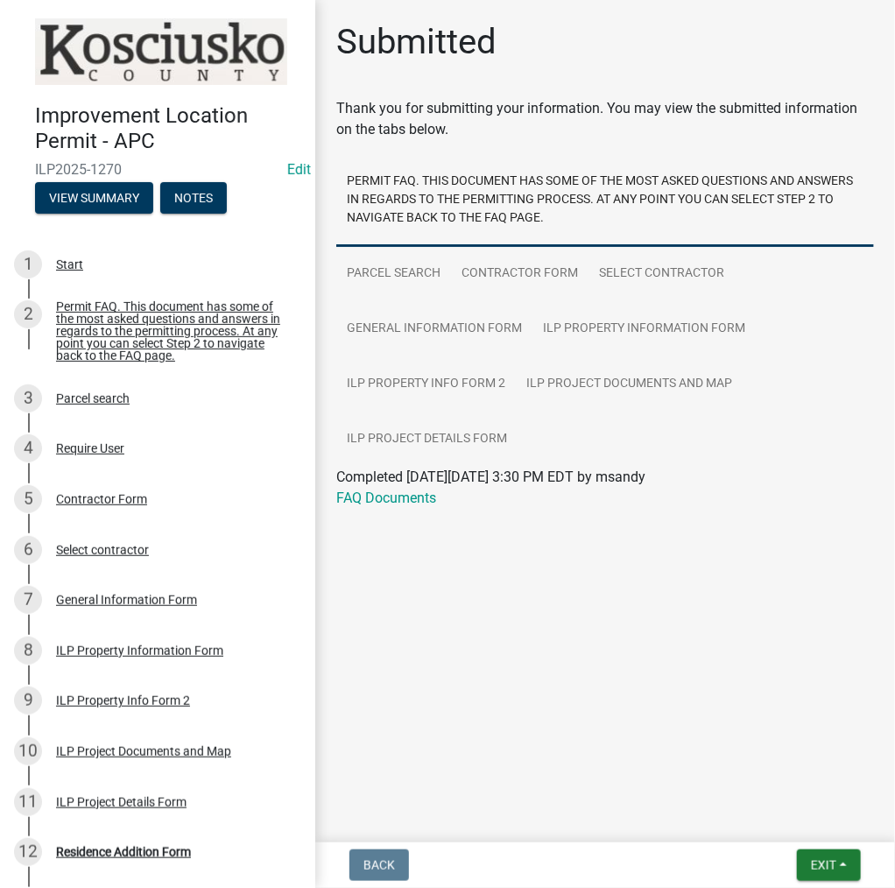
scroll to position [172, 0]
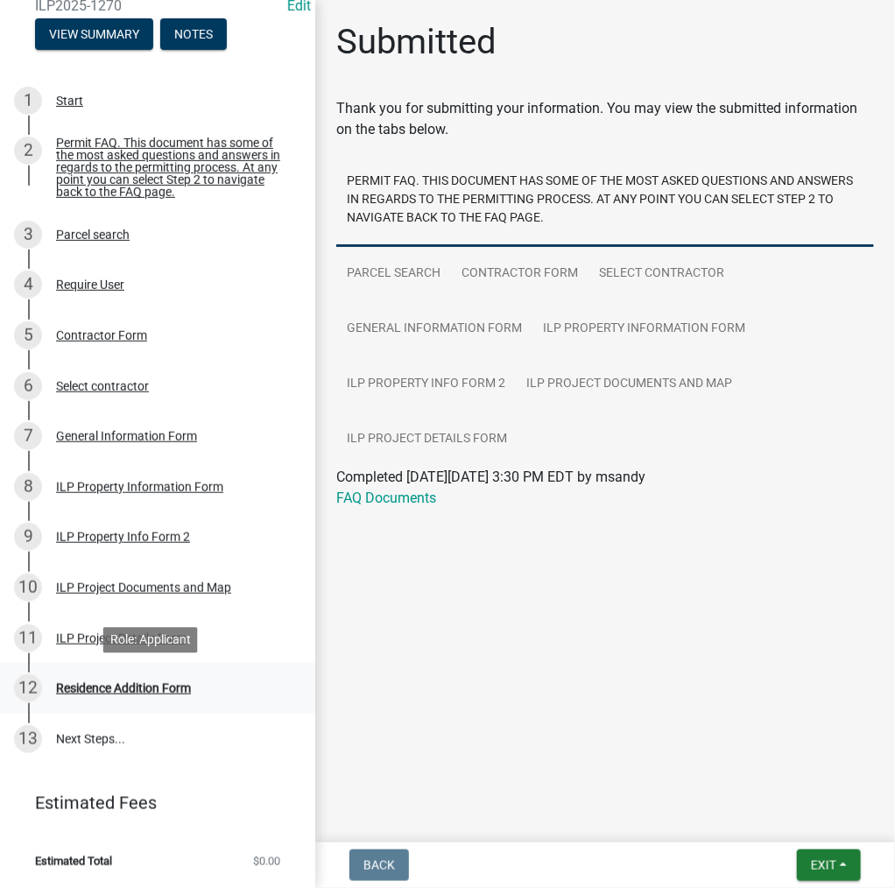
click at [119, 687] on div "Residence Addition Form" at bounding box center [123, 688] width 135 height 12
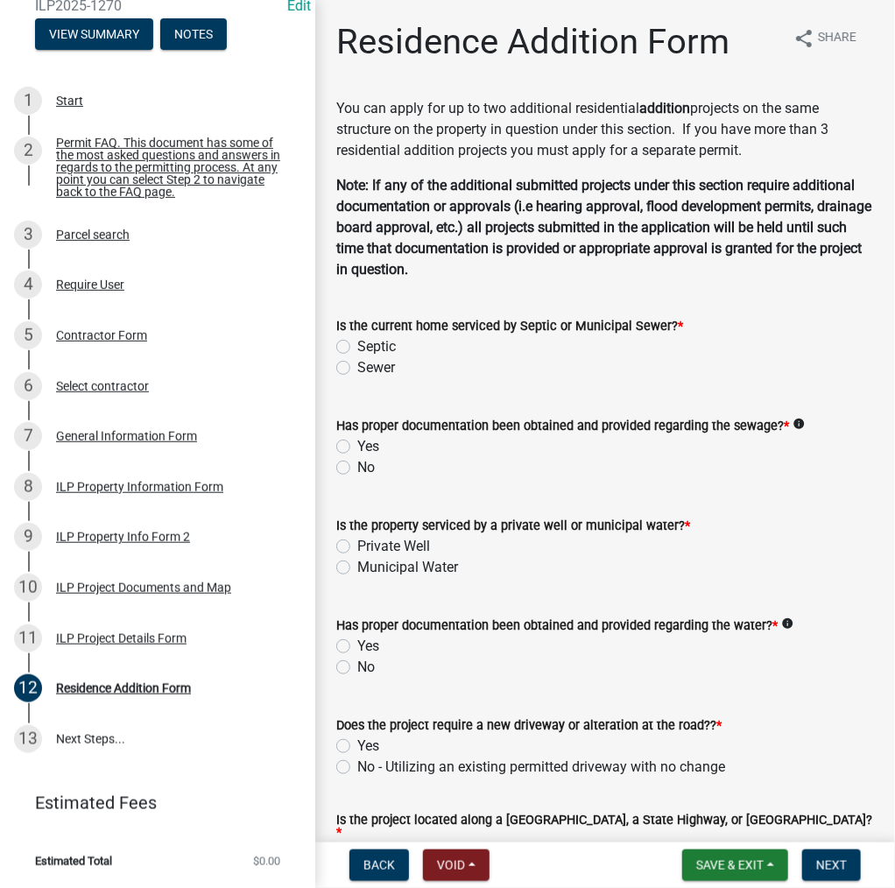
click at [357, 370] on label "Sewer" at bounding box center [376, 367] width 38 height 21
click at [357, 369] on input "Sewer" at bounding box center [362, 362] width 11 height 11
radio input "true"
click at [357, 445] on label "Yes" at bounding box center [368, 446] width 22 height 21
click at [357, 445] on input "Yes" at bounding box center [362, 441] width 11 height 11
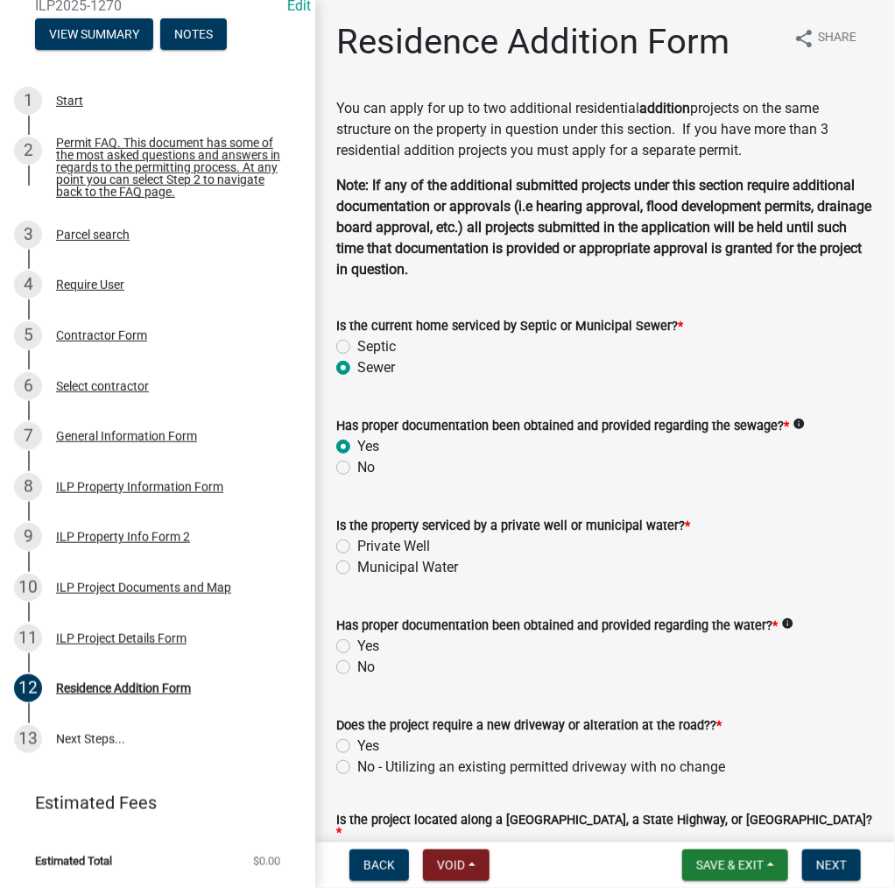
radio input "true"
click at [357, 546] on label "Private Well" at bounding box center [393, 546] width 73 height 21
click at [357, 546] on input "Private Well" at bounding box center [362, 541] width 11 height 11
radio input "true"
click at [357, 645] on label "Yes" at bounding box center [368, 646] width 22 height 21
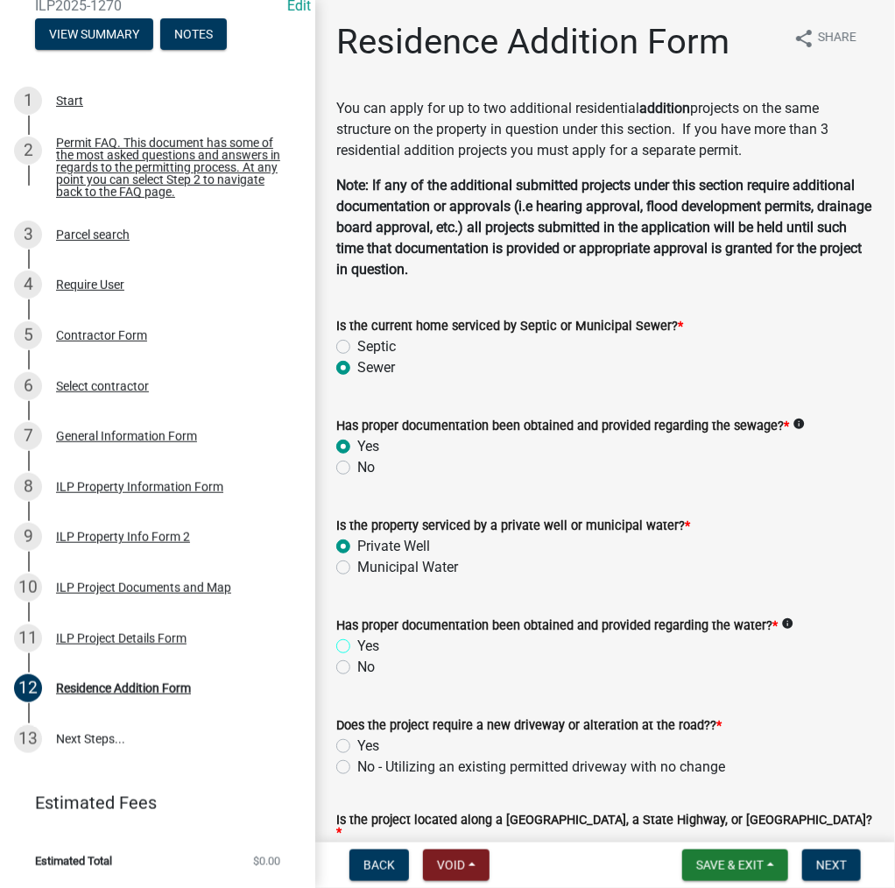
click at [357, 645] on input "Yes" at bounding box center [362, 641] width 11 height 11
radio input "true"
click at [357, 765] on label "No - Utilizing an existing permitted driveway with no change" at bounding box center [541, 767] width 368 height 21
click at [357, 765] on input "No - Utilizing an existing permitted driveway with no change" at bounding box center [362, 762] width 11 height 11
radio input "true"
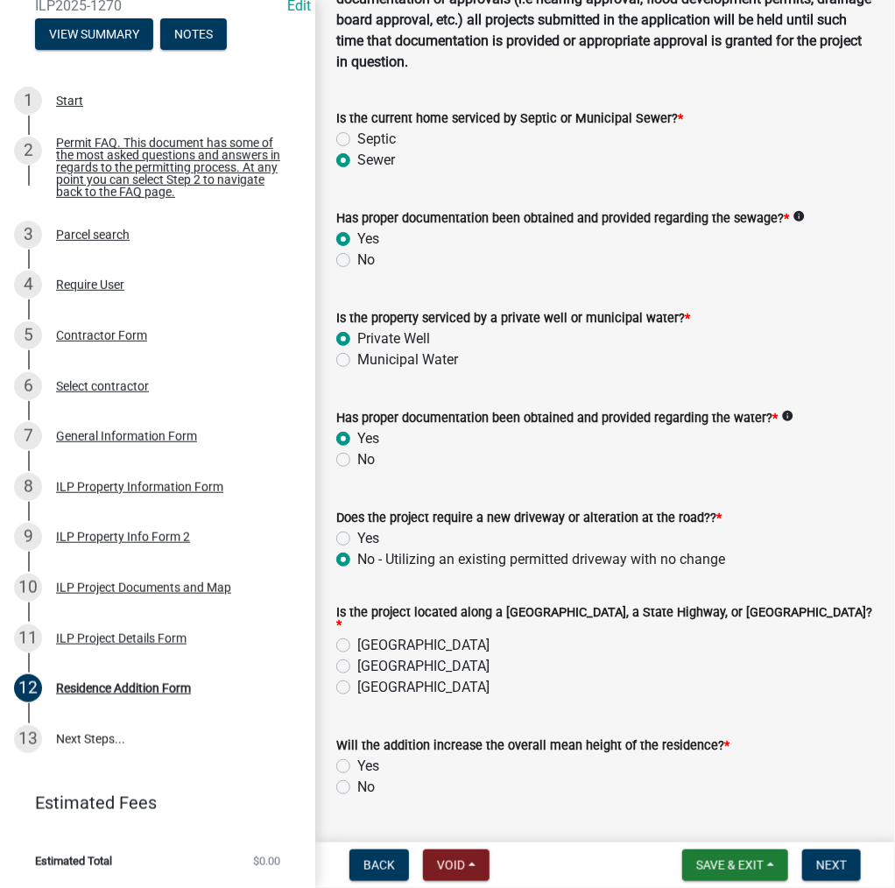
scroll to position [263, 0]
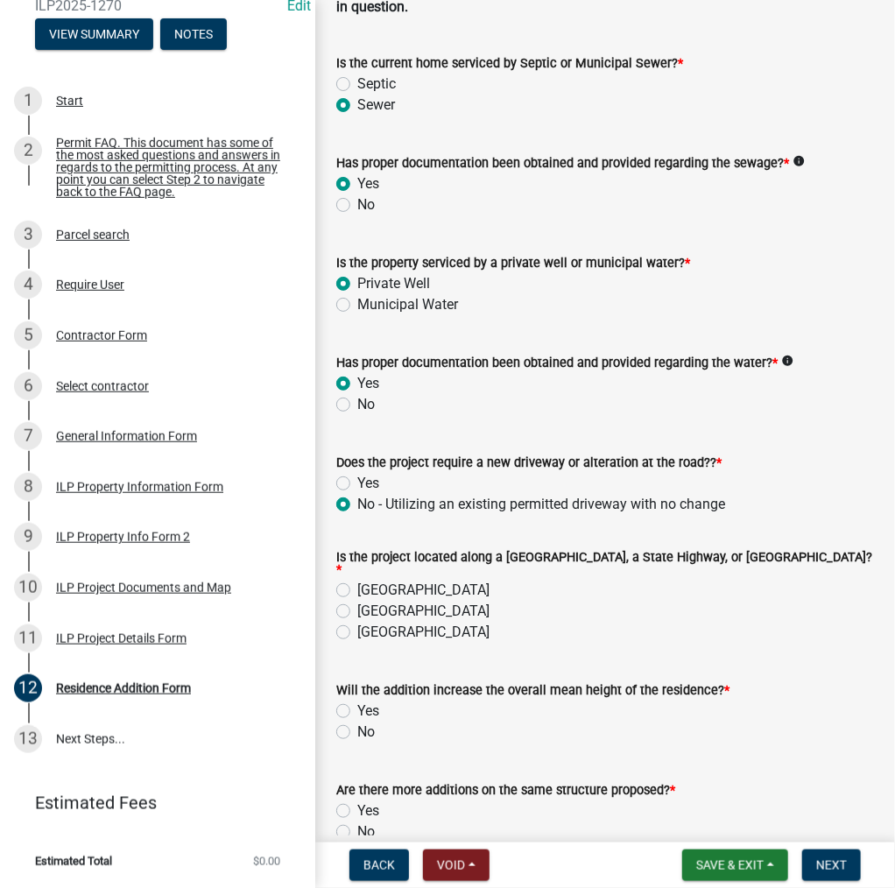
click at [357, 584] on label "County Road" at bounding box center [423, 590] width 132 height 21
click at [357, 584] on input "County Road" at bounding box center [362, 585] width 11 height 11
radio input "true"
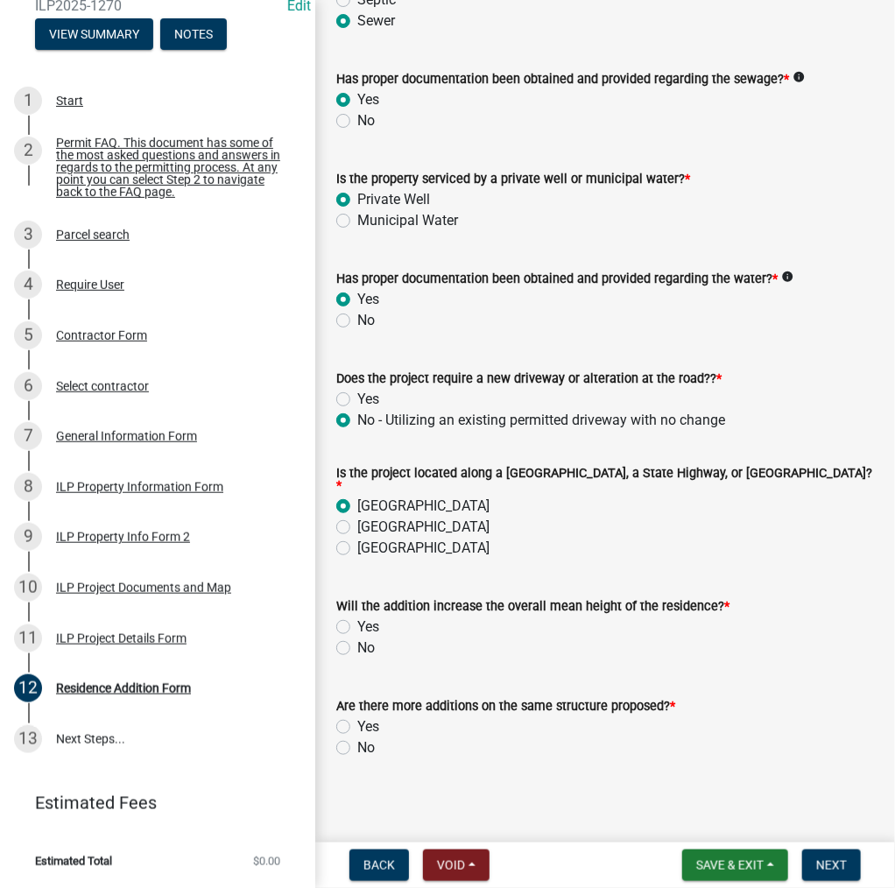
click at [357, 642] on label "No" at bounding box center [366, 648] width 18 height 21
click at [357, 642] on input "No" at bounding box center [362, 643] width 11 height 11
radio input "true"
click at [357, 721] on label "Yes" at bounding box center [368, 726] width 22 height 21
click at [357, 721] on input "Yes" at bounding box center [362, 721] width 11 height 11
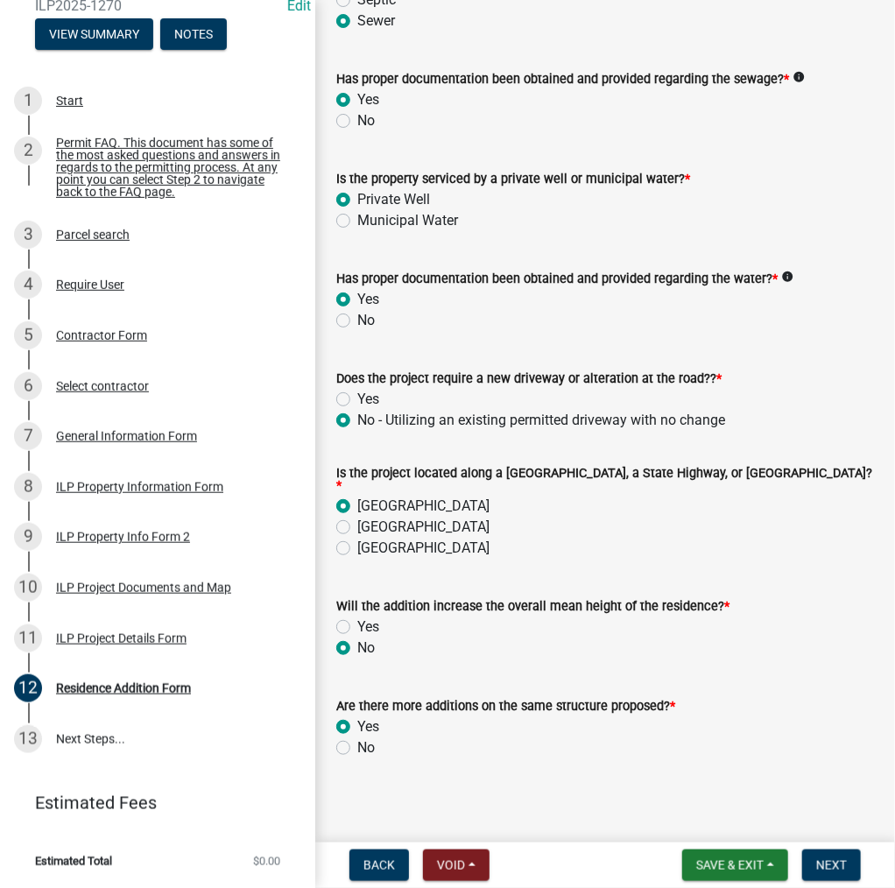
radio input "true"
click at [827, 859] on span "Next" at bounding box center [831, 865] width 31 height 14
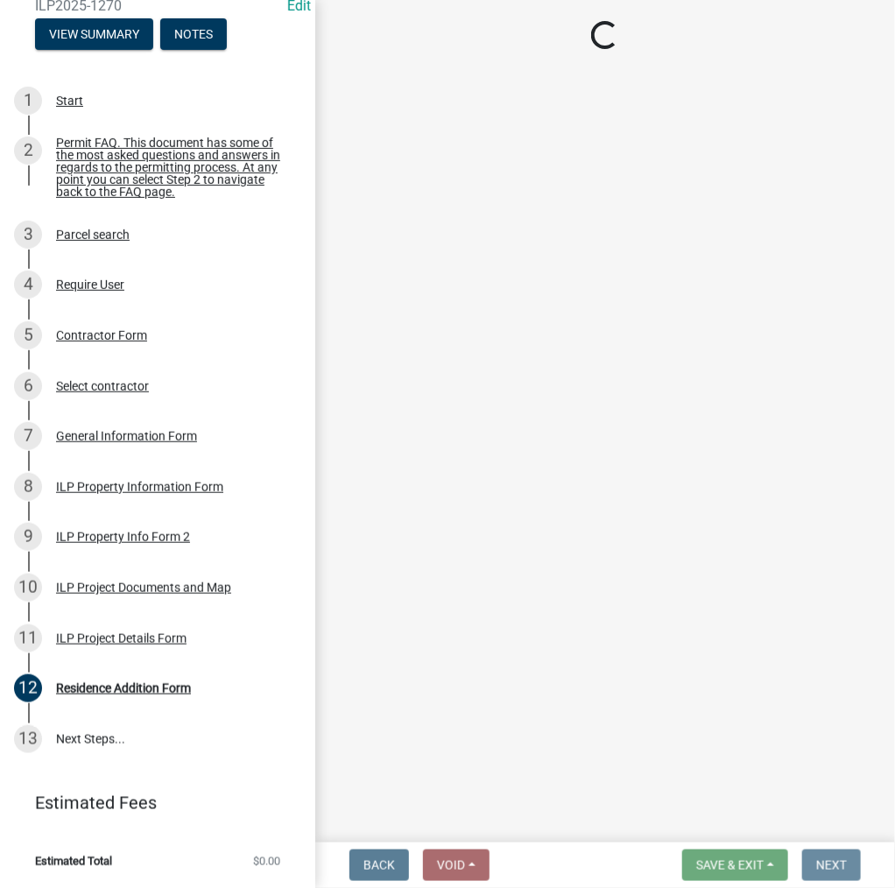
scroll to position [0, 0]
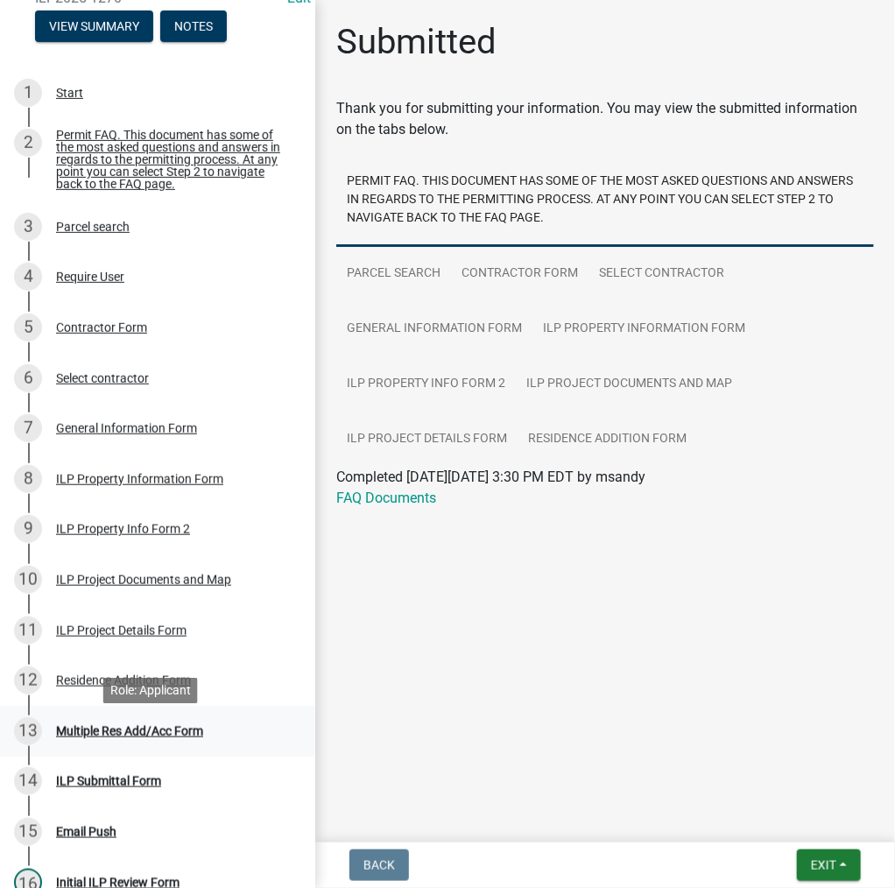
click at [105, 737] on div "Multiple Res Add/Acc Form" at bounding box center [129, 731] width 147 height 12
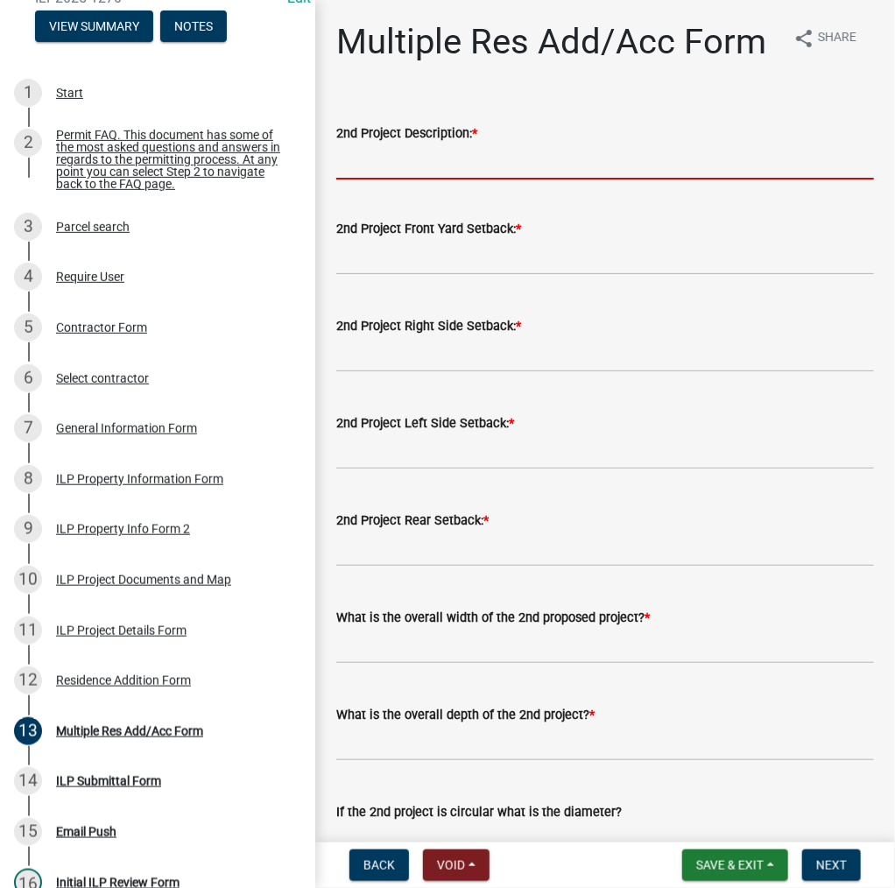
click at [469, 180] on input "2nd Project Description: *" at bounding box center [605, 162] width 538 height 36
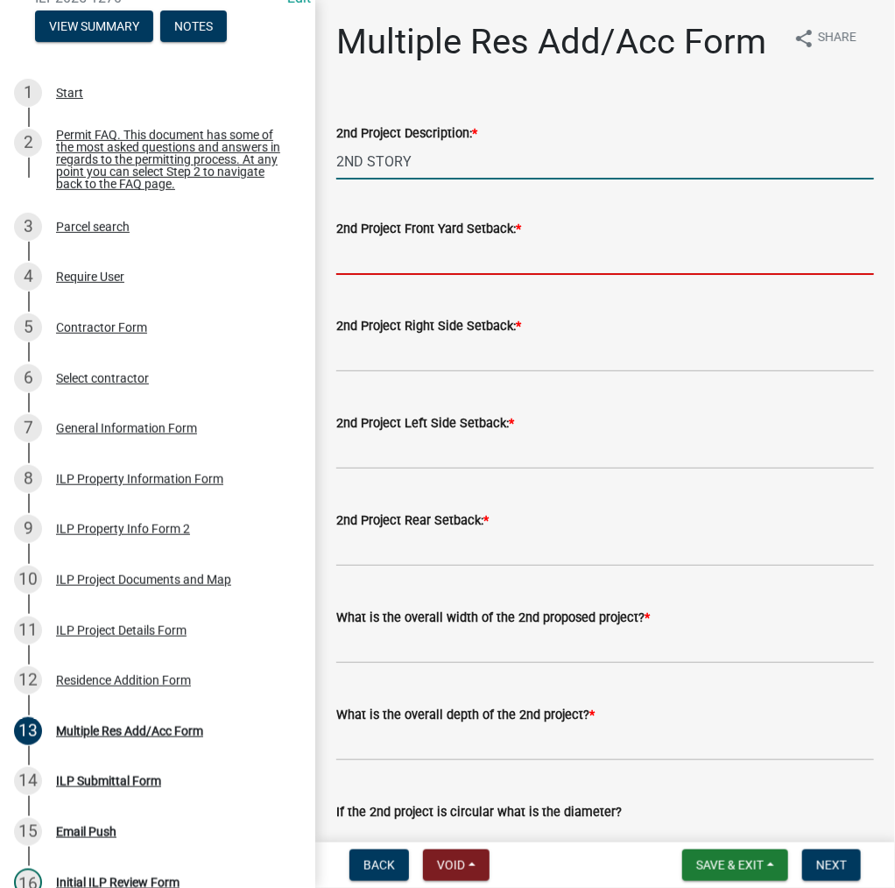
click at [429, 180] on input "2ND STORY" at bounding box center [605, 162] width 538 height 36
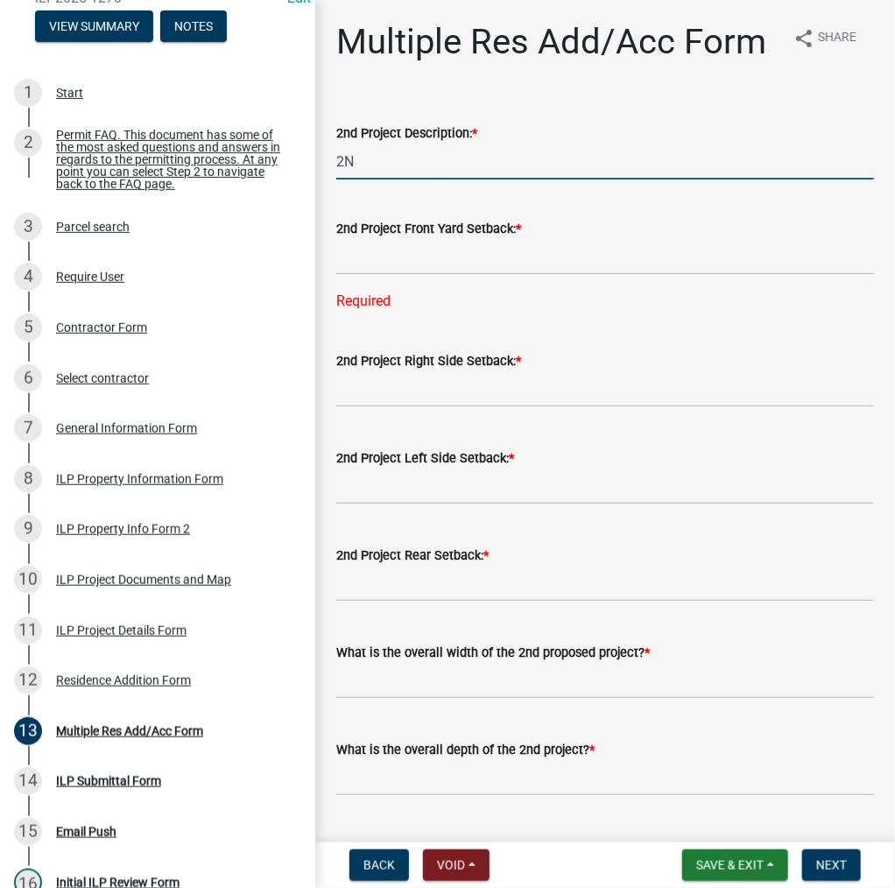
type input "2"
type input "OPEN PORCH"
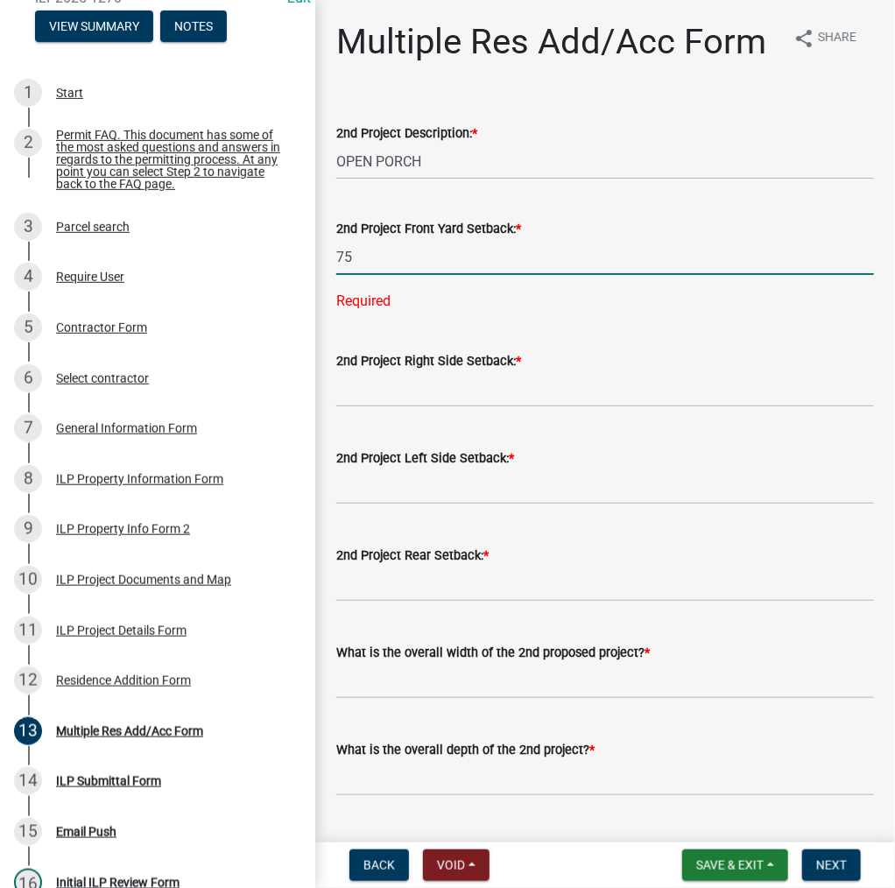
type input "75"
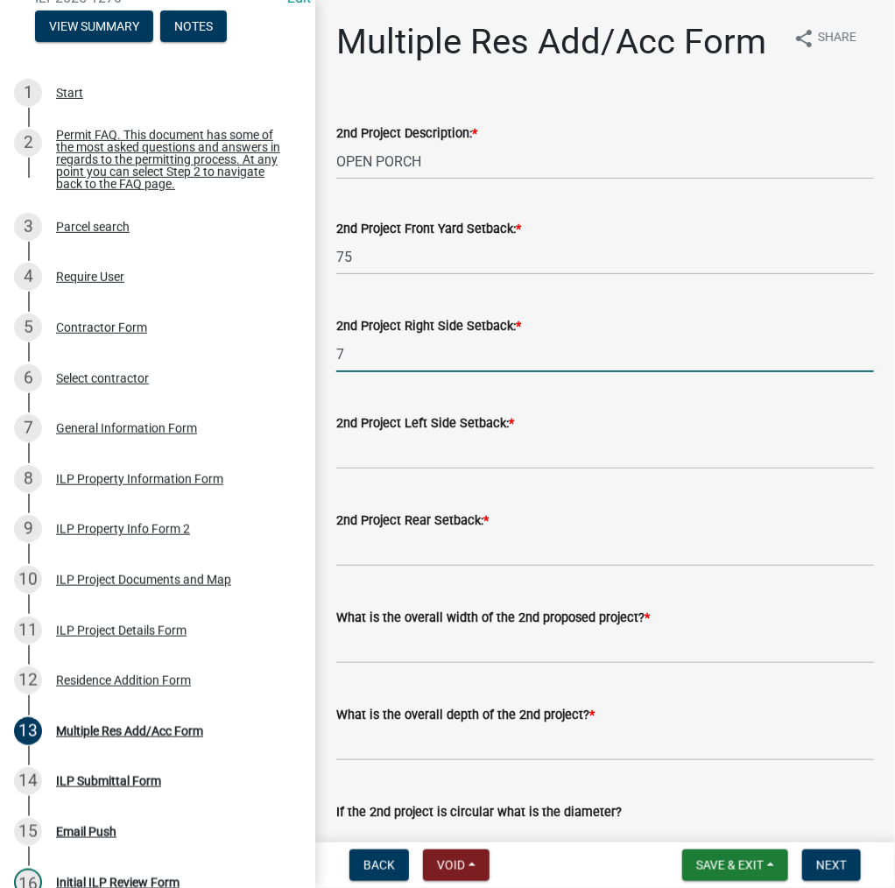
type input "7"
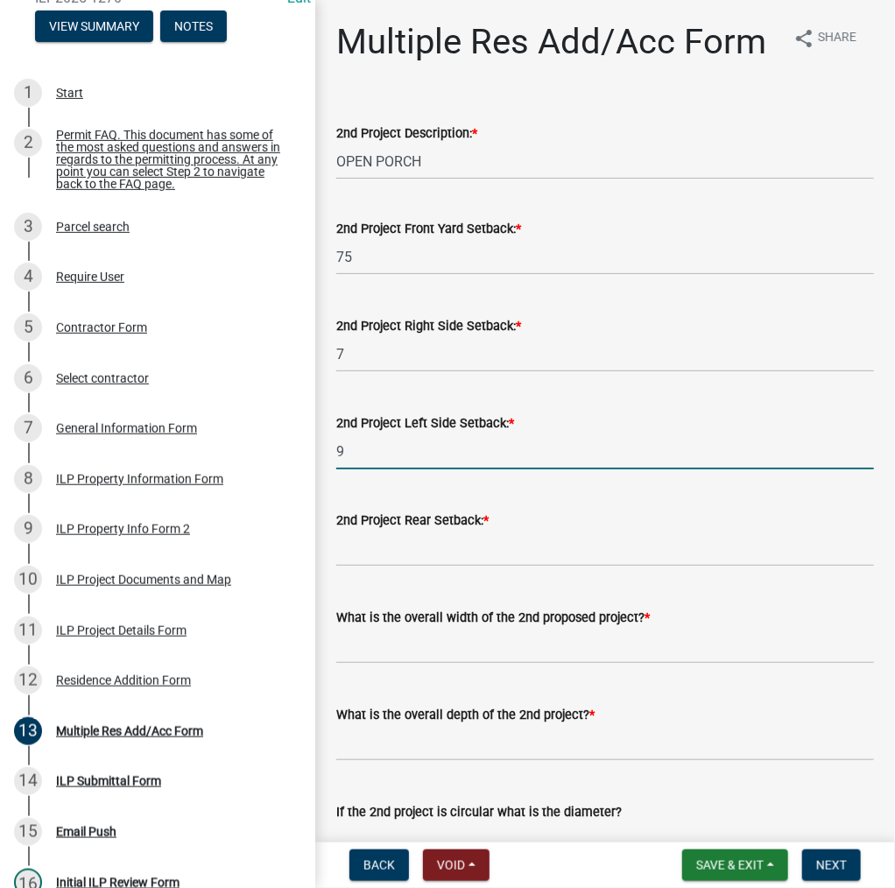
type input "9"
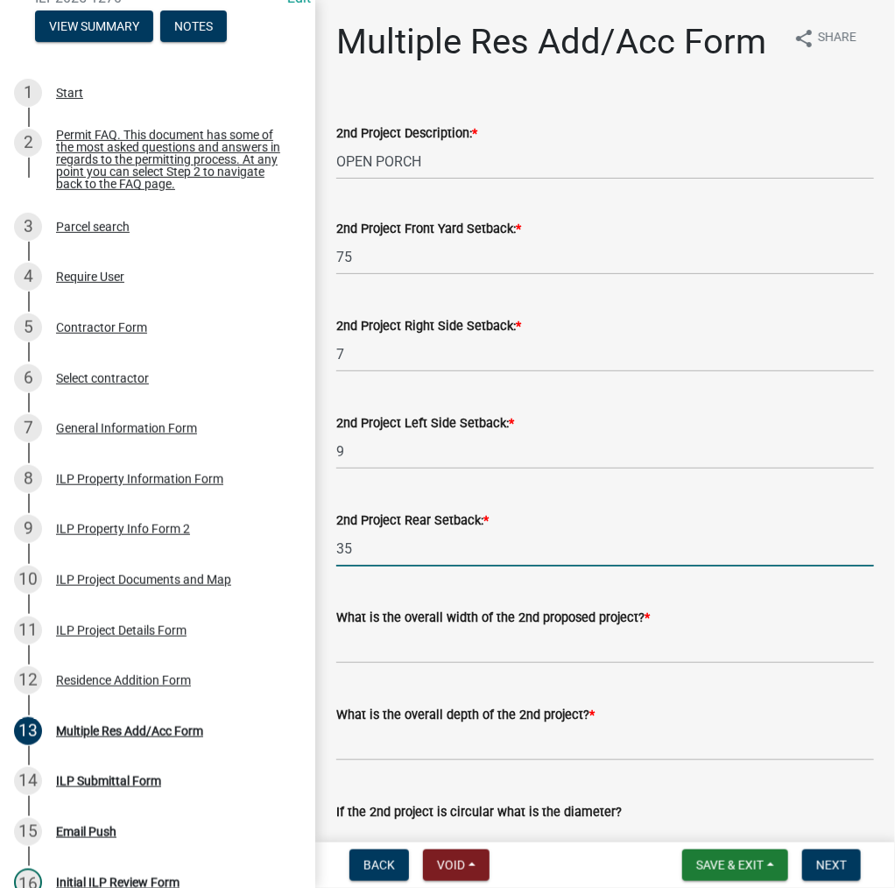
type input "35"
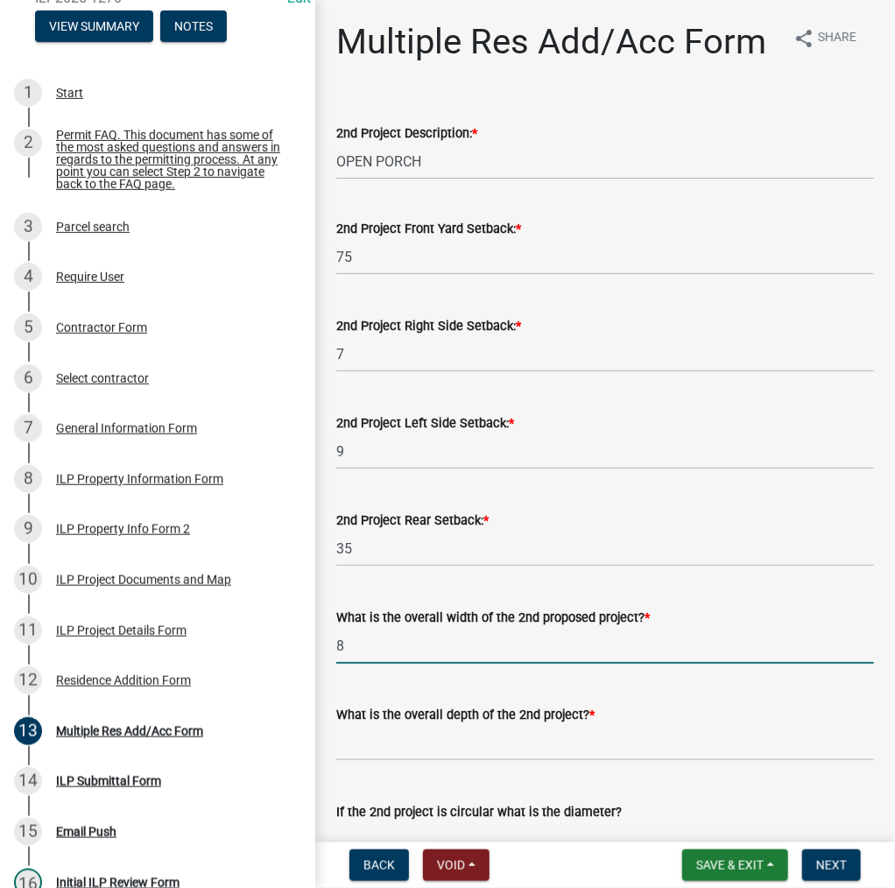
type input "8"
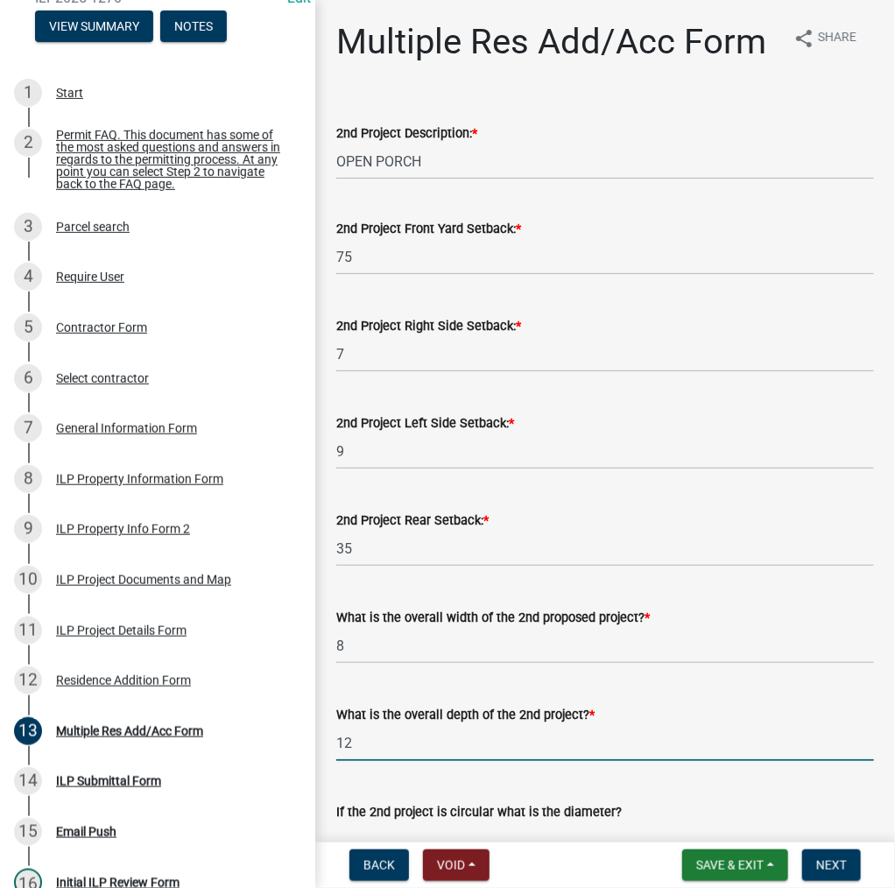
type input "12"
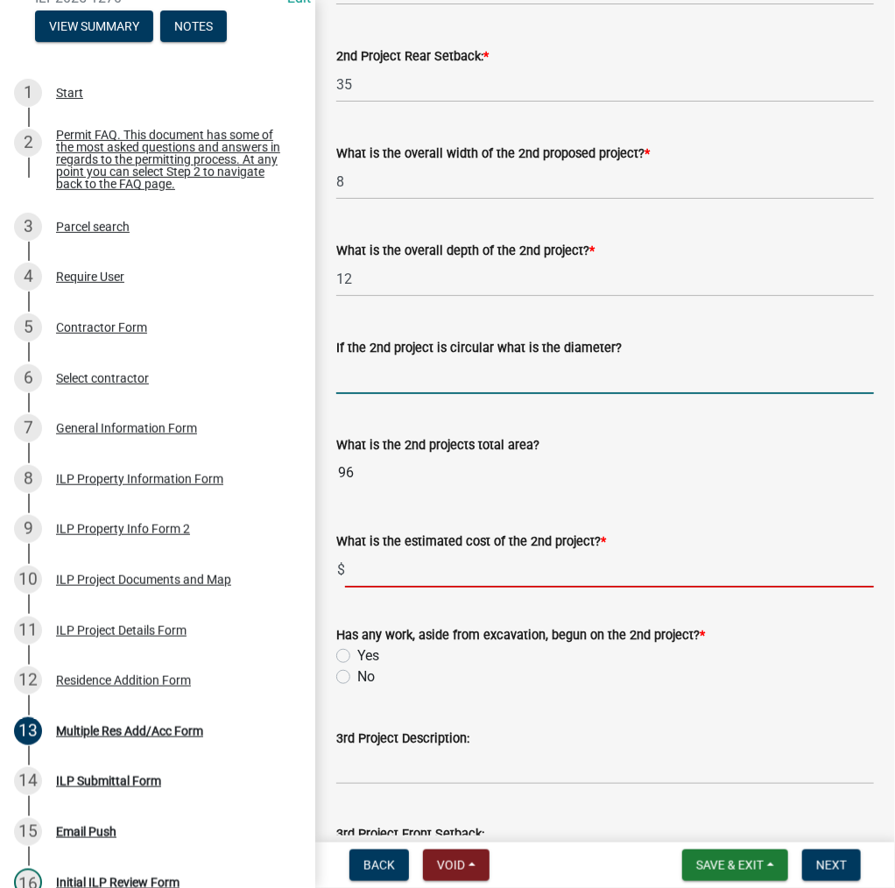
click at [385, 588] on input "text" at bounding box center [609, 570] width 529 height 36
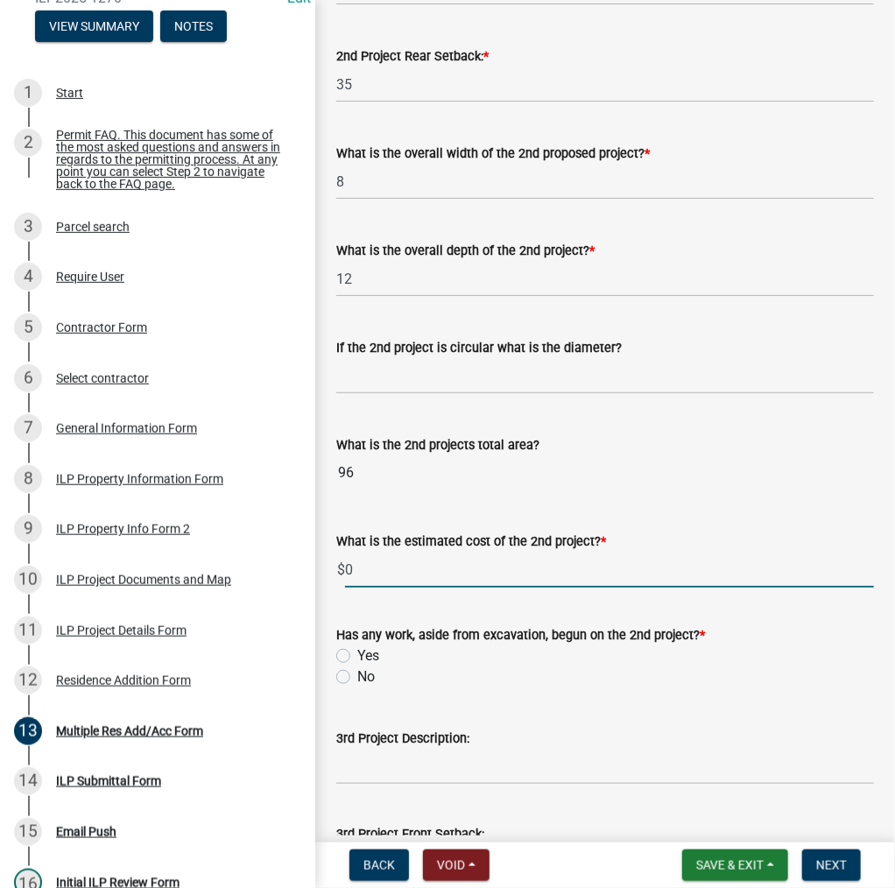
type input "0"
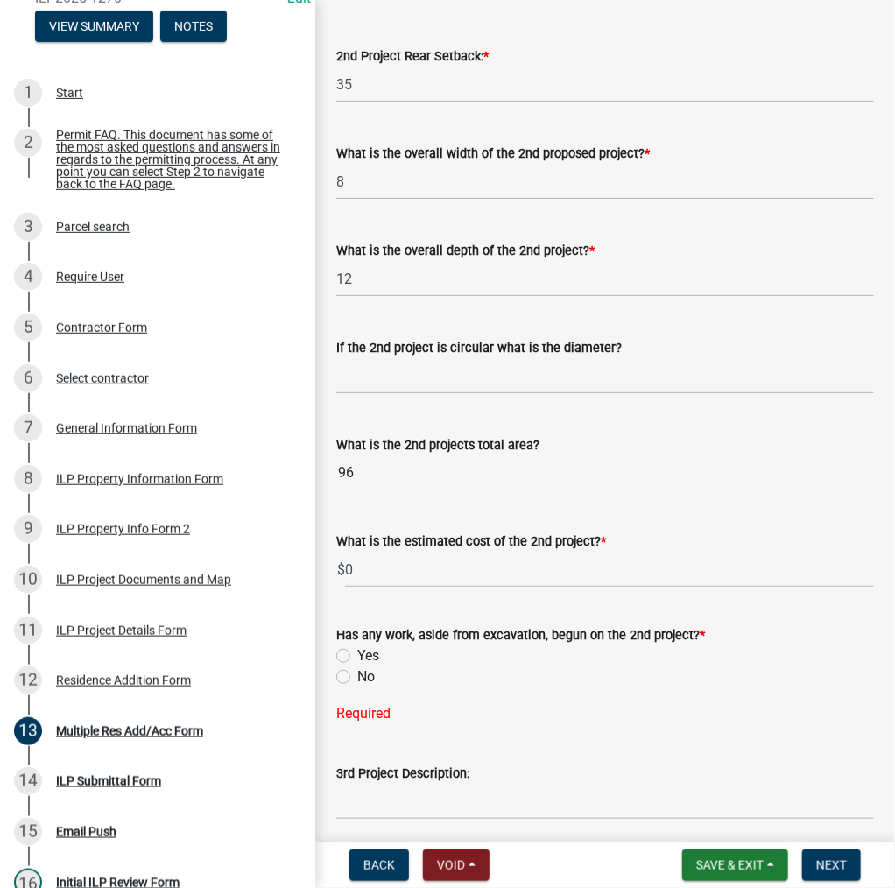
click at [357, 687] on label "No" at bounding box center [366, 676] width 18 height 21
click at [357, 678] on input "No" at bounding box center [362, 671] width 11 height 11
radio input "true"
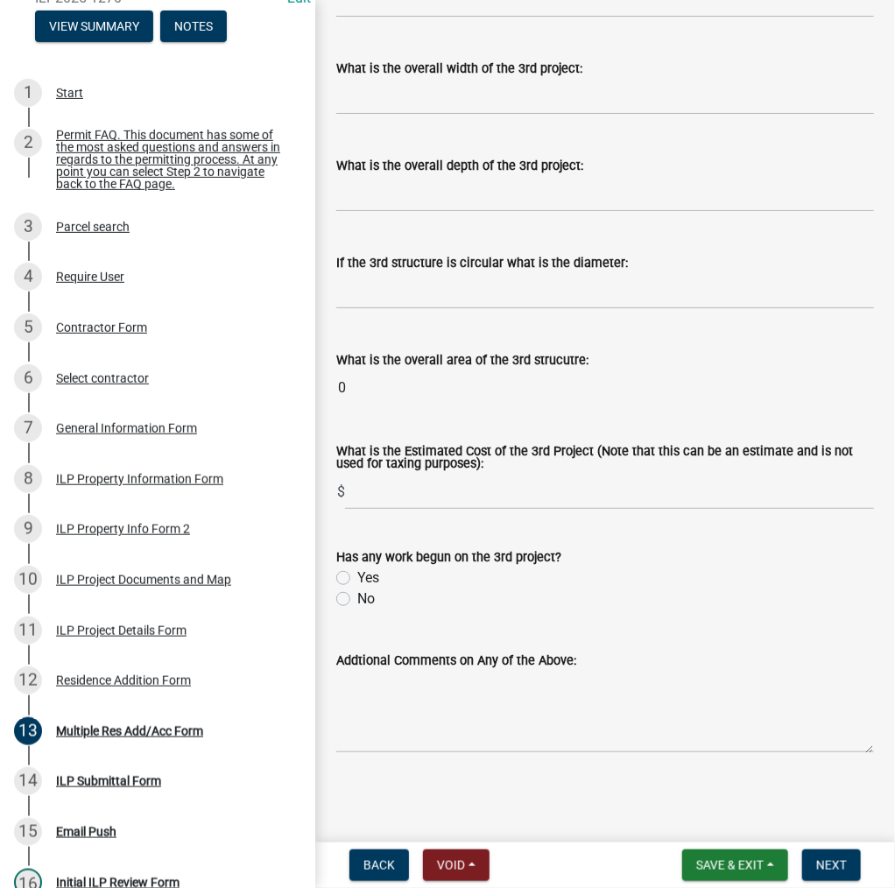
scroll to position [1660, 0]
click at [830, 860] on span "Next" at bounding box center [831, 865] width 31 height 14
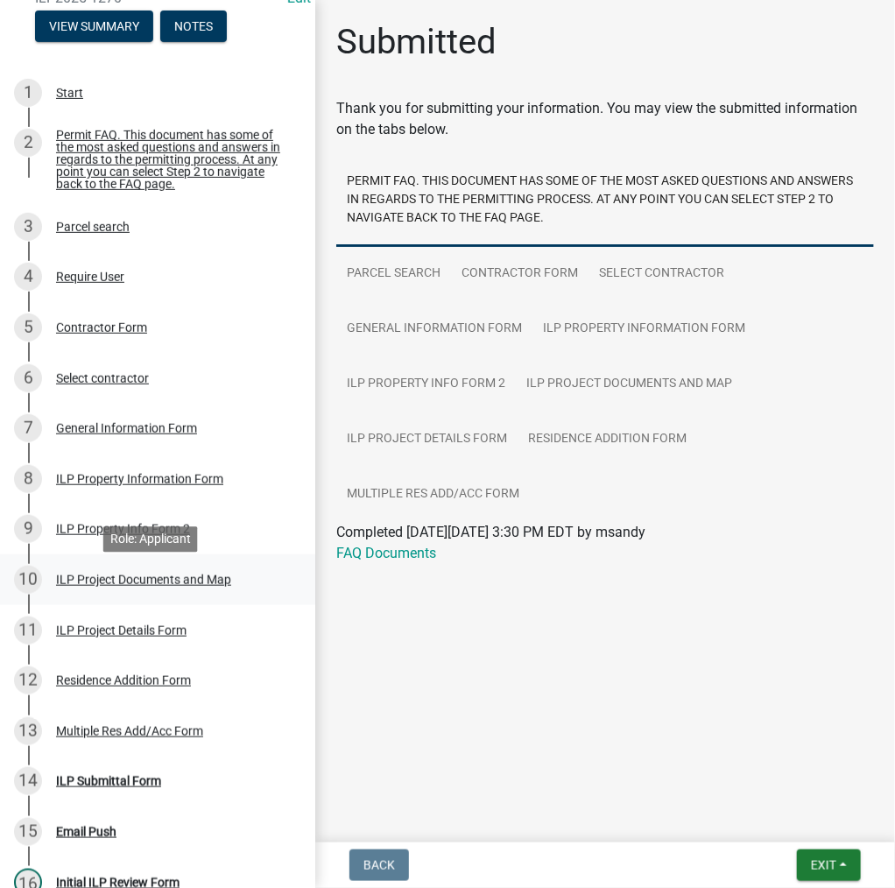
click at [122, 586] on div "ILP Project Documents and Map" at bounding box center [143, 580] width 175 height 12
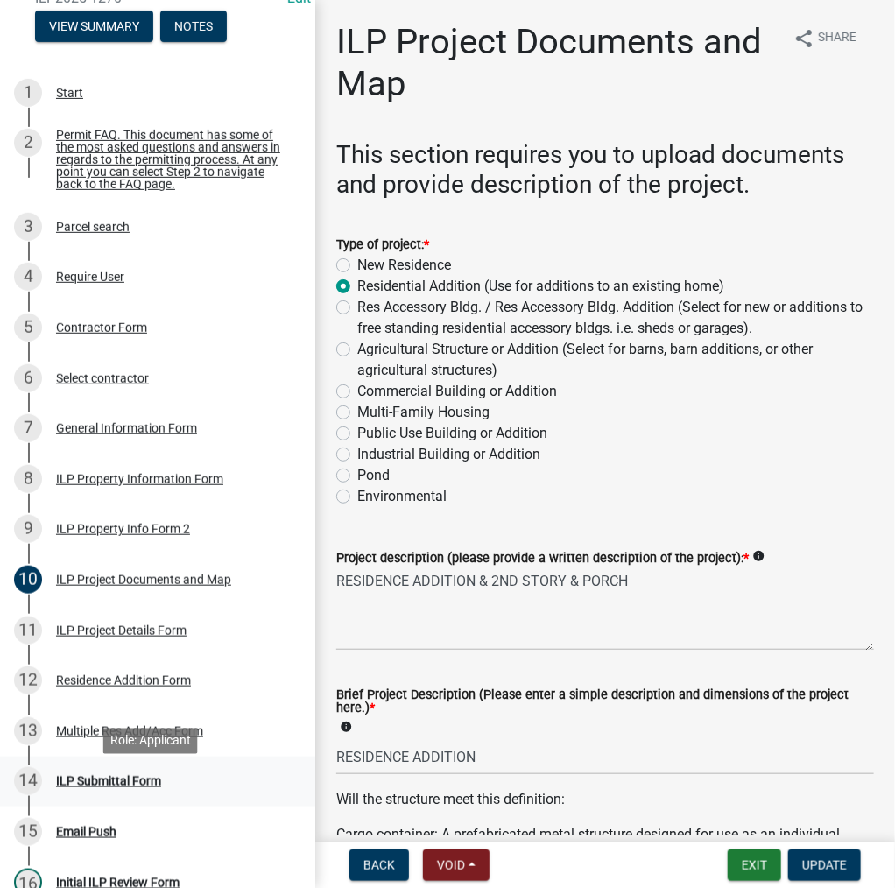
click at [115, 786] on div "ILP Submittal Form" at bounding box center [108, 781] width 105 height 12
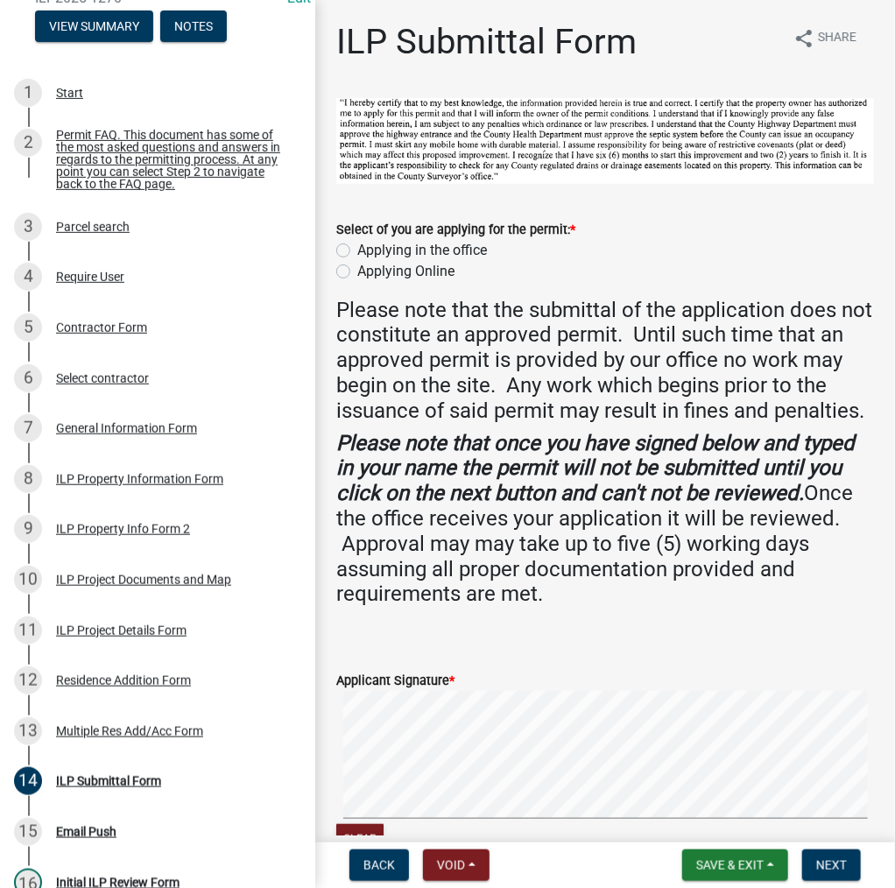
click at [357, 248] on label "Applying in the office" at bounding box center [422, 250] width 130 height 21
click at [357, 248] on input "Applying in the office" at bounding box center [362, 245] width 11 height 11
radio input "true"
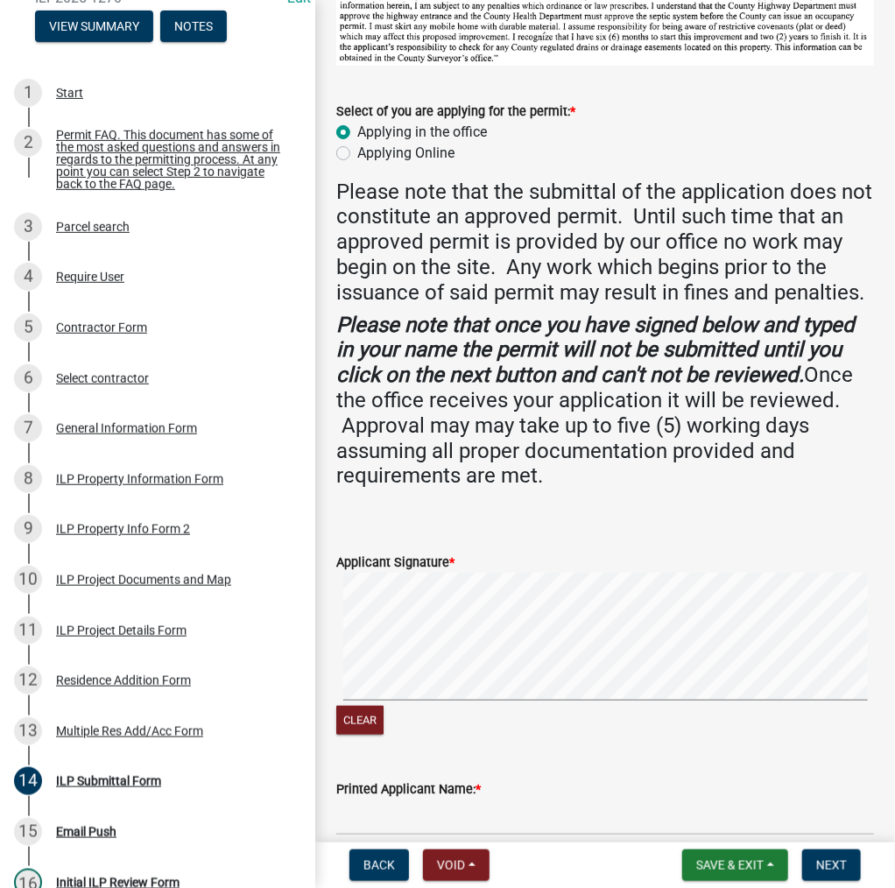
scroll to position [263, 0]
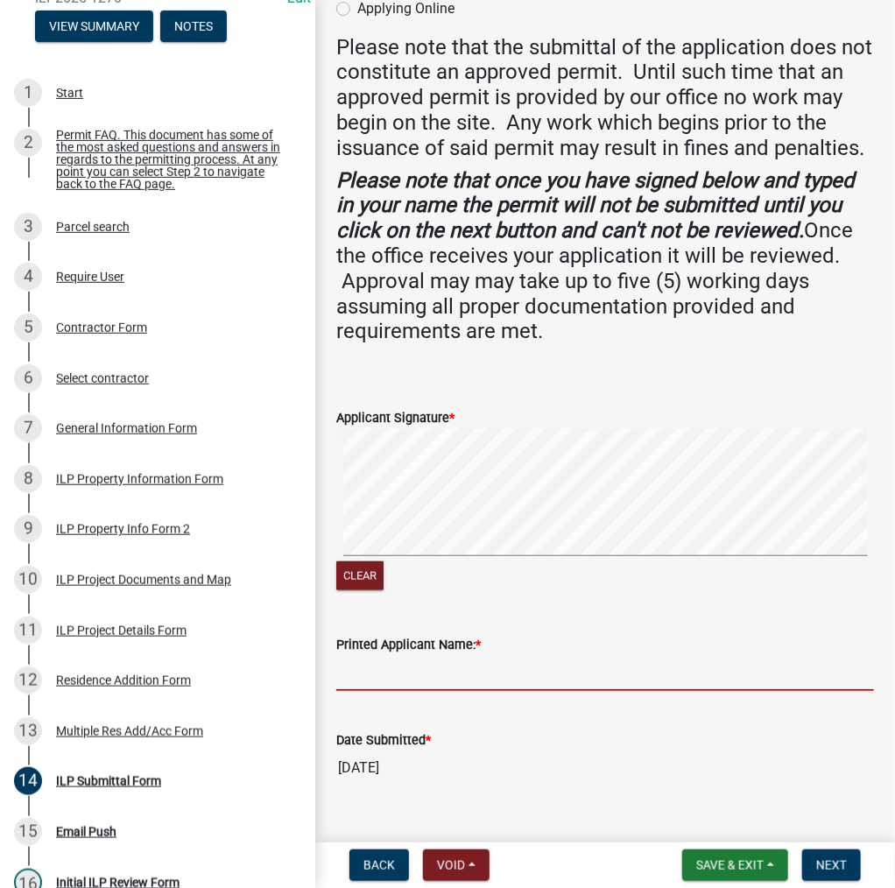
click at [475, 691] on input "Printed Applicant Name: *" at bounding box center [605, 673] width 538 height 36
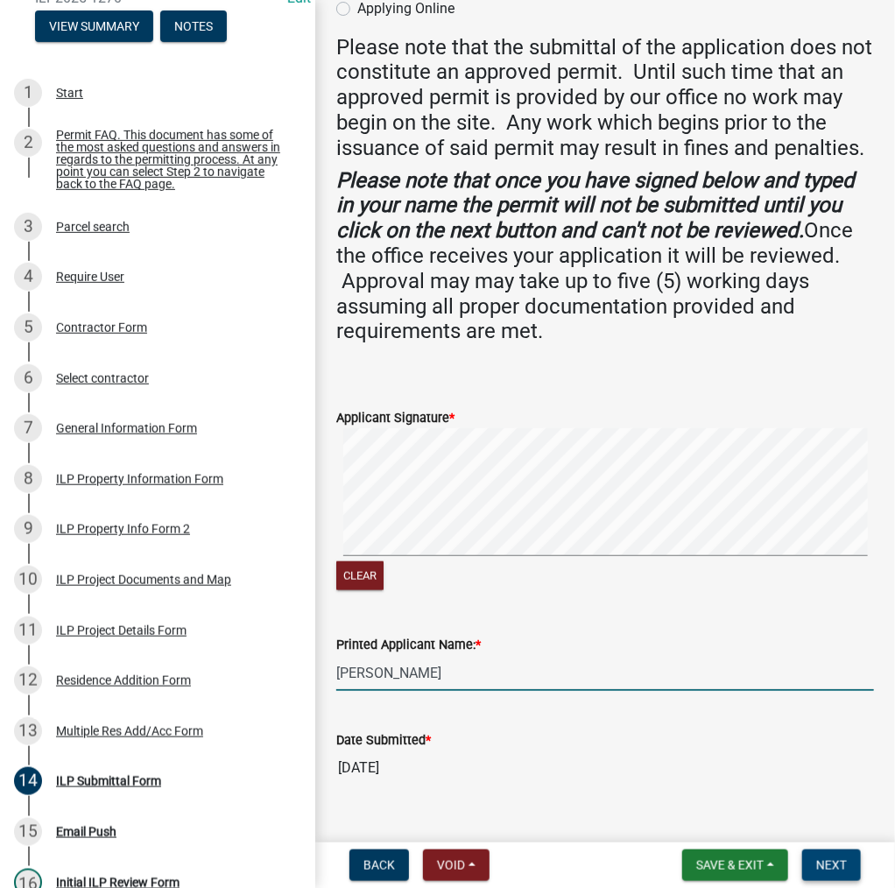
type input "KYLE SWARTZ"
click at [823, 858] on span "Next" at bounding box center [831, 865] width 31 height 14
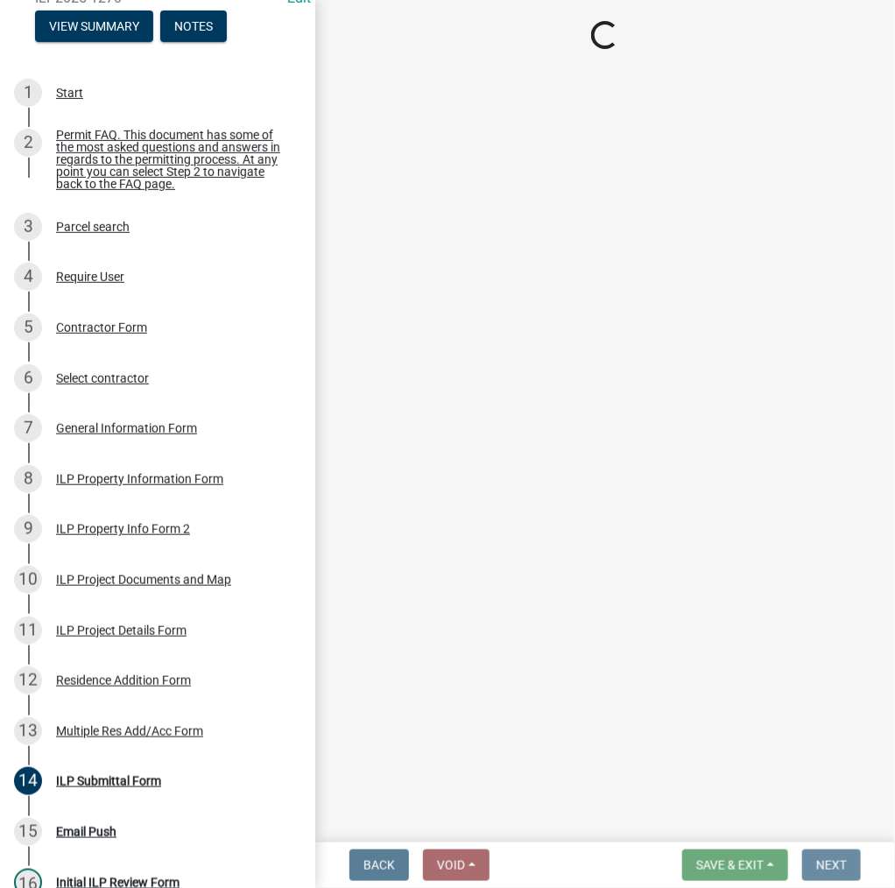
scroll to position [0, 0]
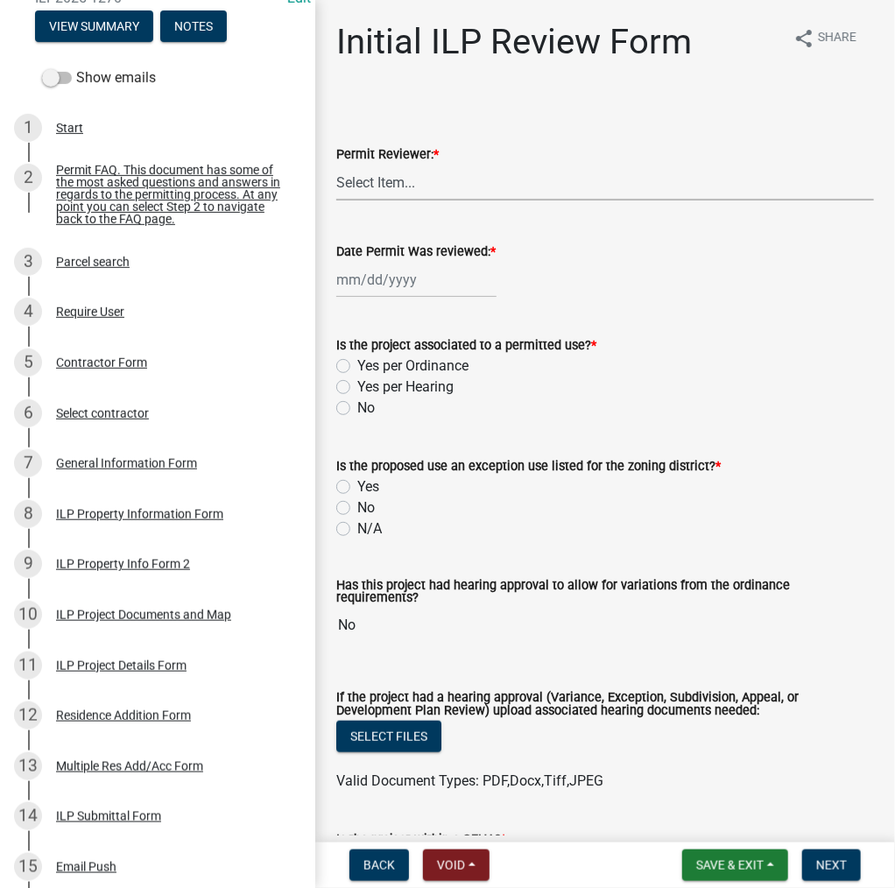
click at [364, 190] on select "Select Item... MMS LT AT CS Vacant Vacant" at bounding box center [605, 183] width 538 height 36
click at [336, 165] on select "Select Item... MMS LT AT CS Vacant Vacant" at bounding box center [605, 183] width 538 height 36
select select "d95389f4-ab5a-4603-9826-29cf73316391"
click at [350, 291] on div at bounding box center [416, 280] width 160 height 36
select select "10"
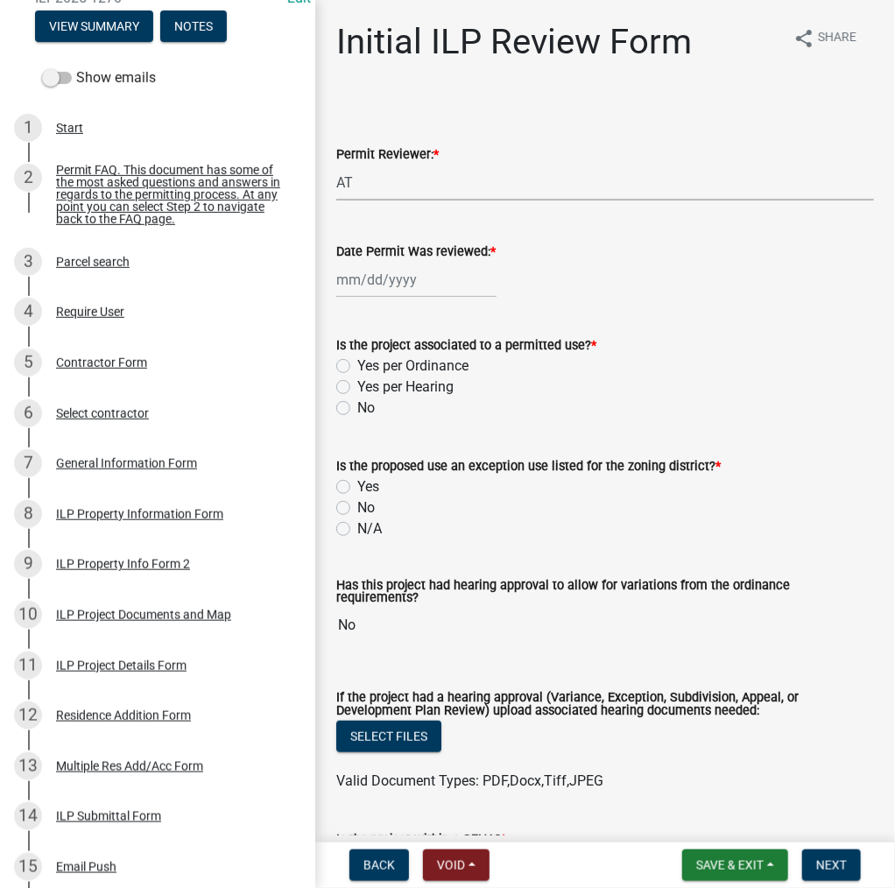
select select "2025"
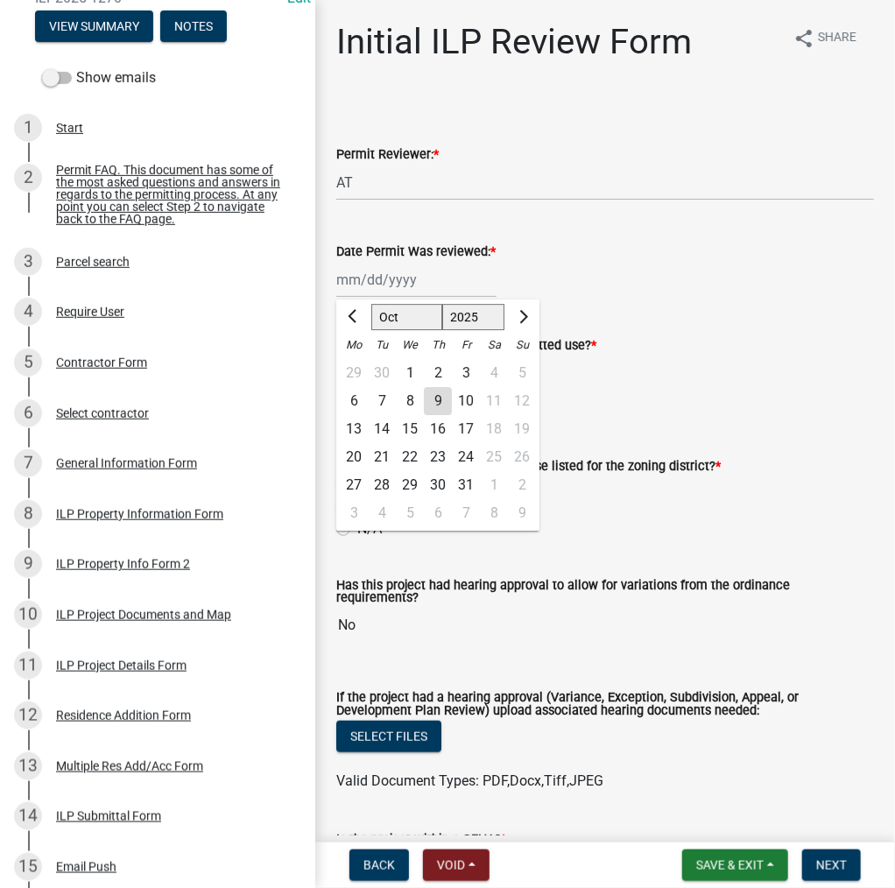
click at [433, 400] on div "9" at bounding box center [438, 401] width 28 height 28
type input "10/09/2025"
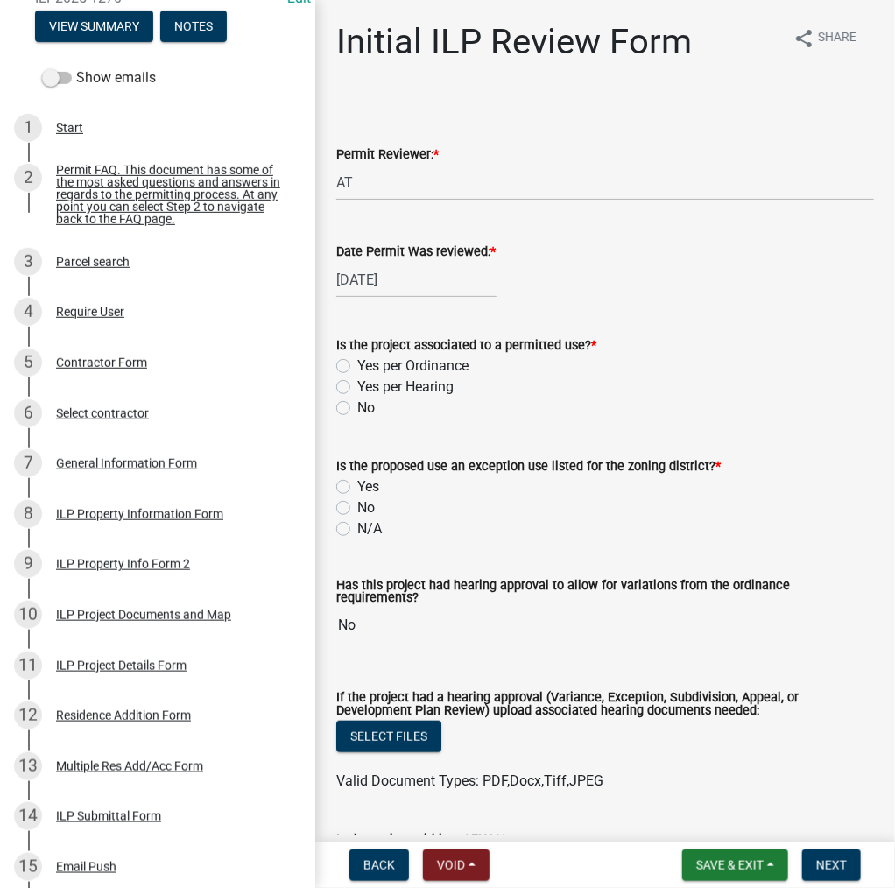
click at [357, 364] on label "Yes per Ordinance" at bounding box center [412, 366] width 111 height 21
click at [357, 364] on input "Yes per Ordinance" at bounding box center [362, 361] width 11 height 11
radio input "true"
click at [357, 530] on label "N/A" at bounding box center [369, 528] width 25 height 21
click at [357, 530] on input "N/A" at bounding box center [362, 523] width 11 height 11
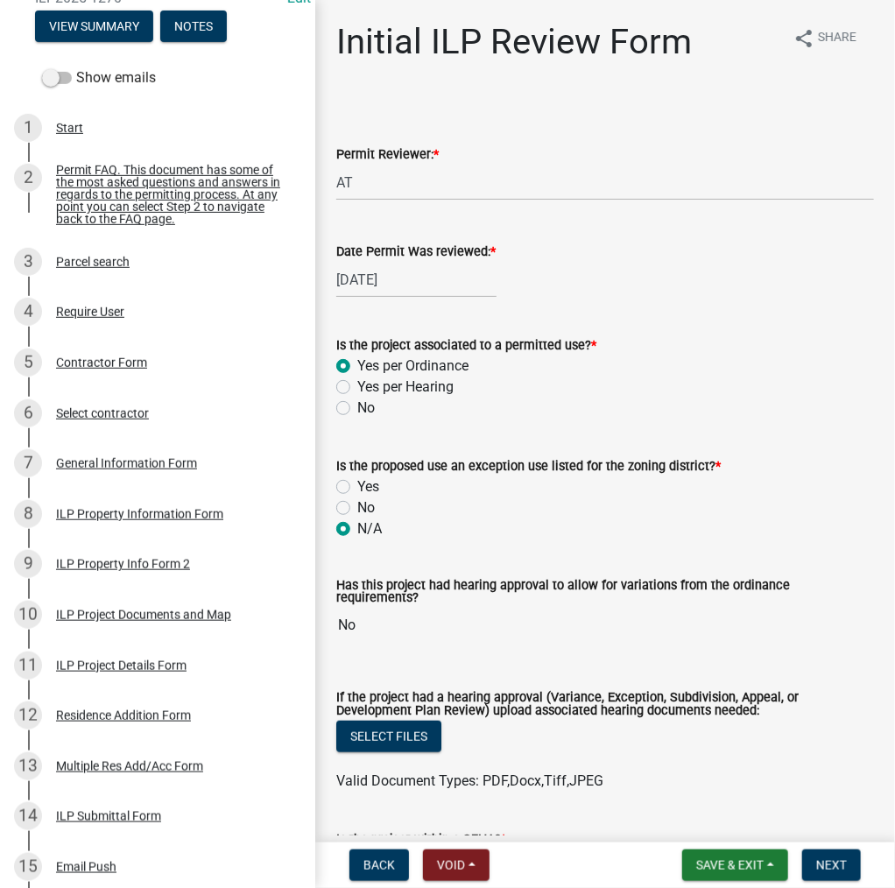
radio input "true"
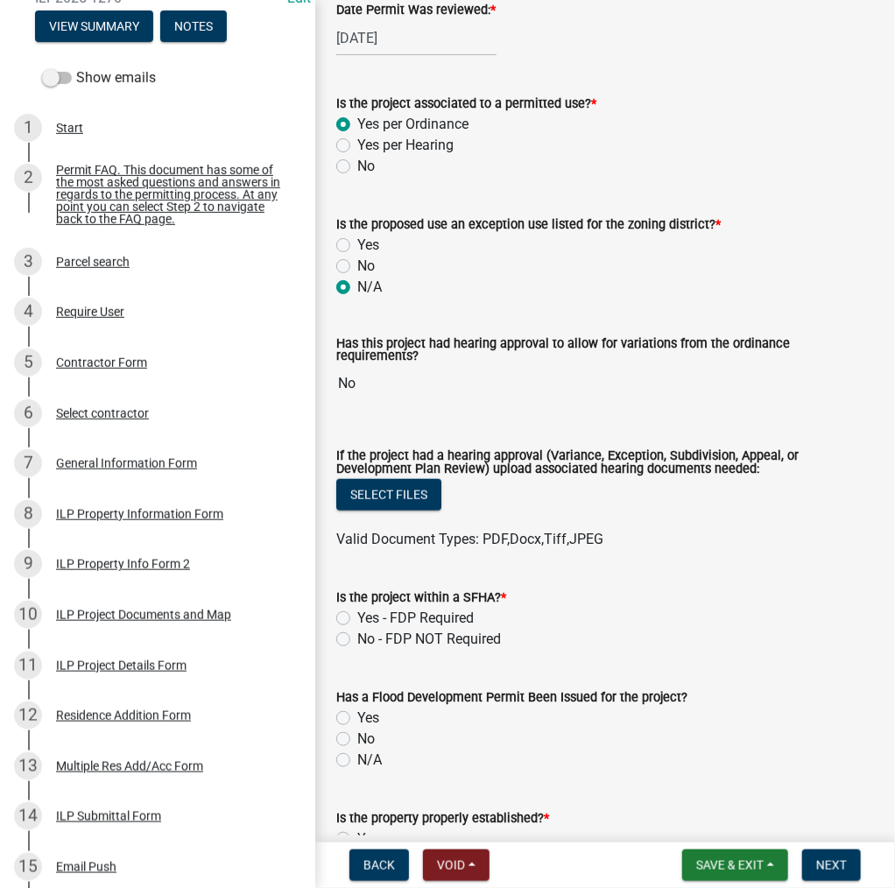
scroll to position [263, 0]
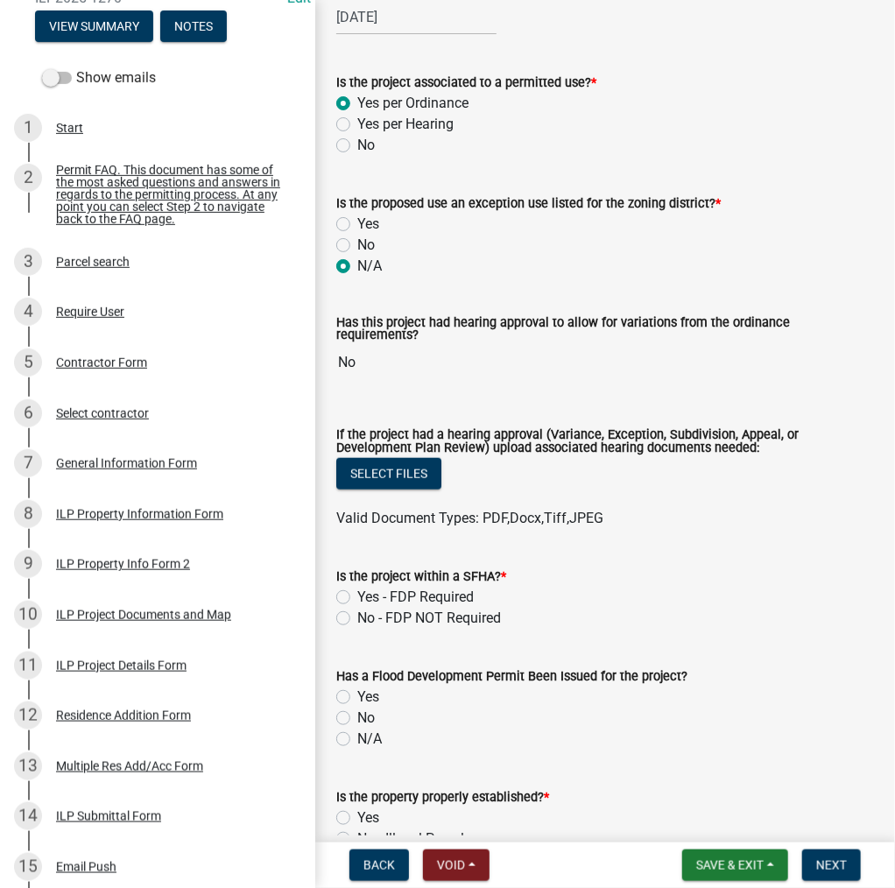
click at [357, 600] on label "Yes - FDP Required" at bounding box center [415, 597] width 116 height 21
click at [357, 598] on input "Yes - FDP Required" at bounding box center [362, 592] width 11 height 11
radio input "true"
click at [357, 697] on label "Yes" at bounding box center [368, 697] width 22 height 21
click at [357, 697] on input "Yes" at bounding box center [362, 692] width 11 height 11
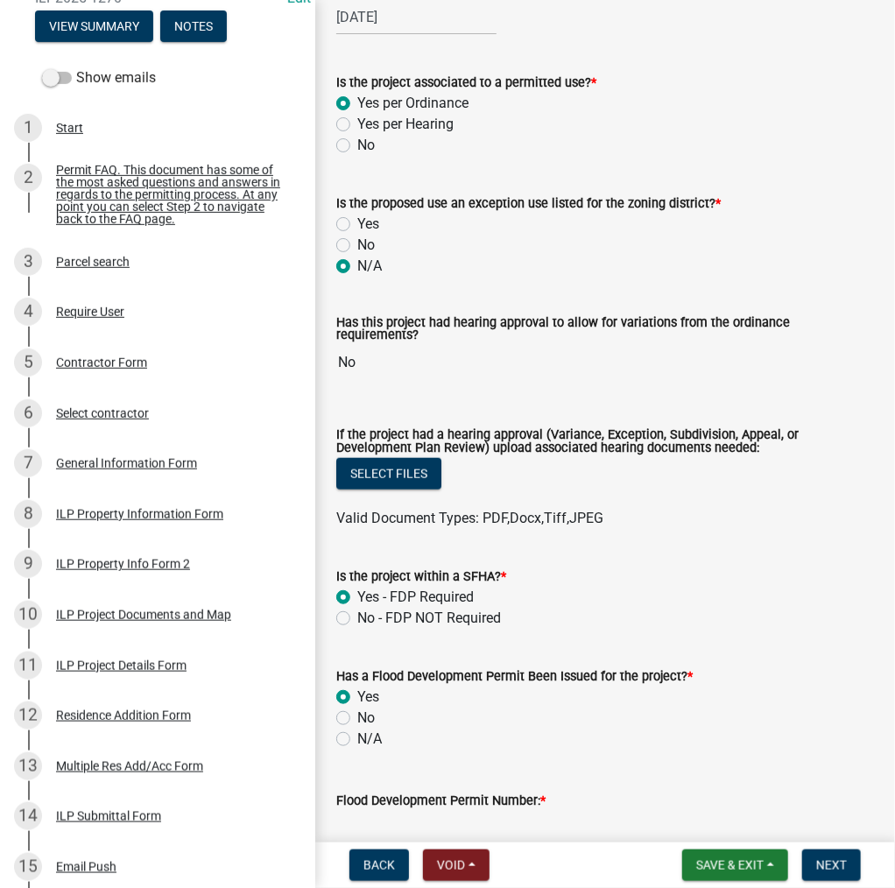
radio input "true"
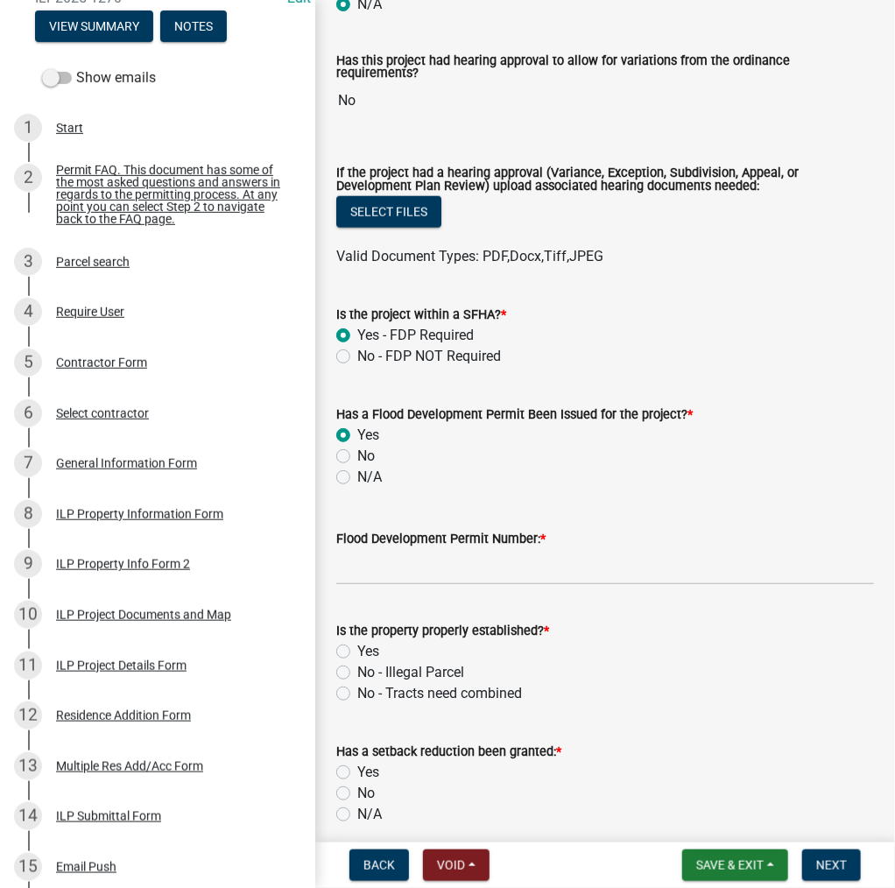
scroll to position [525, 0]
click at [424, 565] on input "Flood Development Permit Number: *" at bounding box center [605, 566] width 538 height 36
type input "2025-184"
click at [357, 649] on label "Yes" at bounding box center [368, 650] width 22 height 21
click at [357, 649] on input "Yes" at bounding box center [362, 645] width 11 height 11
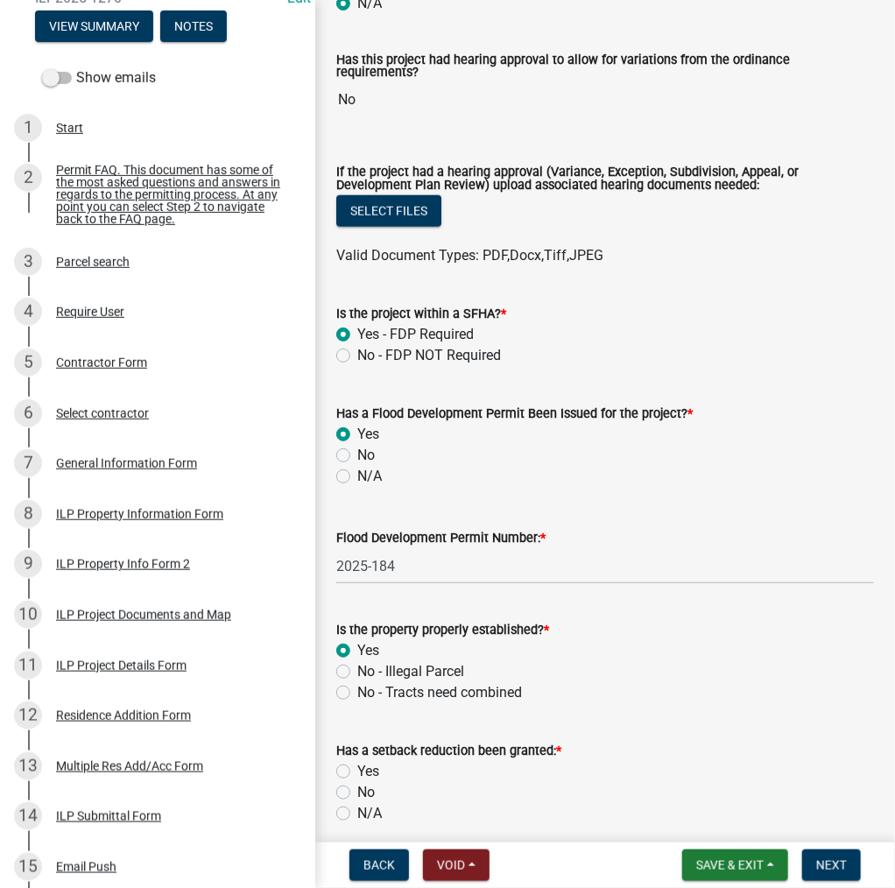
radio input "true"
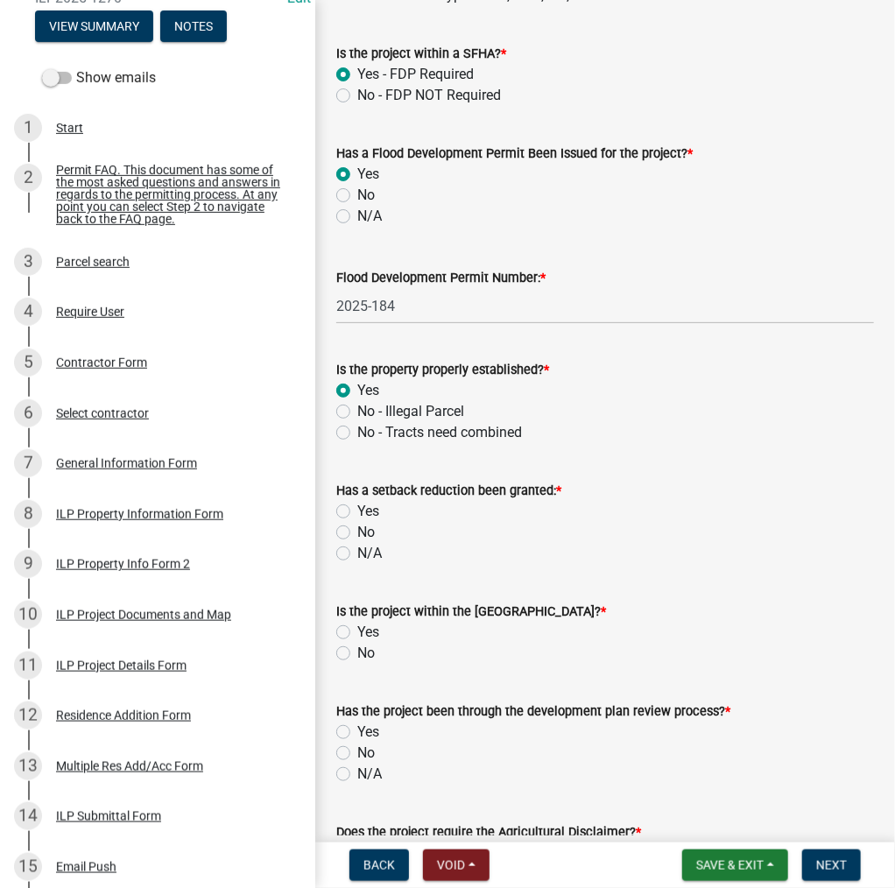
scroll to position [788, 0]
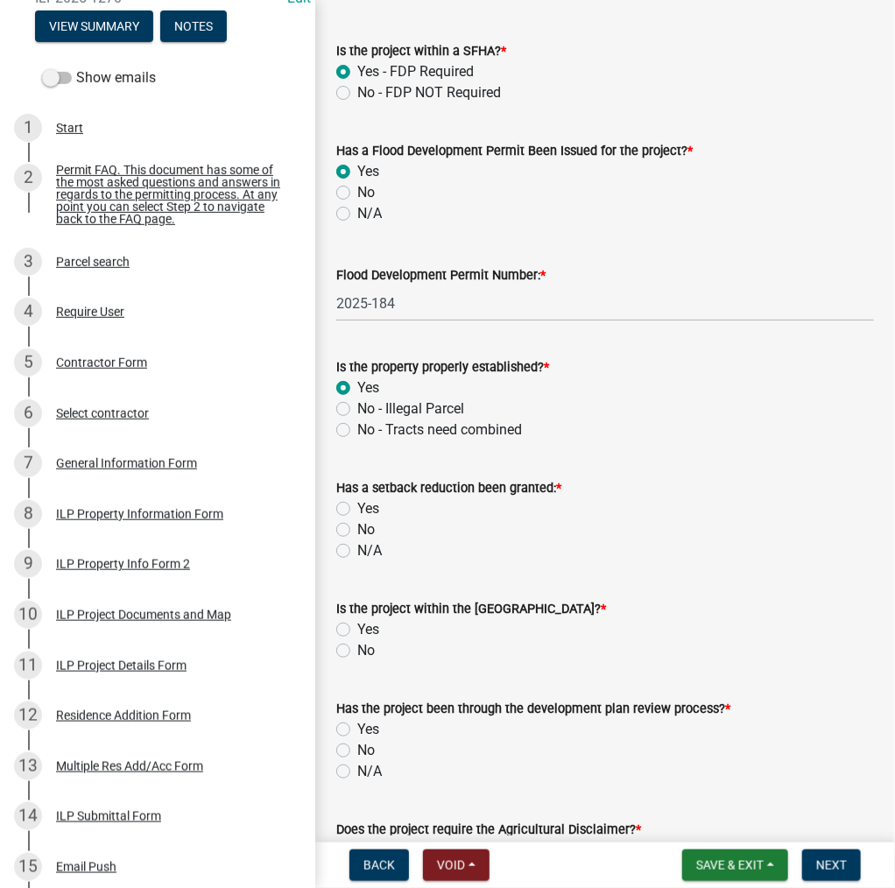
click at [357, 531] on label "No" at bounding box center [366, 529] width 18 height 21
click at [357, 531] on input "No" at bounding box center [362, 524] width 11 height 11
radio input "true"
click at [357, 649] on label "No" at bounding box center [366, 650] width 18 height 21
click at [357, 649] on input "No" at bounding box center [362, 645] width 11 height 11
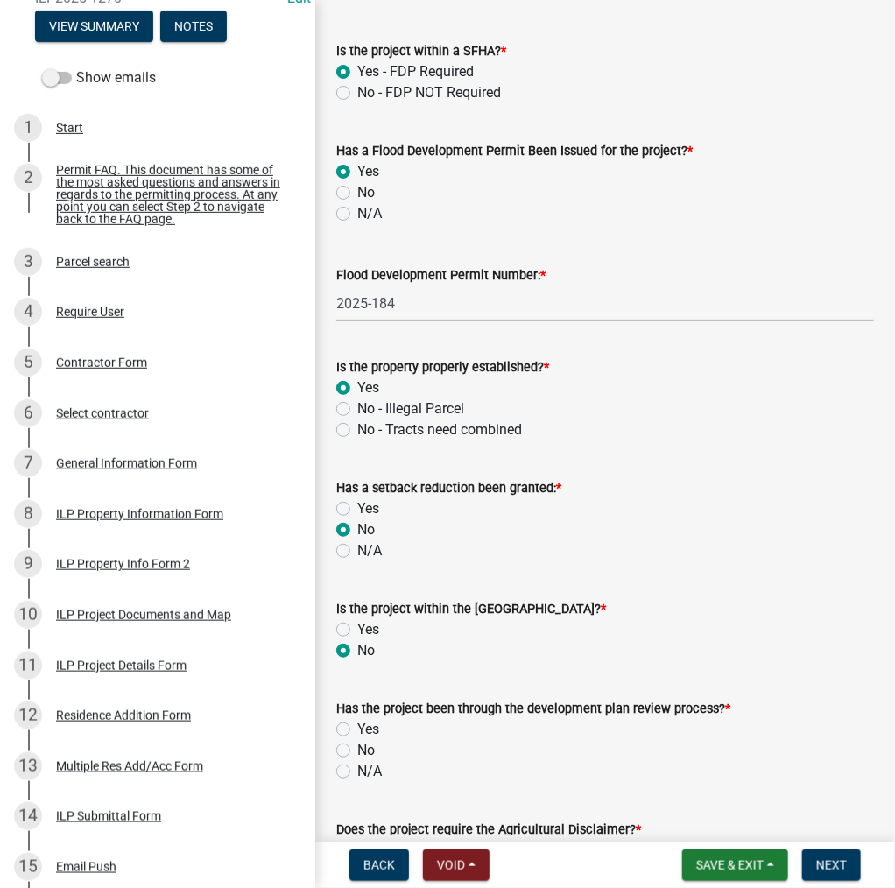
radio input "true"
click at [357, 771] on label "N/A" at bounding box center [369, 771] width 25 height 21
click at [357, 771] on input "N/A" at bounding box center [362, 766] width 11 height 11
radio input "true"
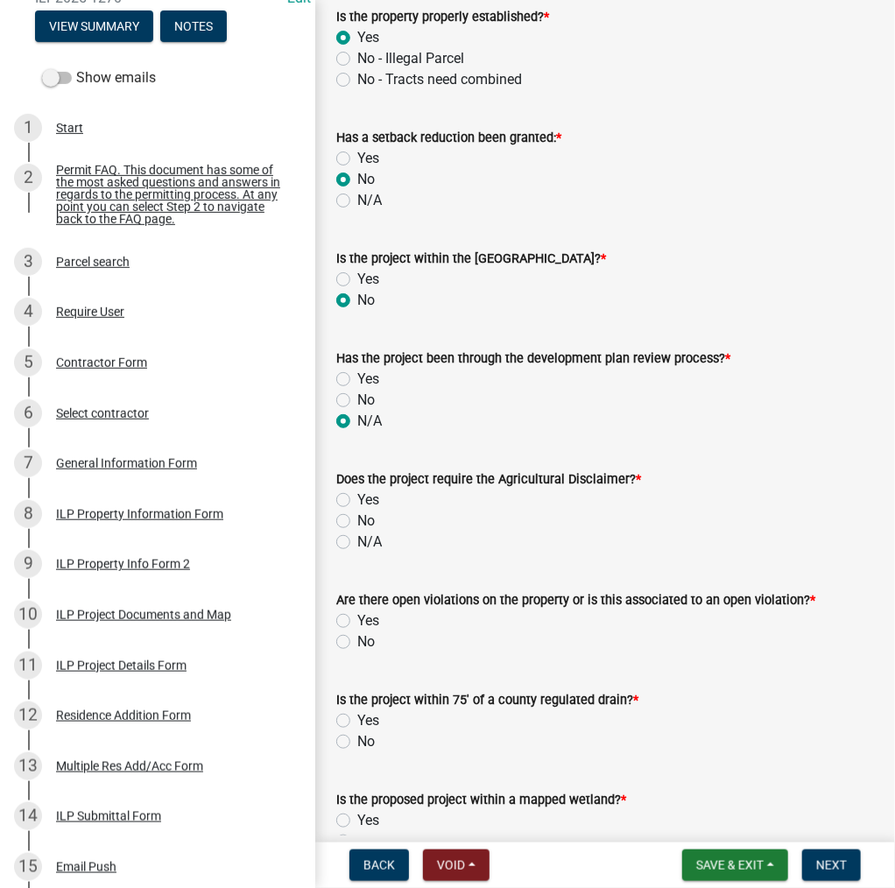
click at [357, 523] on label "No" at bounding box center [366, 521] width 18 height 21
click at [357, 522] on input "No" at bounding box center [362, 516] width 11 height 11
radio input "true"
click at [357, 643] on label "No" at bounding box center [366, 641] width 18 height 21
click at [357, 643] on input "No" at bounding box center [362, 636] width 11 height 11
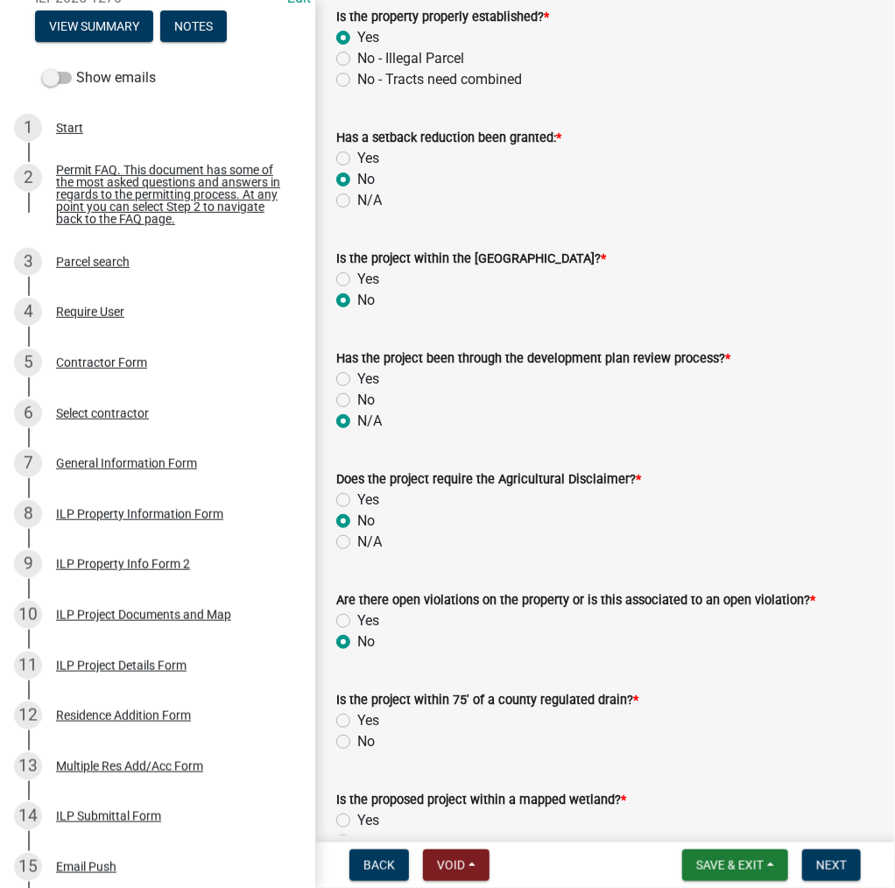
radio input "true"
click at [357, 738] on label "No" at bounding box center [366, 741] width 18 height 21
click at [357, 738] on input "No" at bounding box center [362, 736] width 11 height 11
radio input "true"
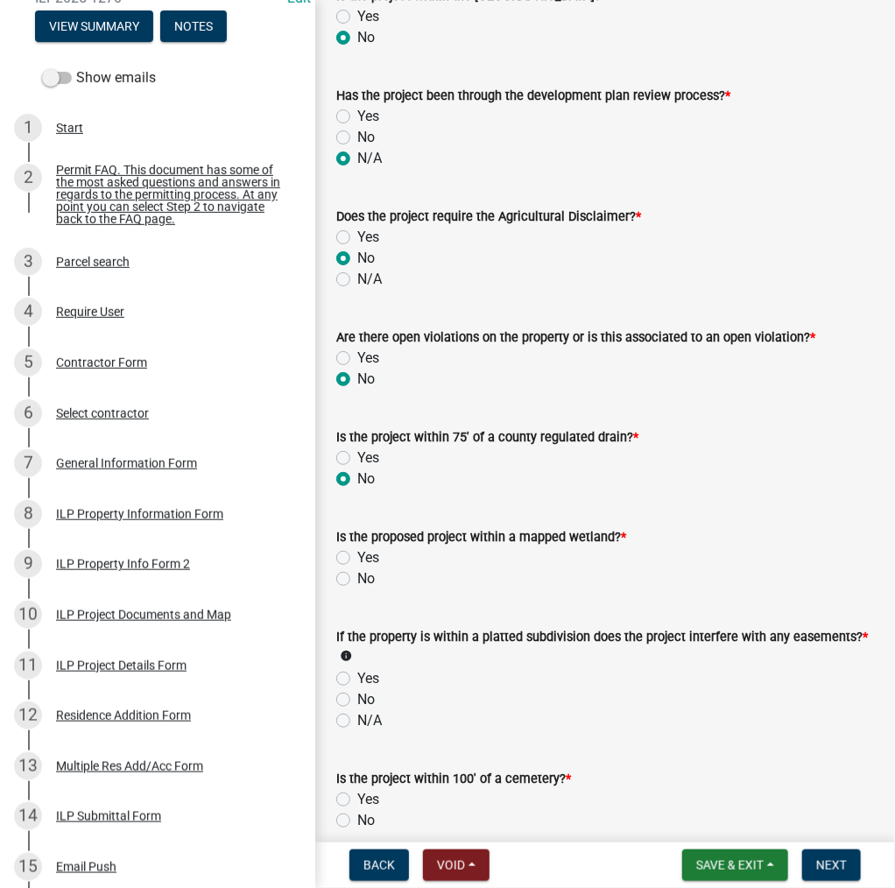
click at [357, 575] on label "No" at bounding box center [366, 578] width 18 height 21
click at [357, 575] on input "No" at bounding box center [362, 573] width 11 height 11
radio input "true"
click at [357, 719] on label "N/A" at bounding box center [369, 720] width 25 height 21
click at [357, 719] on input "N/A" at bounding box center [362, 715] width 11 height 11
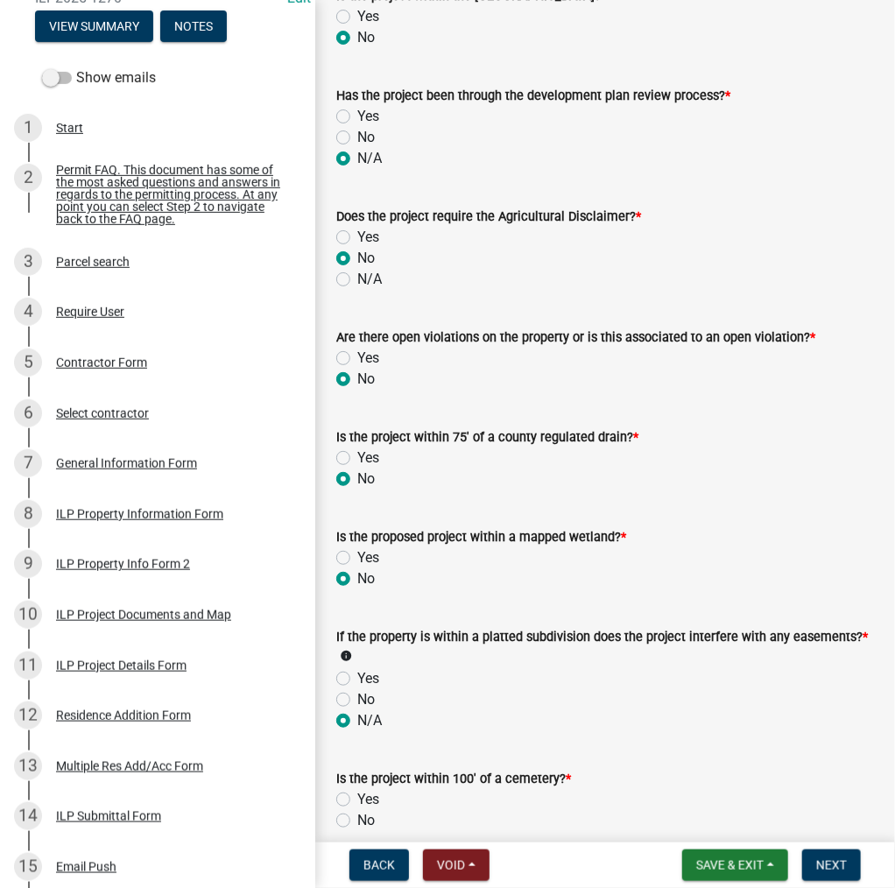
radio input "true"
drag, startPoint x: 342, startPoint y: 823, endPoint x: 368, endPoint y: 814, distance: 28.0
click at [357, 822] on label "No" at bounding box center [366, 820] width 18 height 21
click at [357, 821] on input "No" at bounding box center [362, 815] width 11 height 11
radio input "true"
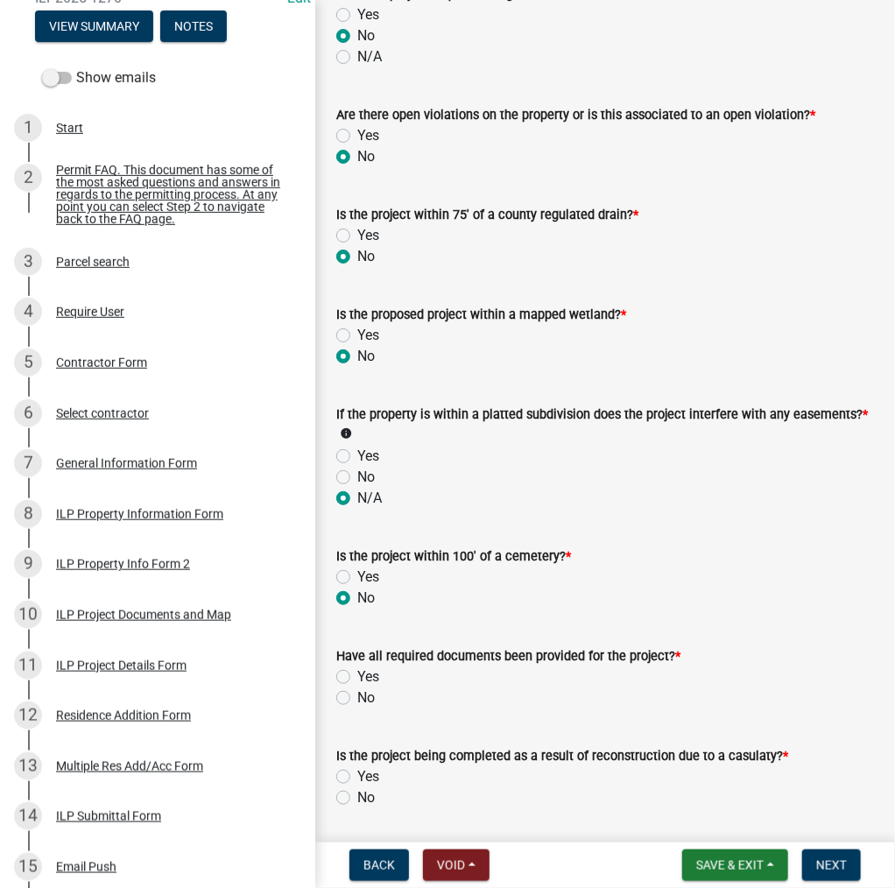
scroll to position [1664, 0]
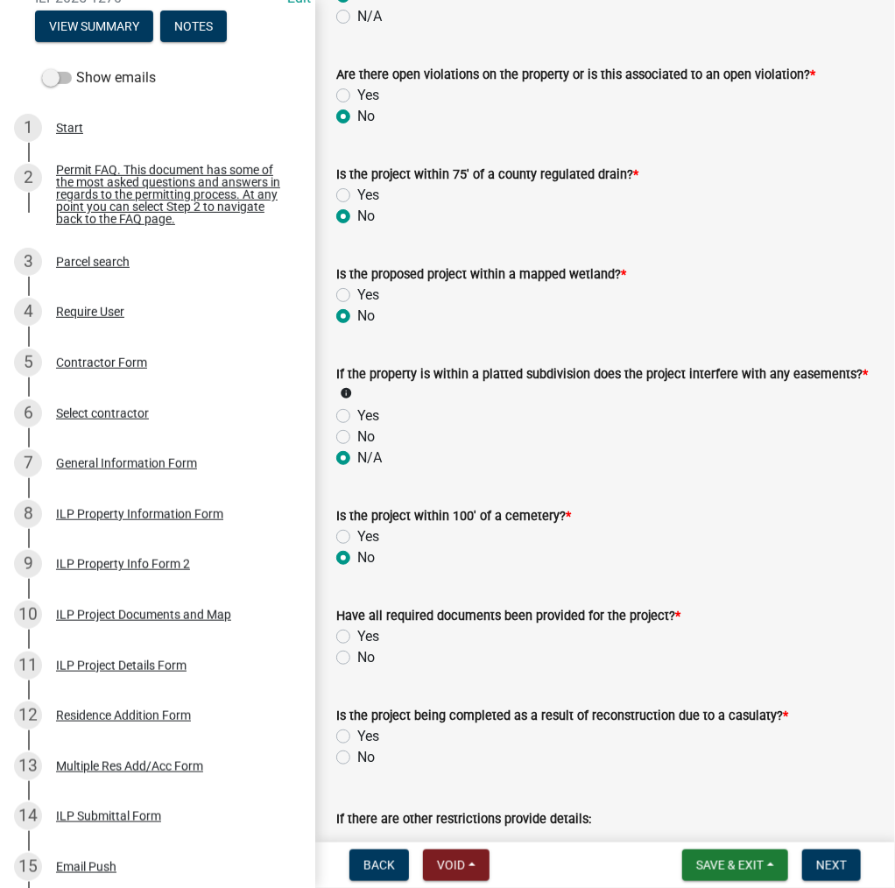
click at [357, 638] on label "Yes" at bounding box center [368, 636] width 22 height 21
click at [357, 638] on input "Yes" at bounding box center [362, 631] width 11 height 11
radio input "true"
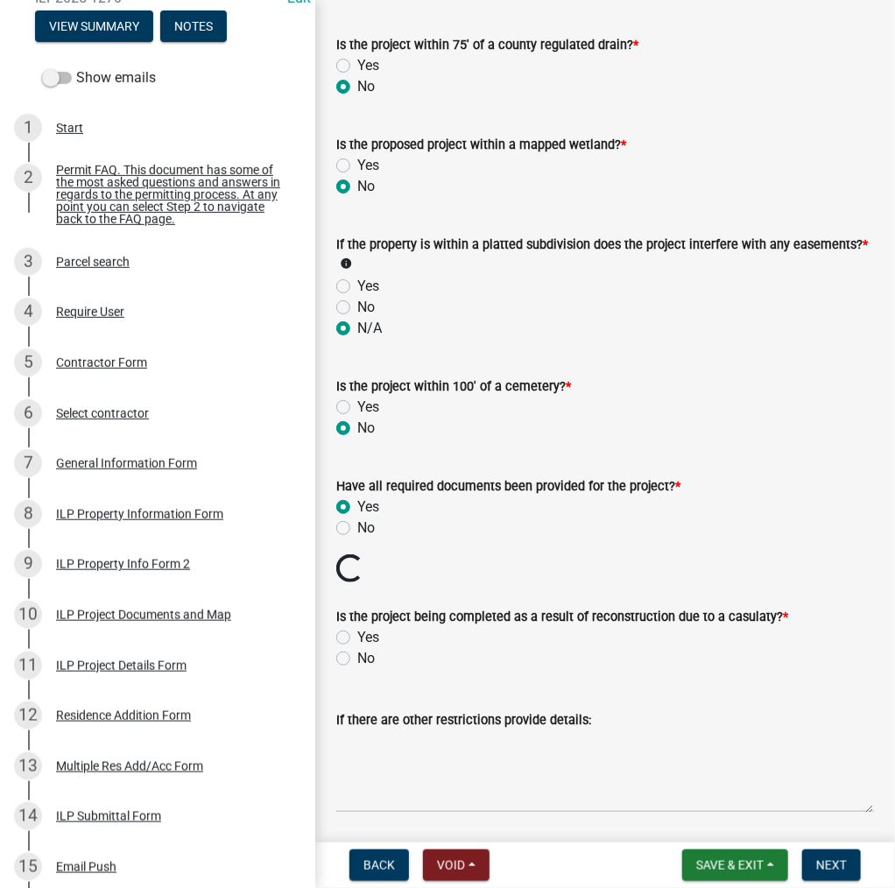
scroll to position [1839, 0]
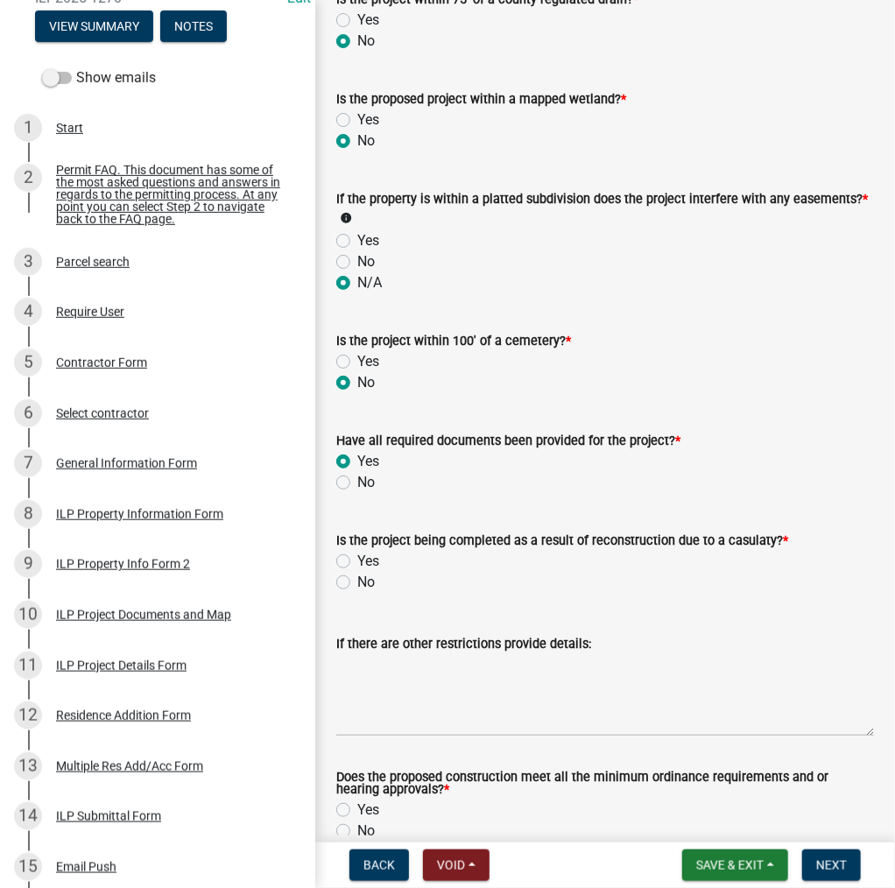
click at [357, 582] on label "No" at bounding box center [366, 582] width 18 height 21
click at [357, 582] on input "No" at bounding box center [362, 577] width 11 height 11
radio input "true"
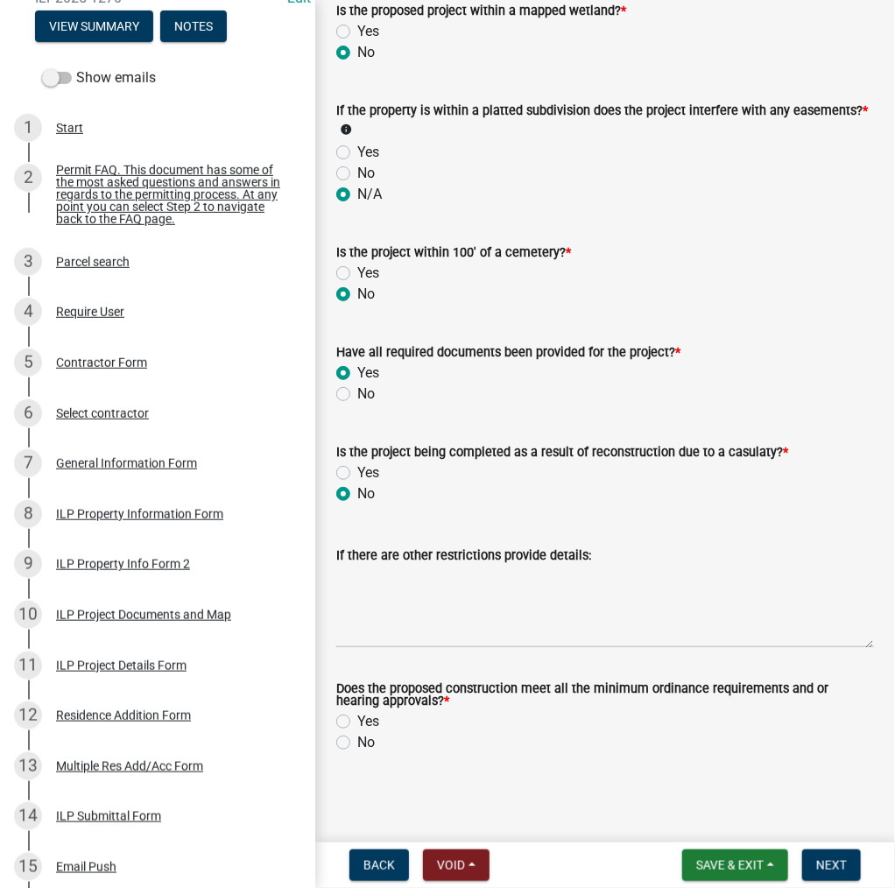
scroll to position [1930, 0]
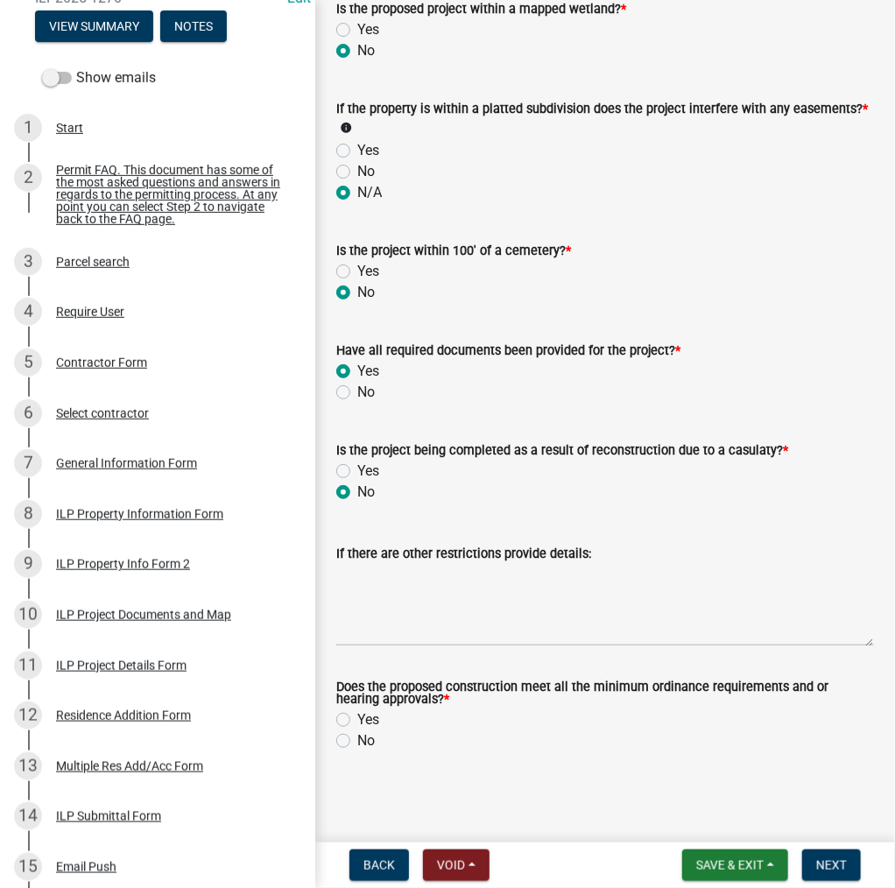
click at [357, 719] on label "Yes" at bounding box center [368, 719] width 22 height 21
click at [357, 719] on input "Yes" at bounding box center [362, 714] width 11 height 11
radio input "true"
click at [820, 860] on span "Next" at bounding box center [831, 865] width 31 height 14
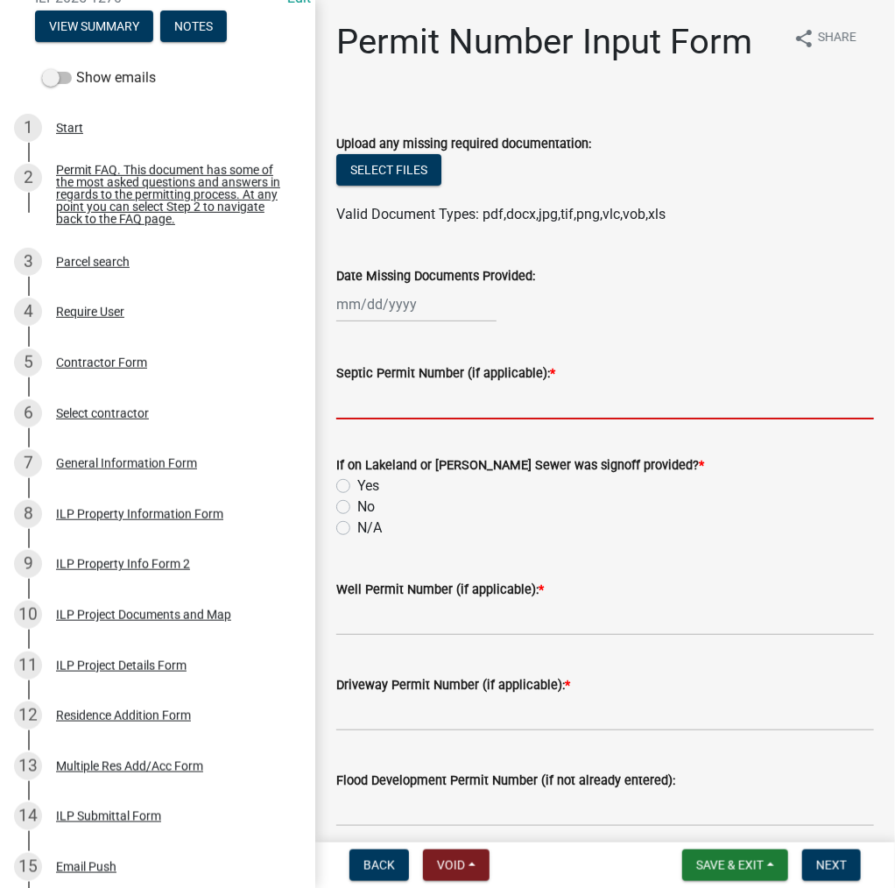
click at [403, 407] on input "Septic Permit Number (if applicable): *" at bounding box center [605, 402] width 538 height 36
type input "LETTER"
click at [357, 483] on label "Yes" at bounding box center [368, 486] width 22 height 21
click at [357, 483] on input "Yes" at bounding box center [362, 481] width 11 height 11
radio input "true"
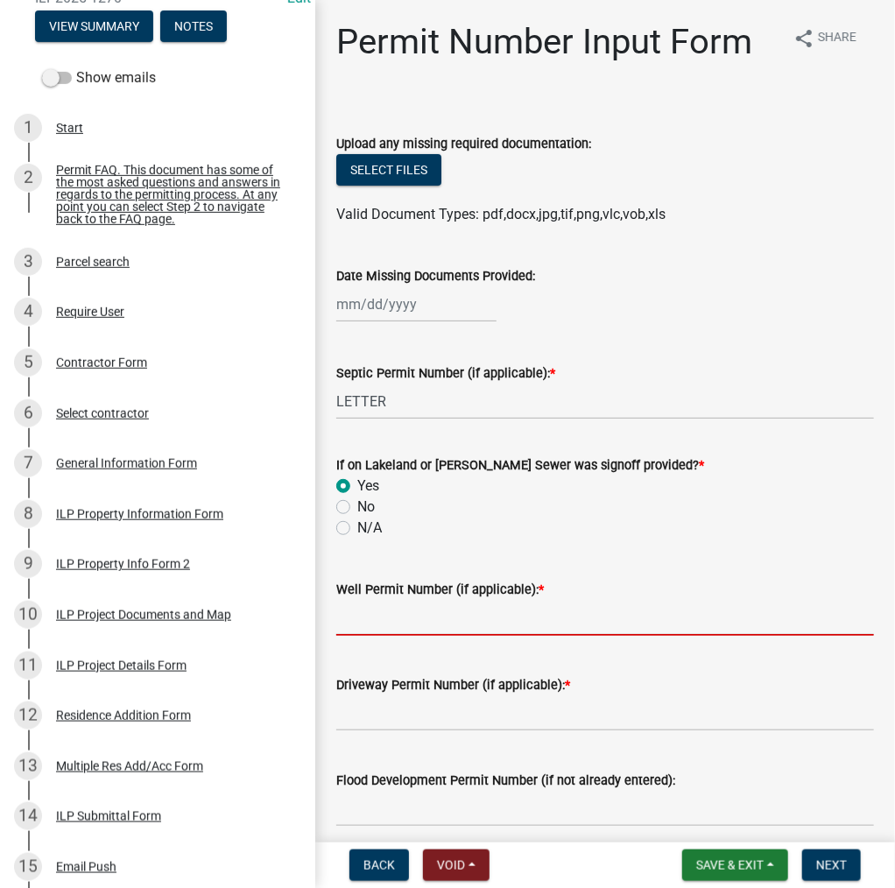
click at [380, 623] on input "Well Permit Number (if applicable): *" at bounding box center [605, 618] width 538 height 36
type input "LETTER"
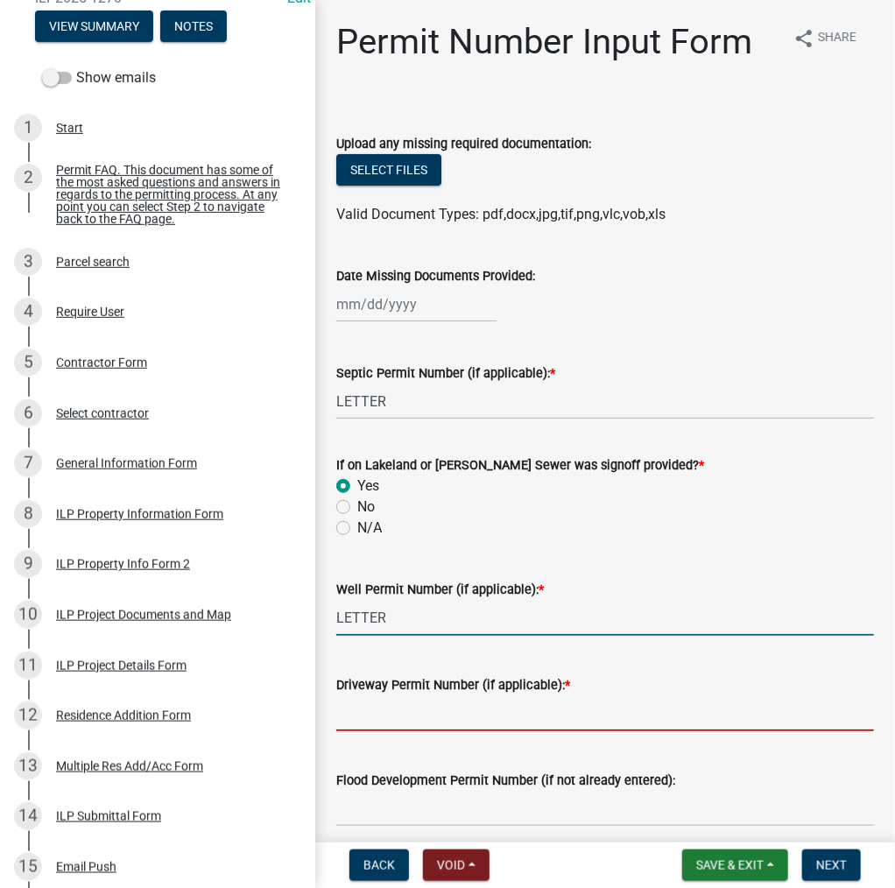
click at [385, 716] on input "Driveway Permit Number (if applicable): *" at bounding box center [605, 713] width 538 height 36
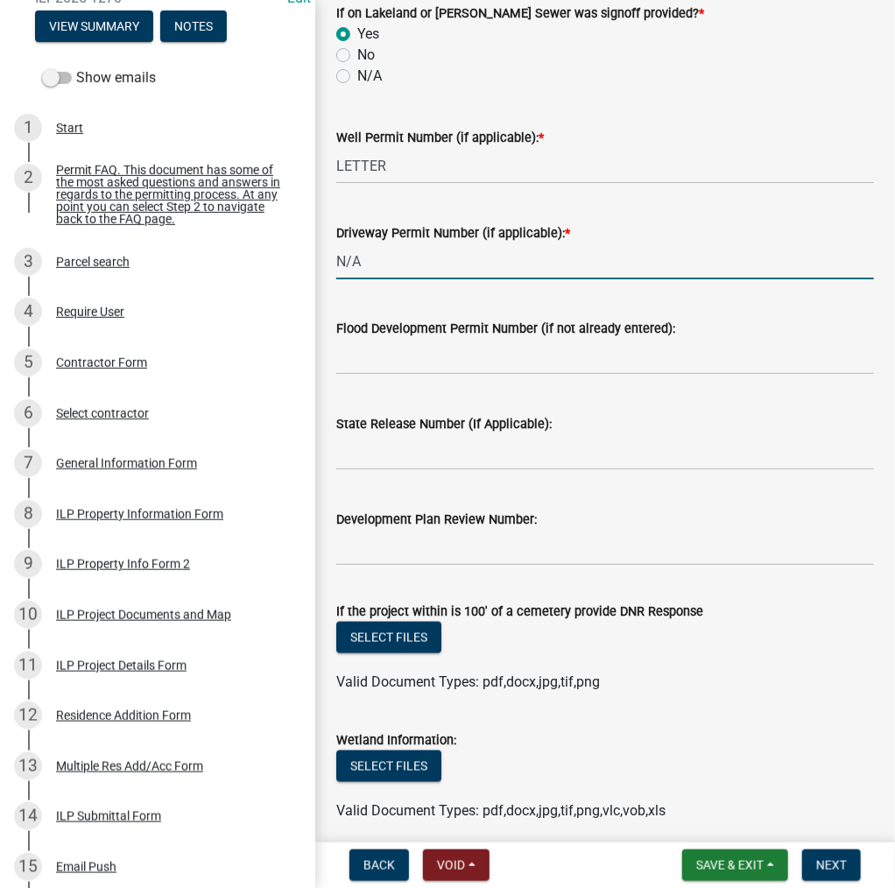
scroll to position [664, 0]
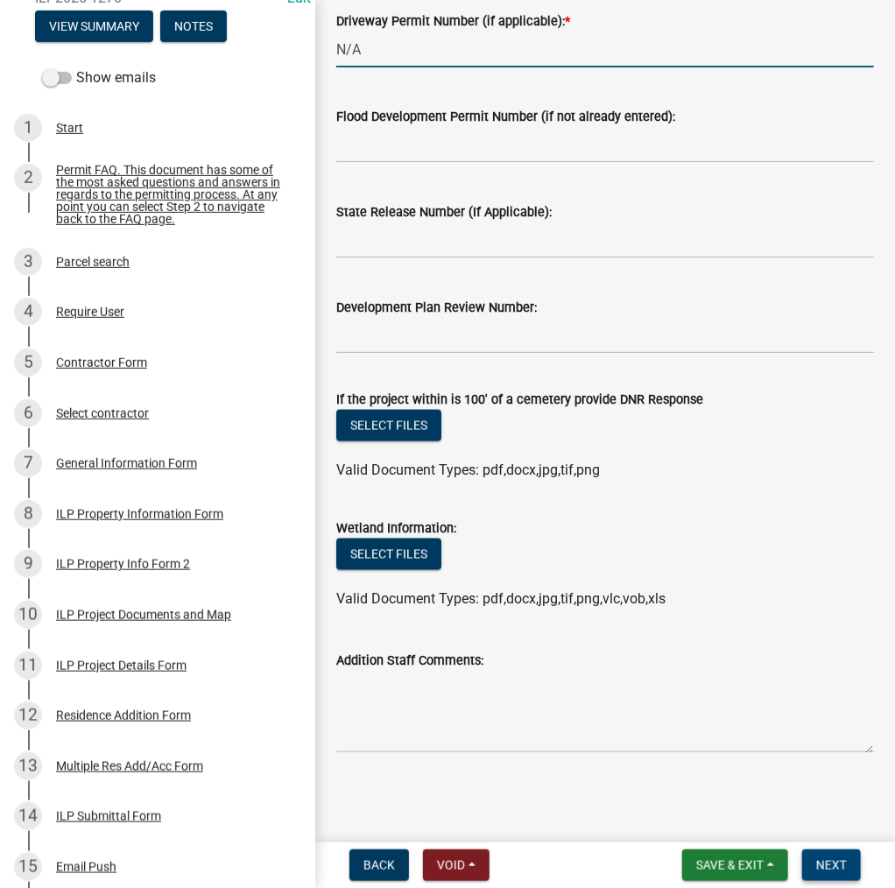
type input "N/A"
click at [825, 860] on span "Next" at bounding box center [831, 865] width 31 height 14
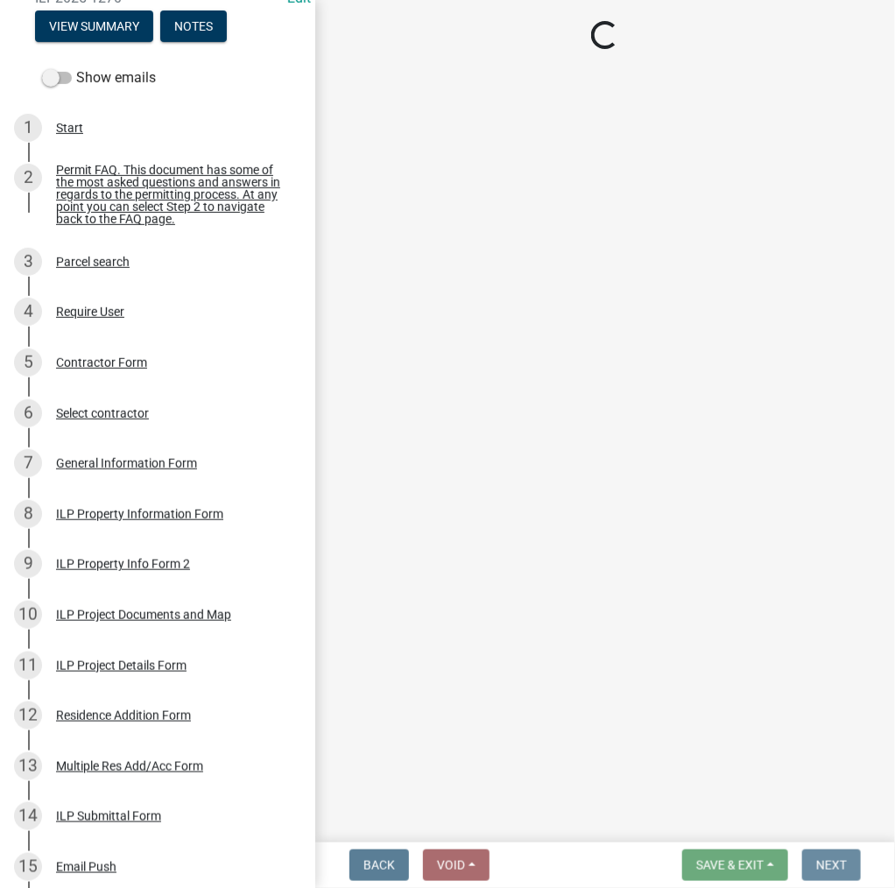
scroll to position [0, 0]
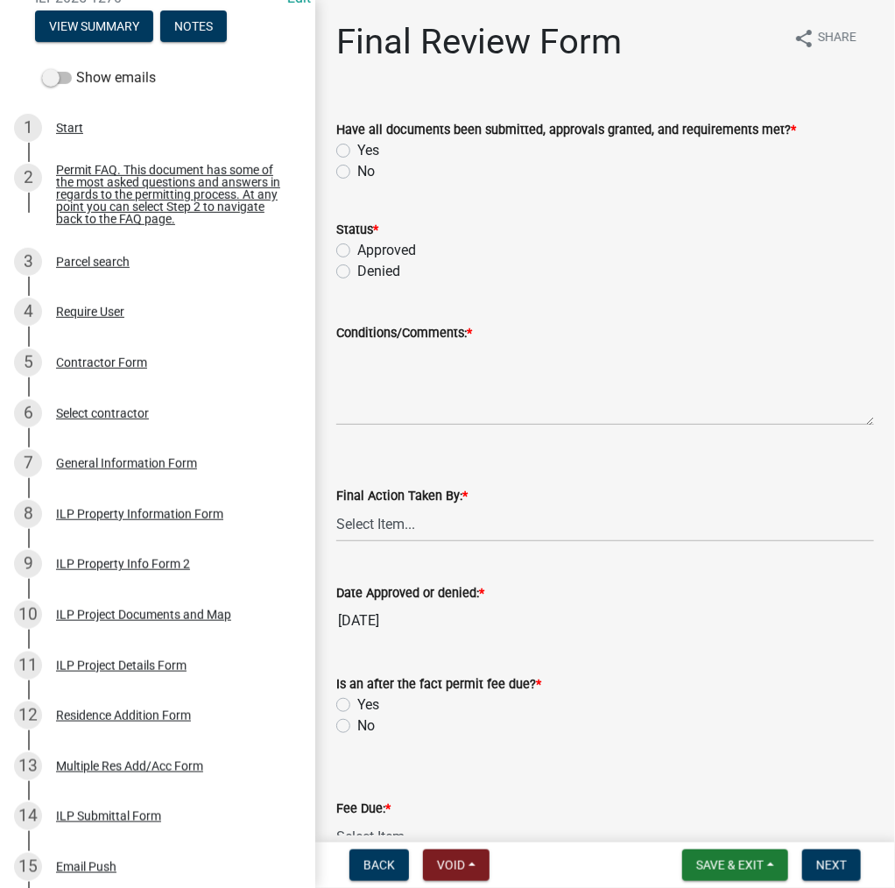
click at [357, 148] on label "Yes" at bounding box center [368, 150] width 22 height 21
click at [357, 148] on input "Yes" at bounding box center [362, 145] width 11 height 11
radio input "true"
click at [357, 250] on label "Approved" at bounding box center [386, 250] width 59 height 21
click at [357, 250] on input "Approved" at bounding box center [362, 245] width 11 height 11
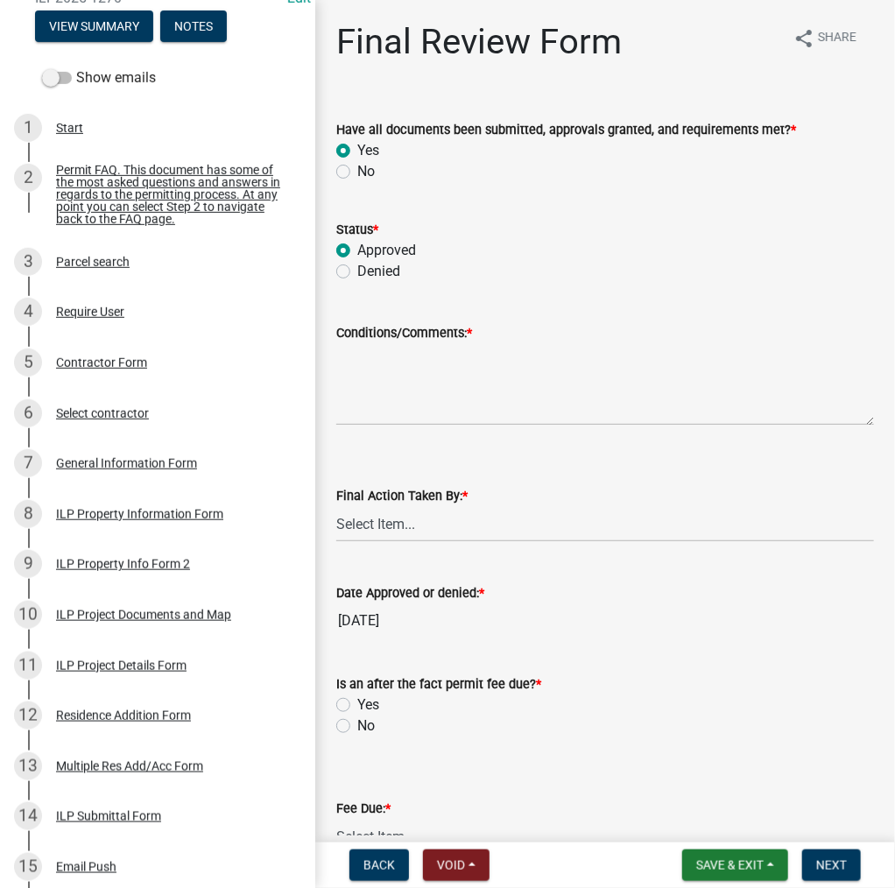
radio input "true"
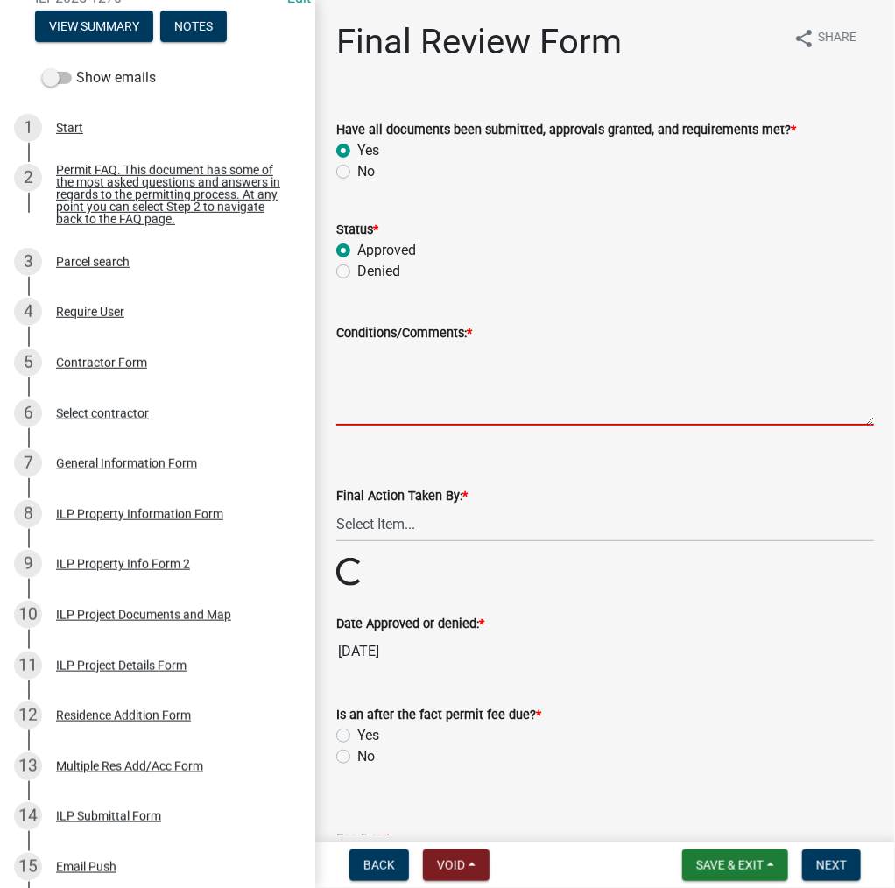
click at [416, 382] on textarea "Conditions/Comments: *" at bounding box center [605, 384] width 538 height 82
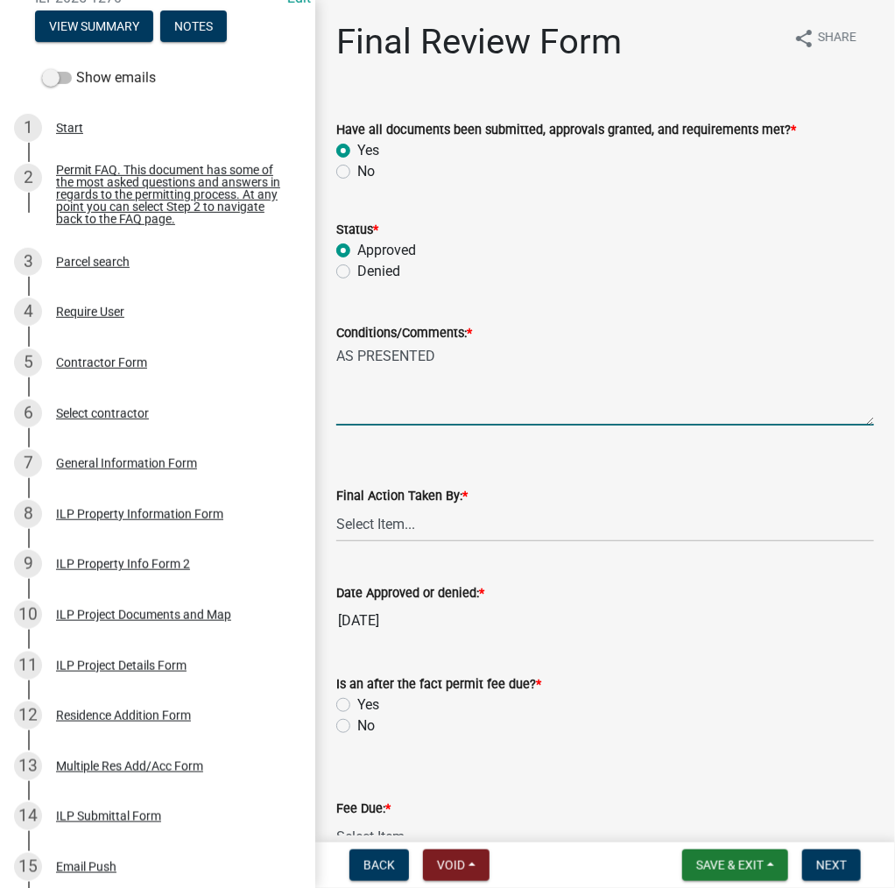
type textarea "AS PRESENTED"
click at [396, 529] on select "Select Item... MMS LT AT CS Vacant Vacant" at bounding box center [605, 524] width 538 height 36
click at [336, 506] on select "Select Item... MMS LT AT CS Vacant Vacant" at bounding box center [605, 524] width 538 height 36
select select "d95389f4-ab5a-4603-9826-29cf73316391"
drag, startPoint x: 343, startPoint y: 724, endPoint x: 373, endPoint y: 725, distance: 29.8
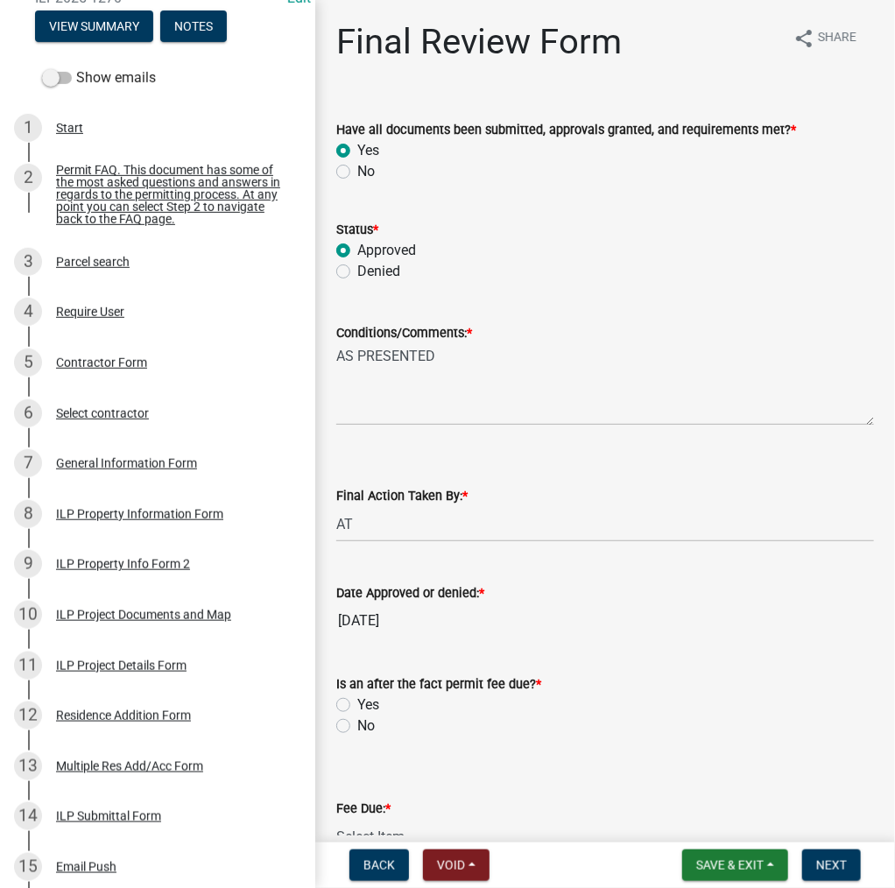
click at [357, 724] on label "No" at bounding box center [366, 725] width 18 height 21
click at [357, 724] on input "No" at bounding box center [362, 720] width 11 height 11
radio input "true"
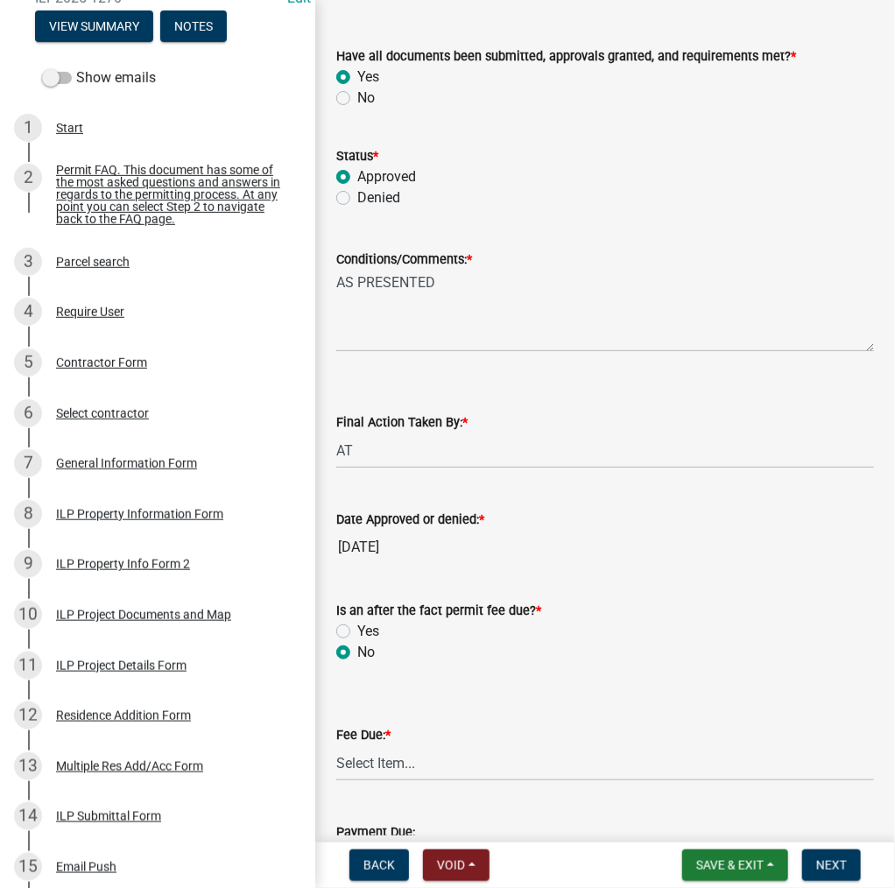
scroll to position [175, 0]
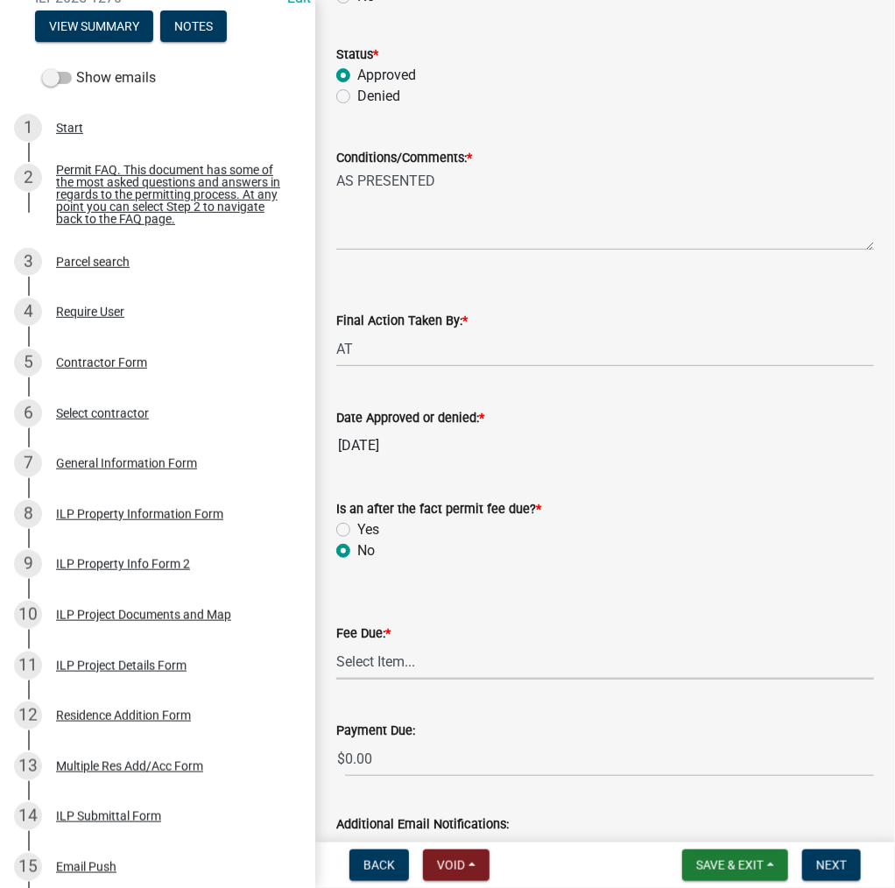
click at [379, 665] on select "Select Item... N/A $10.00 $25.00 $125.00 $250 $500 $500 + $10.00 for every 10 s…" at bounding box center [605, 662] width 538 height 36
click at [336, 644] on select "Select Item... N/A $10.00 $25.00 $125.00 $250 $500 $500 + $10.00 for every 10 s…" at bounding box center [605, 662] width 538 height 36
select select "6f482d1d-eb35-47e6-92b0-143404755581"
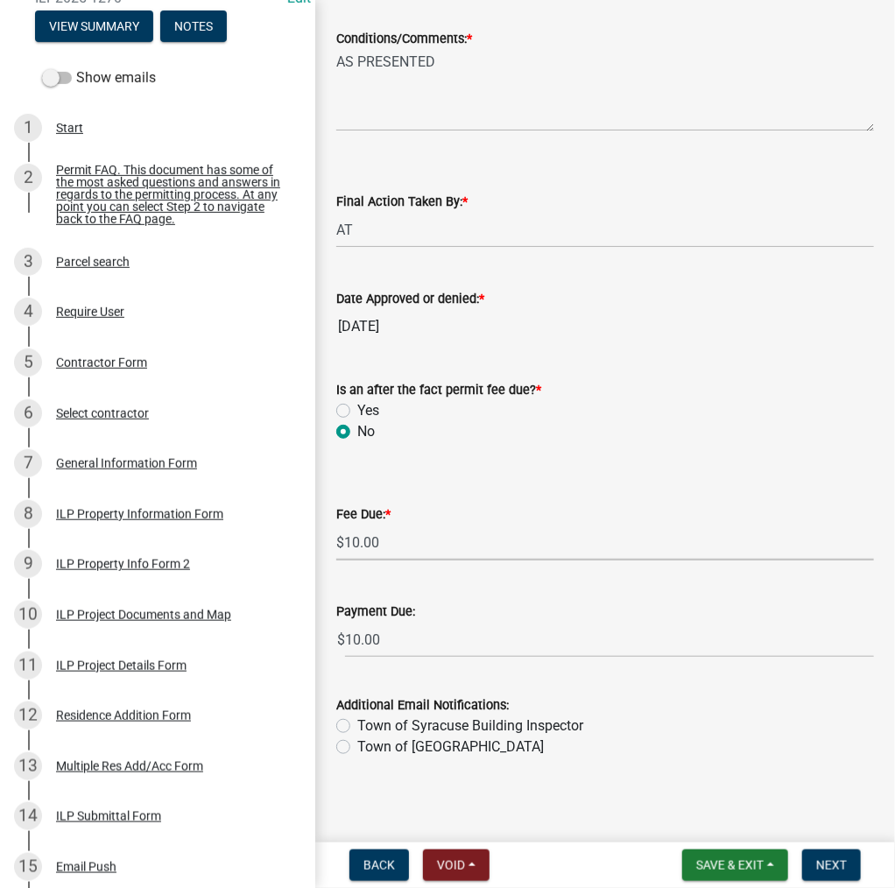
scroll to position [300, 0]
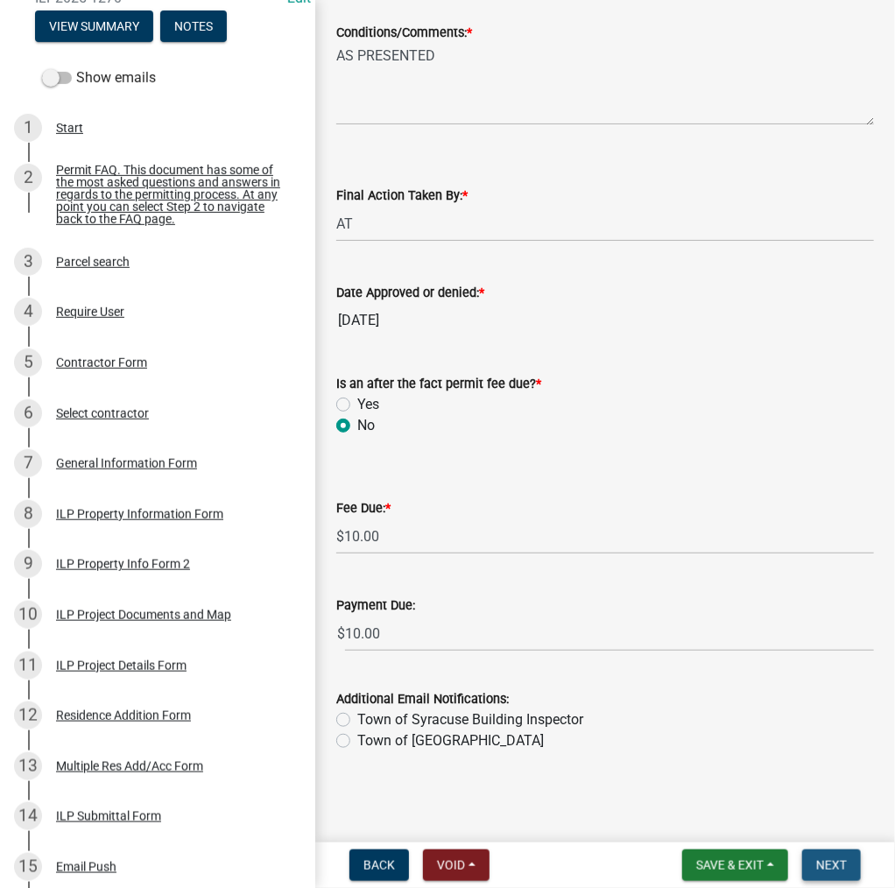
click at [829, 864] on span "Next" at bounding box center [831, 865] width 31 height 14
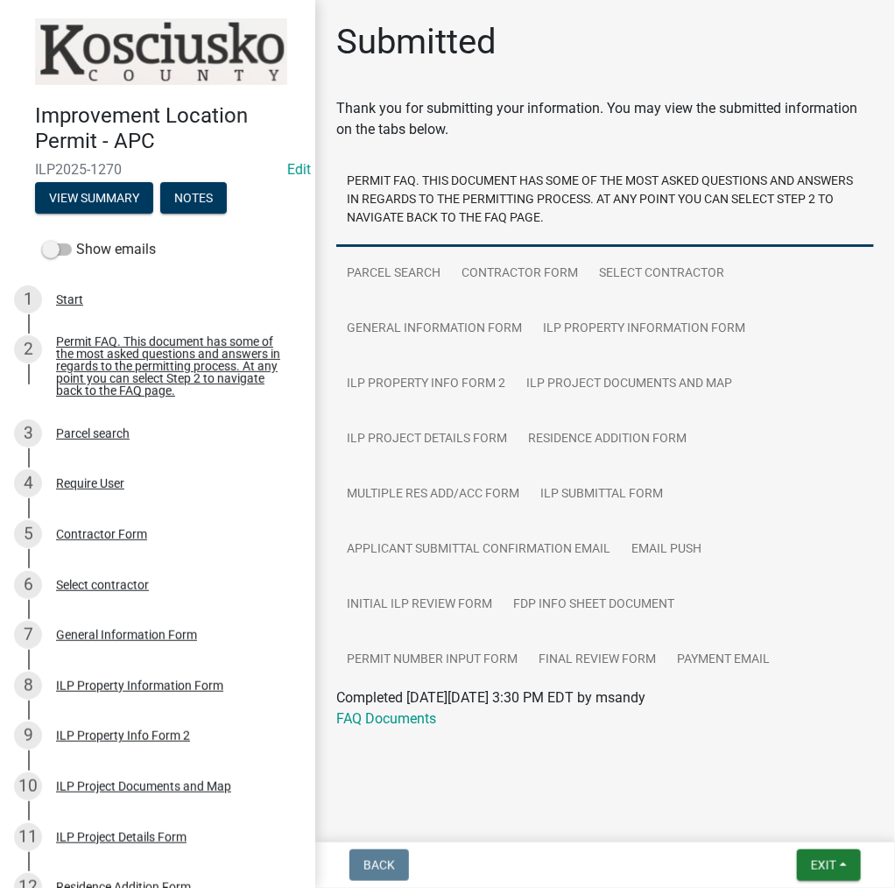
scroll to position [701, 0]
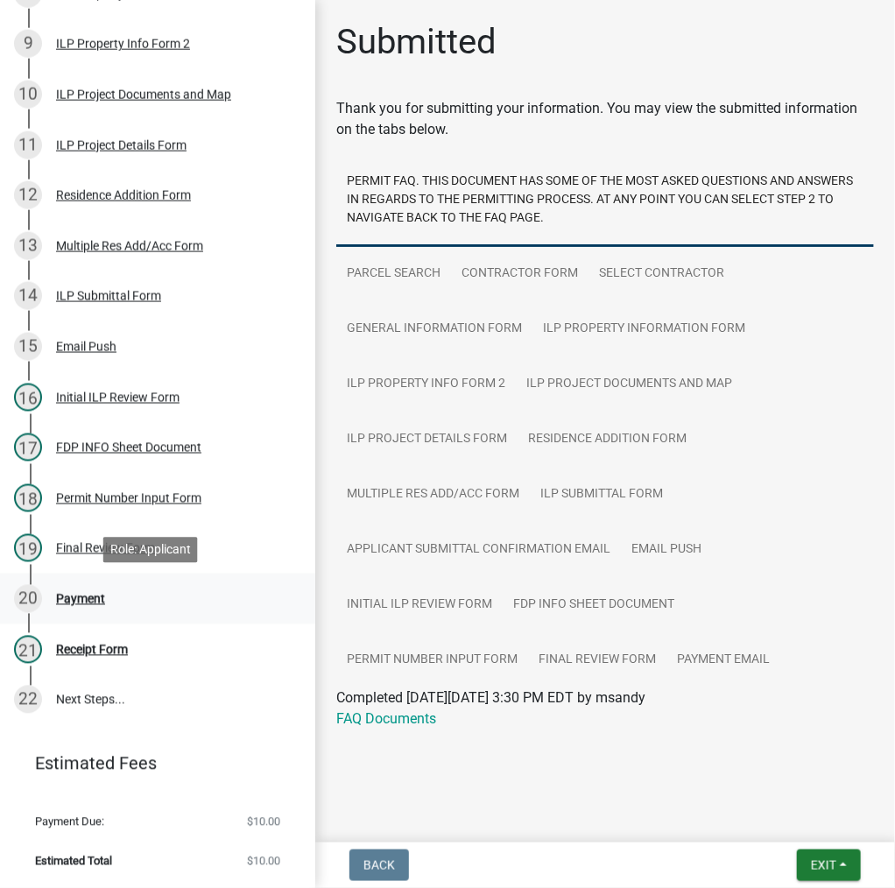
click at [70, 600] on div "Payment" at bounding box center [80, 599] width 49 height 12
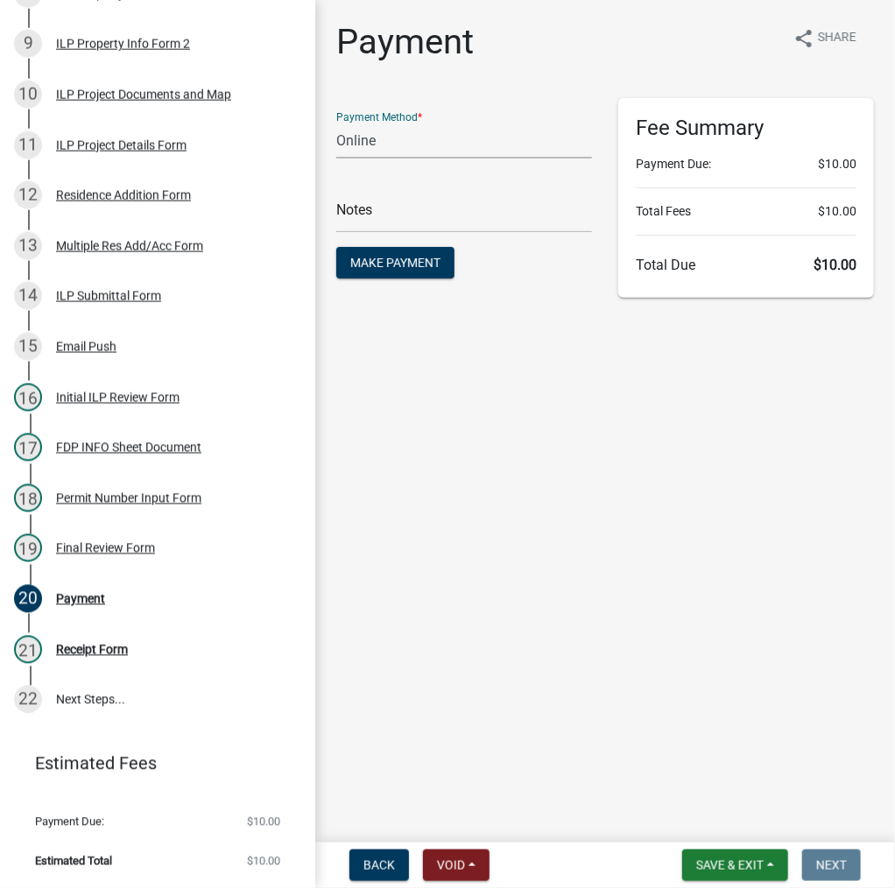
click at [403, 143] on select "Credit Card POS Check Cash Online" at bounding box center [464, 141] width 256 height 36
select select "1: 0"
click at [336, 123] on select "Credit Card POS Check Cash Online" at bounding box center [464, 141] width 256 height 36
click at [397, 218] on input "text" at bounding box center [464, 215] width 256 height 36
type input "1248"
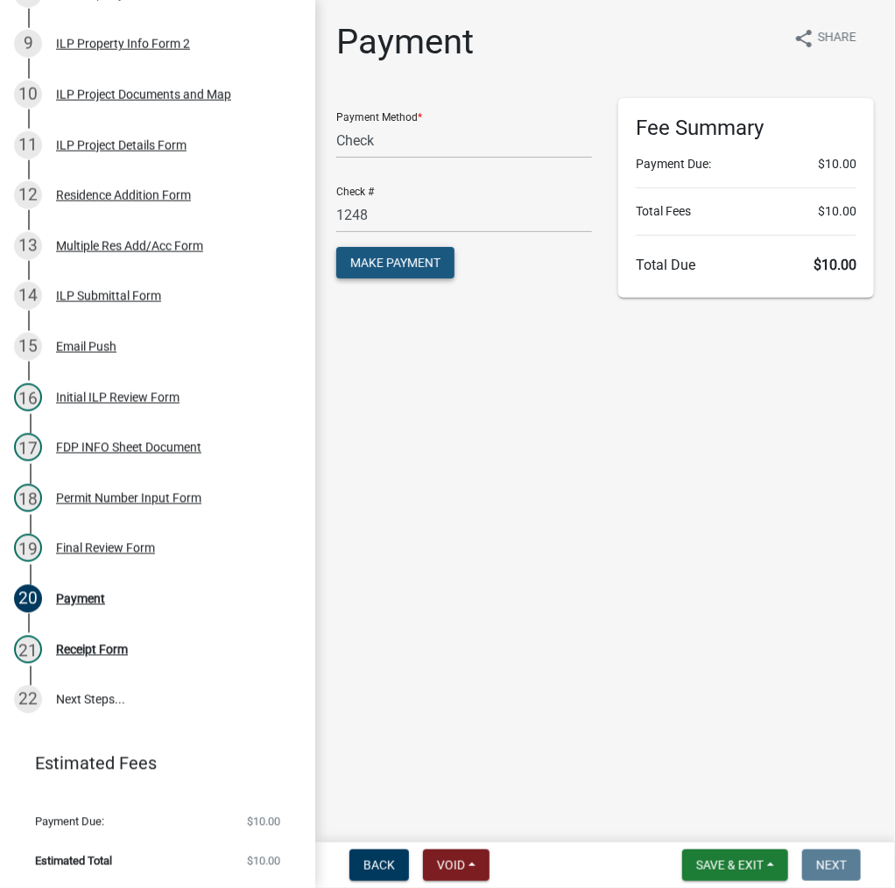
click at [379, 259] on span "Make Payment" at bounding box center [395, 263] width 90 height 14
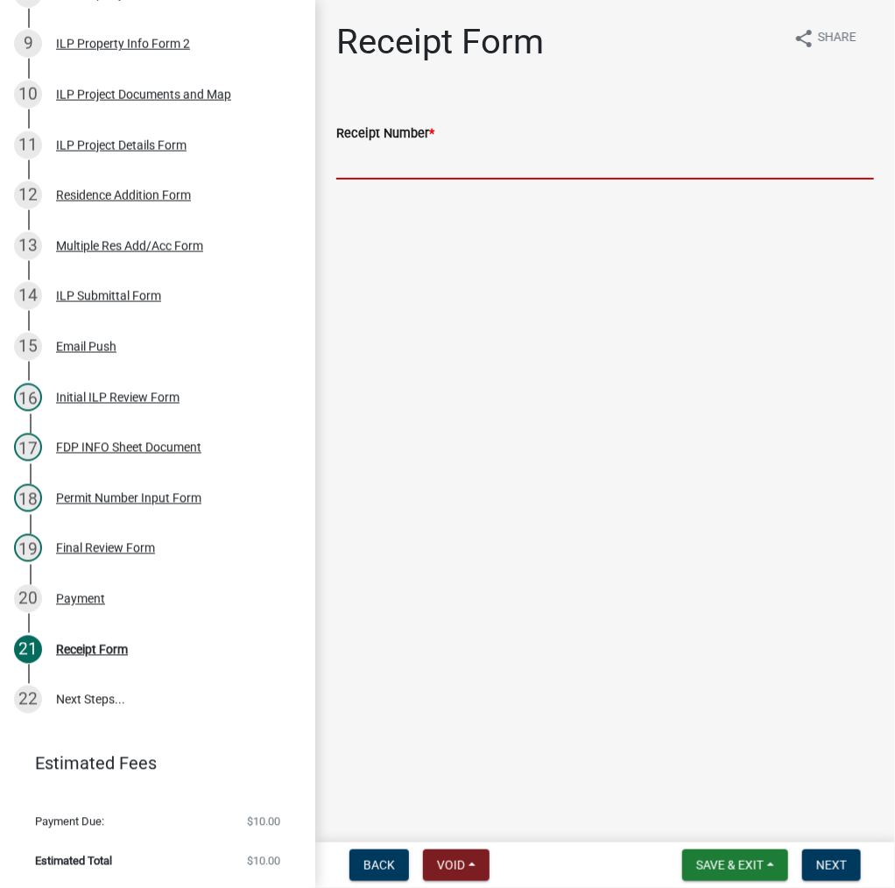
click at [435, 162] on input "Receipt Number *" at bounding box center [605, 162] width 538 height 36
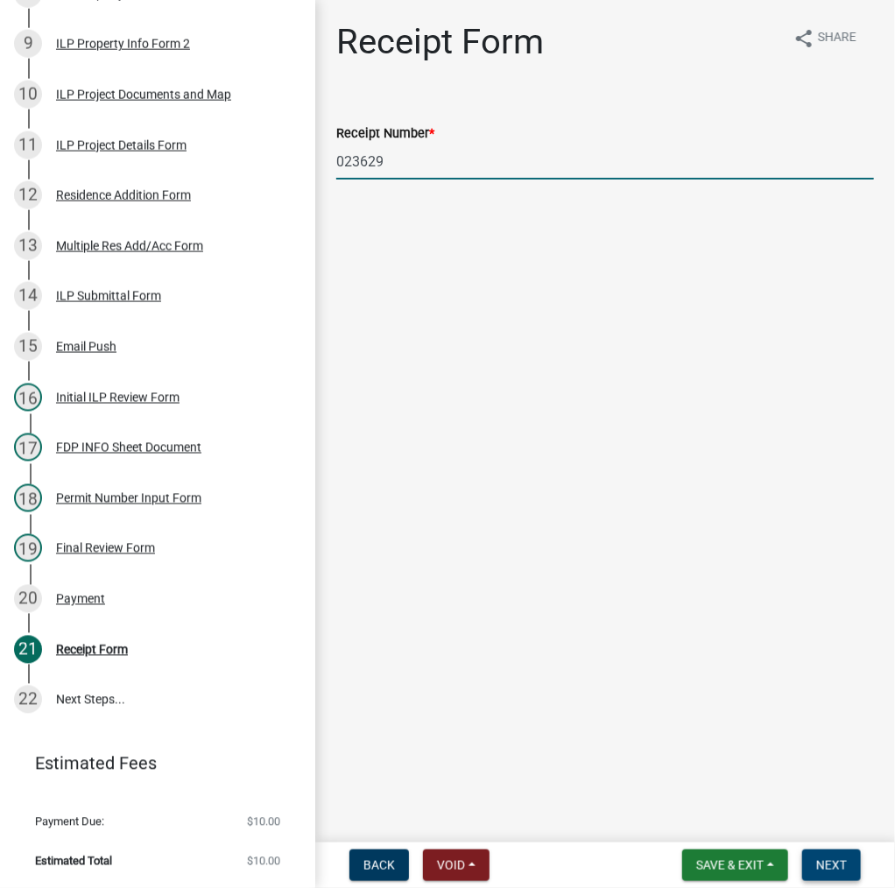
type input "023629"
click at [837, 867] on span "Next" at bounding box center [831, 865] width 31 height 14
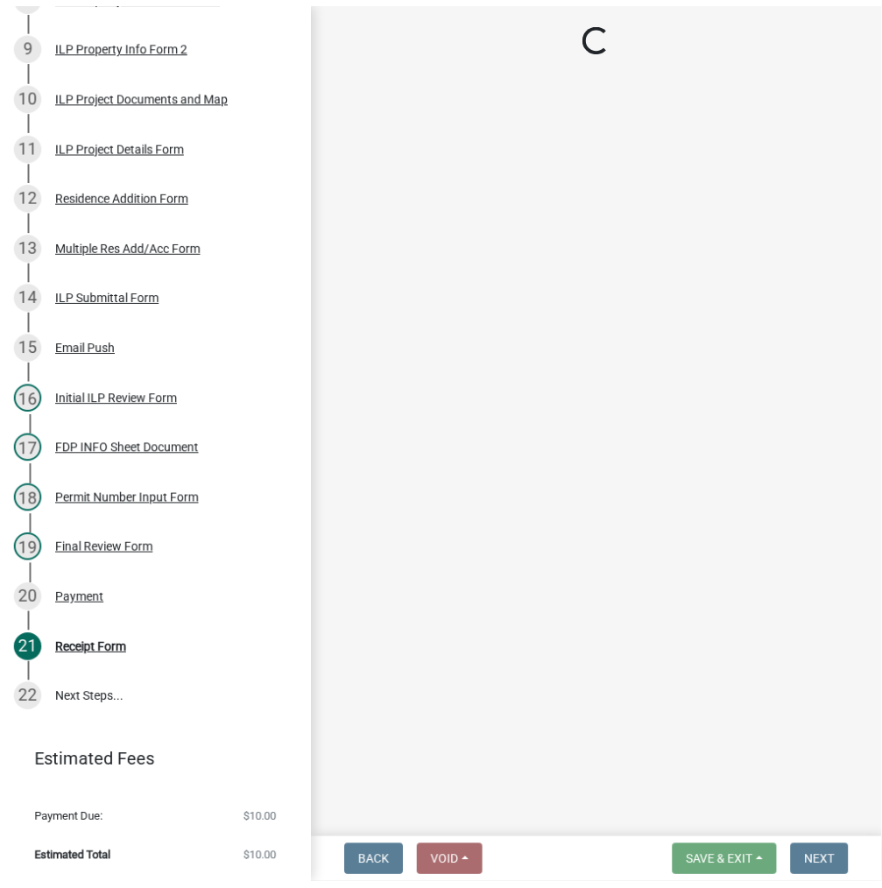
scroll to position [802, 0]
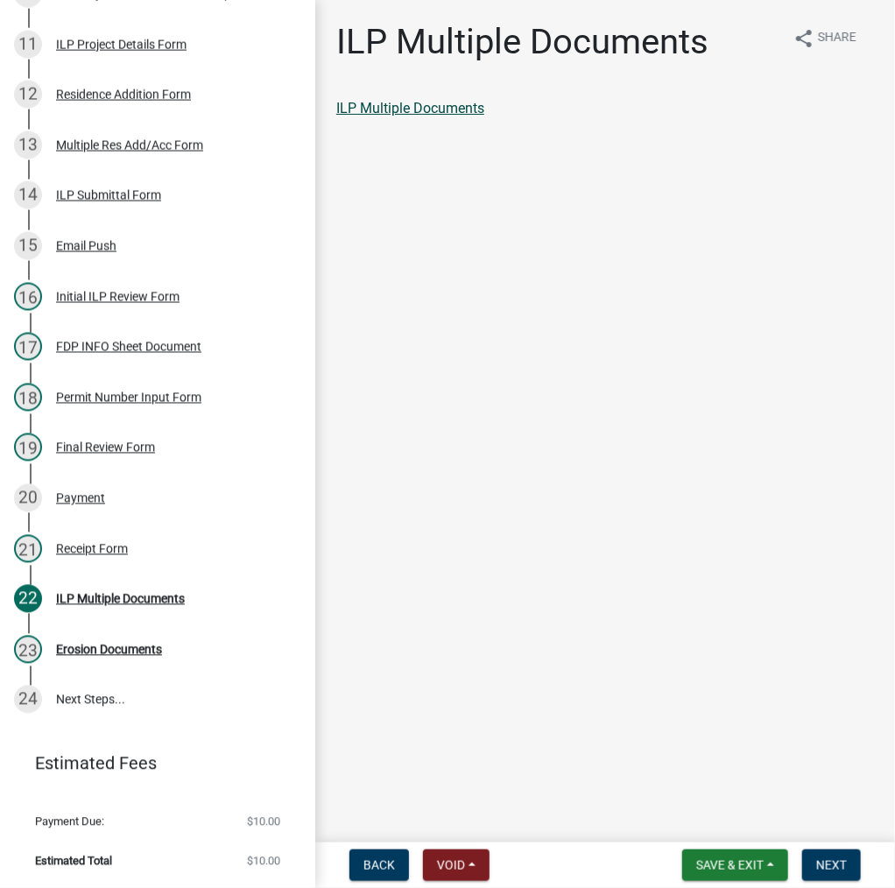
click at [438, 113] on link "ILP Multiple Documents" at bounding box center [410, 108] width 148 height 17
click at [822, 858] on span "Next" at bounding box center [831, 865] width 31 height 14
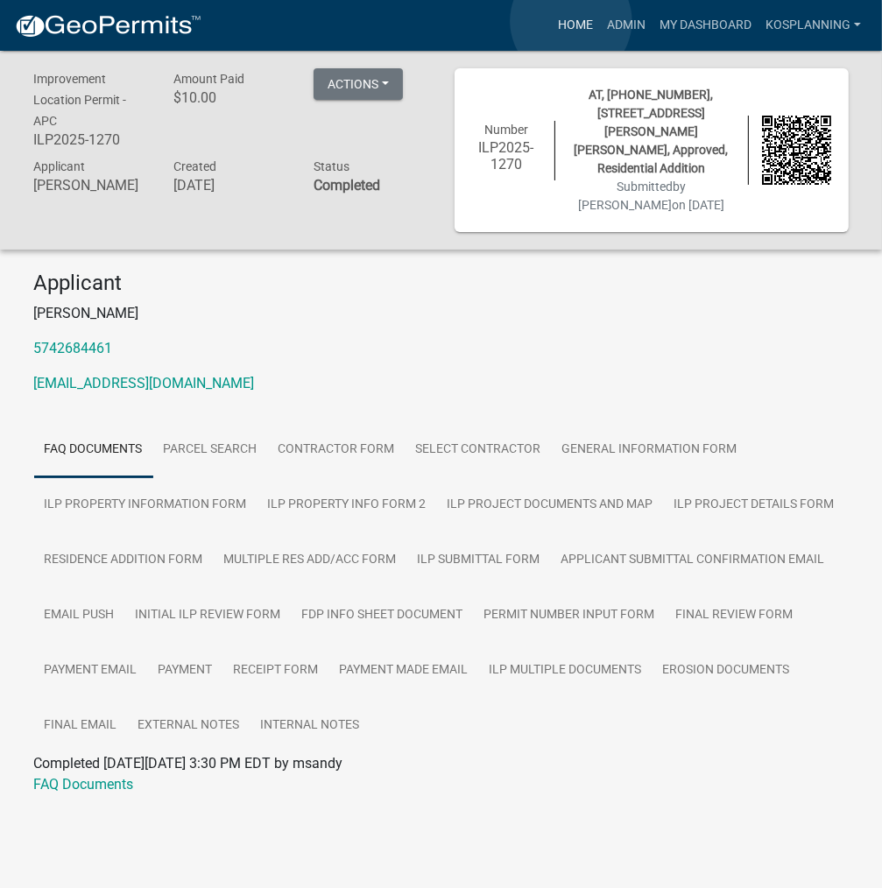
click at [571, 21] on link "Home" at bounding box center [575, 25] width 49 height 33
